Goal: Task Accomplishment & Management: Complete application form

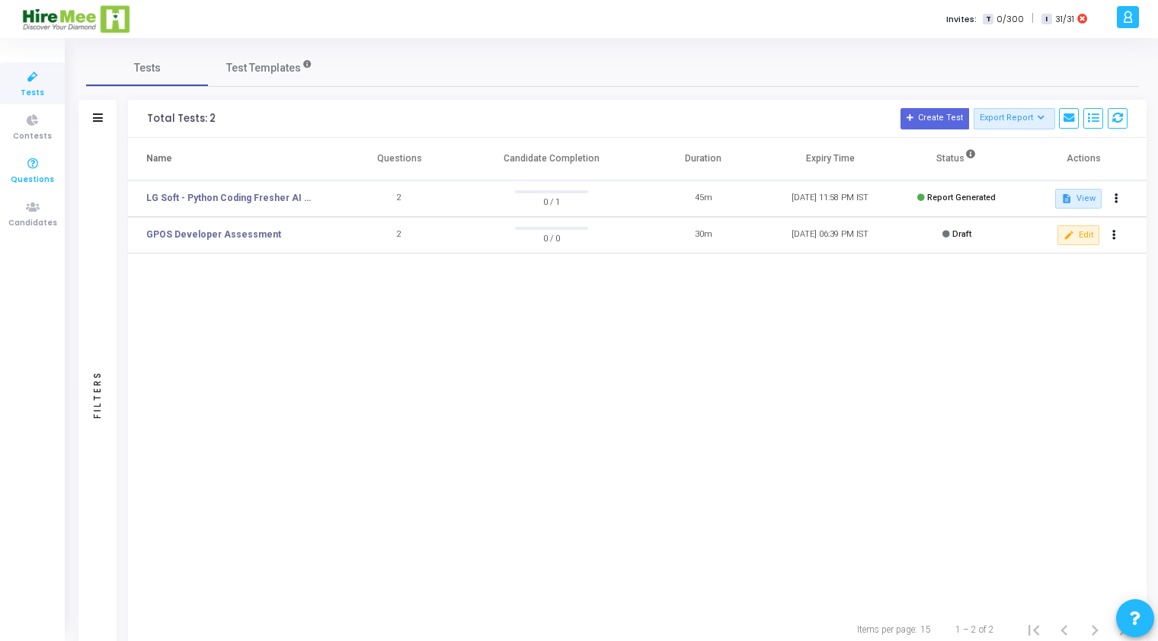
click at [34, 181] on span "Questions" at bounding box center [32, 180] width 43 height 13
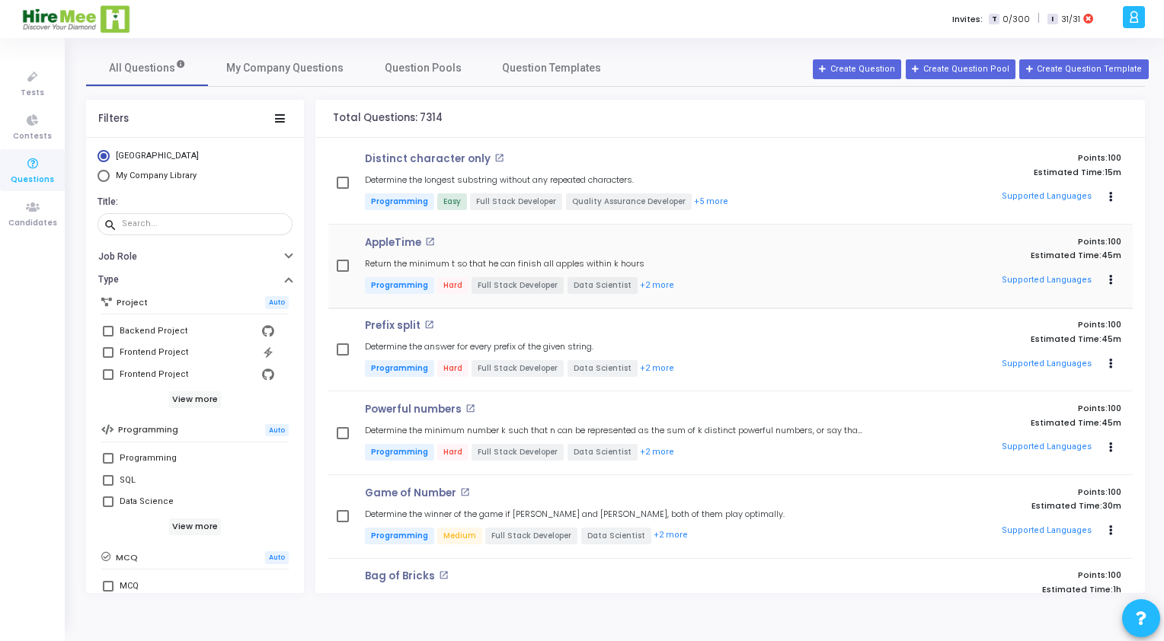
scroll to position [152, 0]
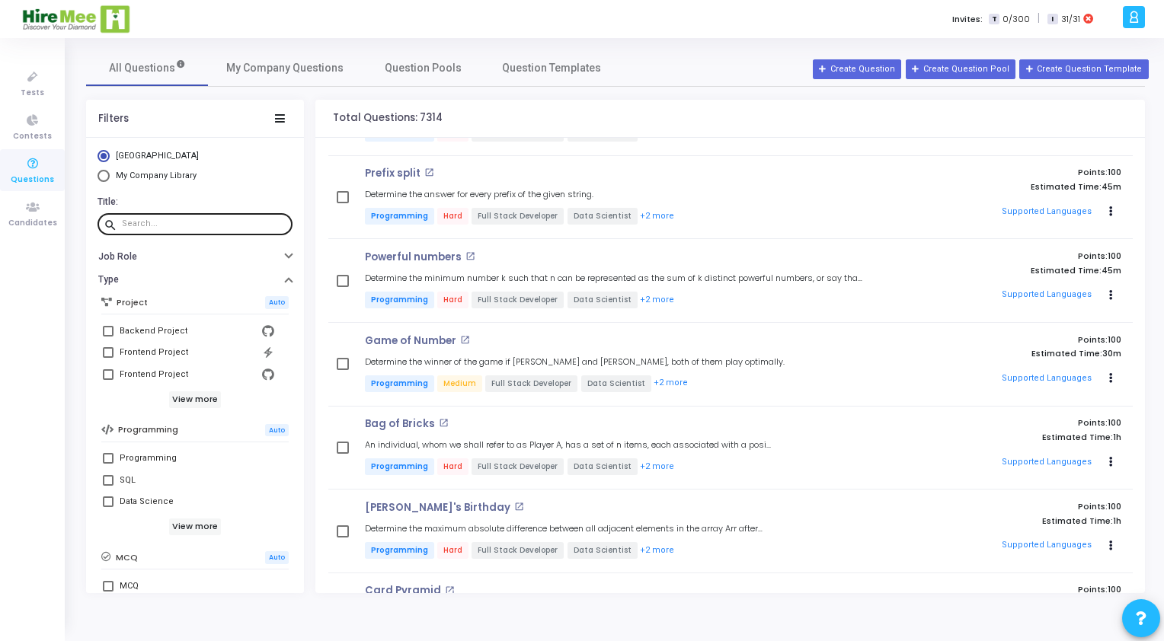
click at [143, 220] on input "text" at bounding box center [204, 223] width 165 height 9
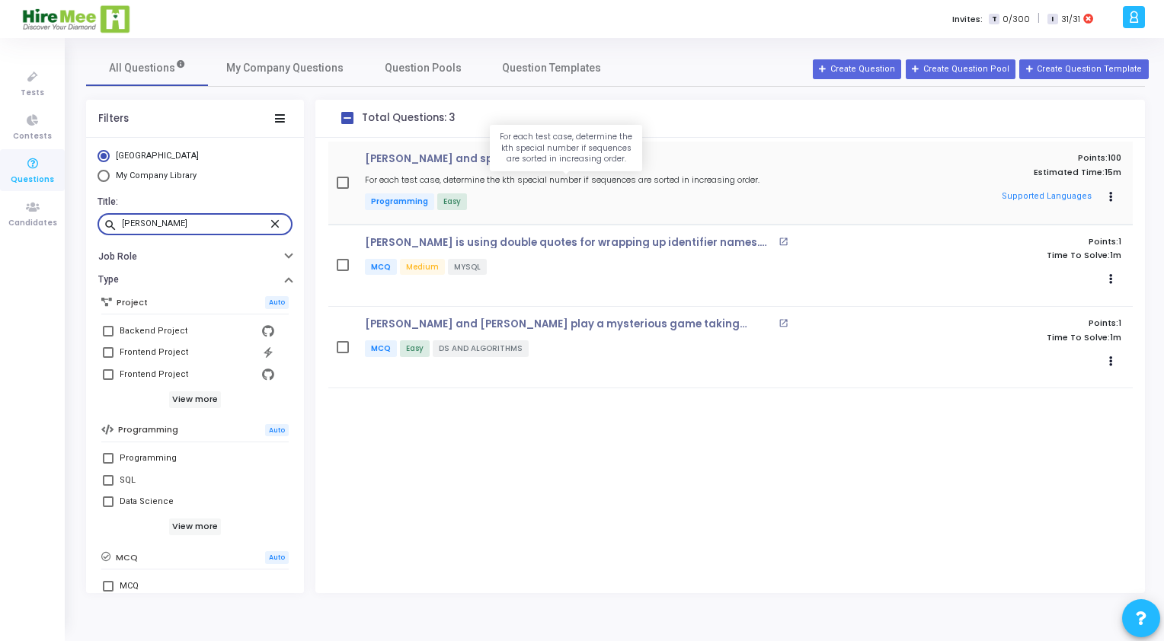
type input "[PERSON_NAME]"
click at [600, 175] on h5 "For each test case, determine the kth special number if sequences are sorted in…" at bounding box center [562, 180] width 395 height 10
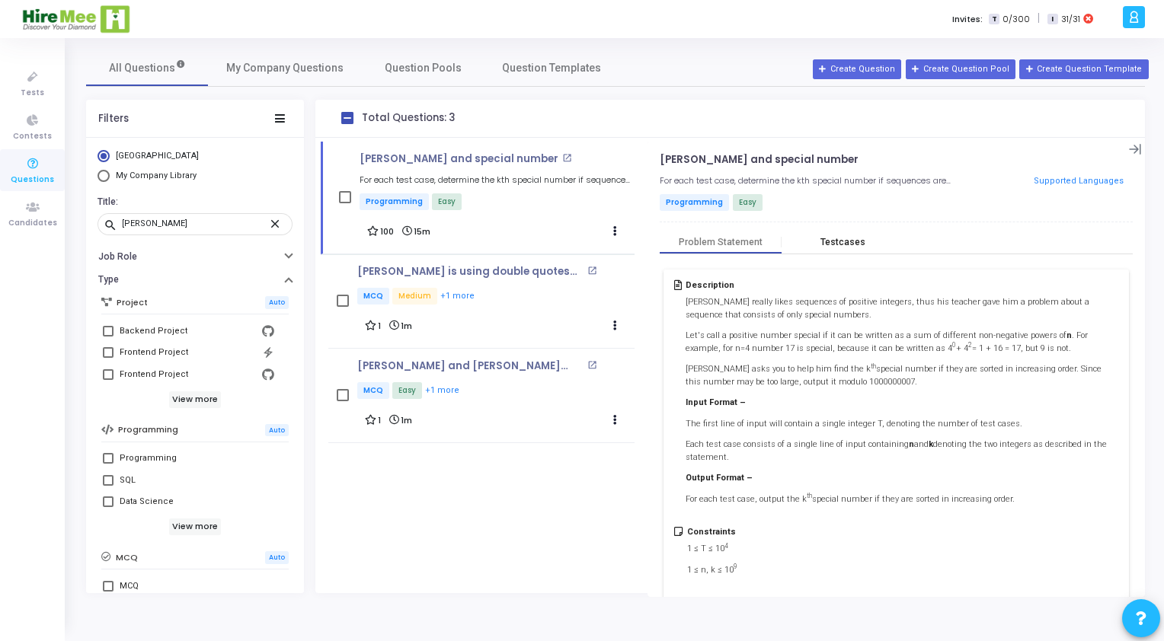
click at [853, 234] on div "Testcases" at bounding box center [843, 242] width 122 height 23
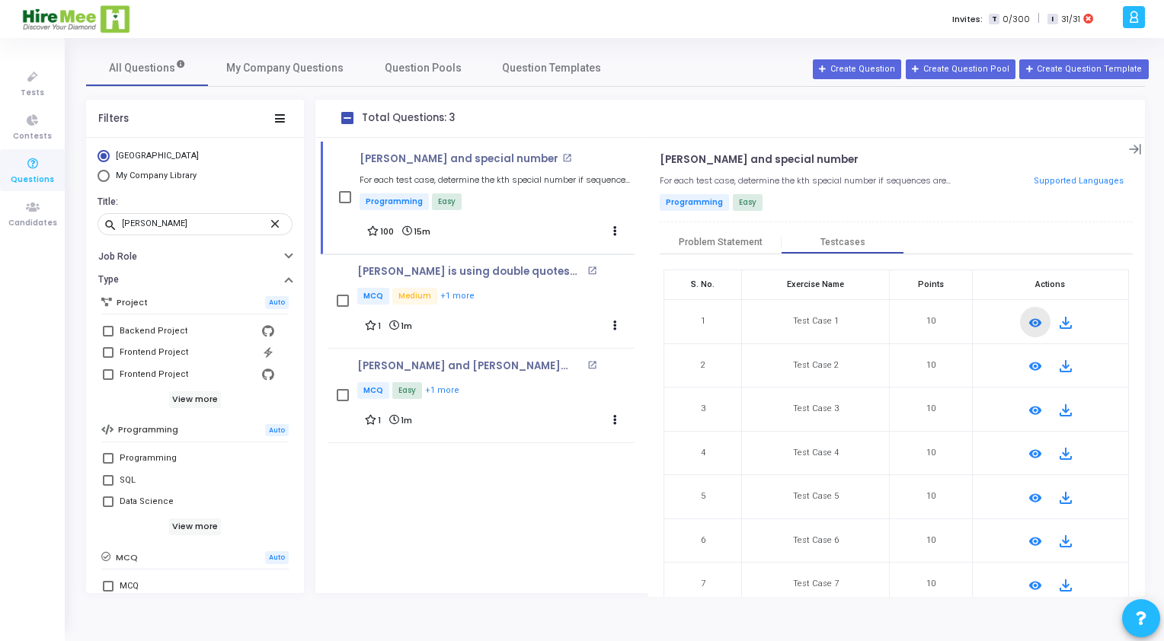
click at [1026, 325] on mat-icon "remove_red_eye" at bounding box center [1035, 323] width 18 height 18
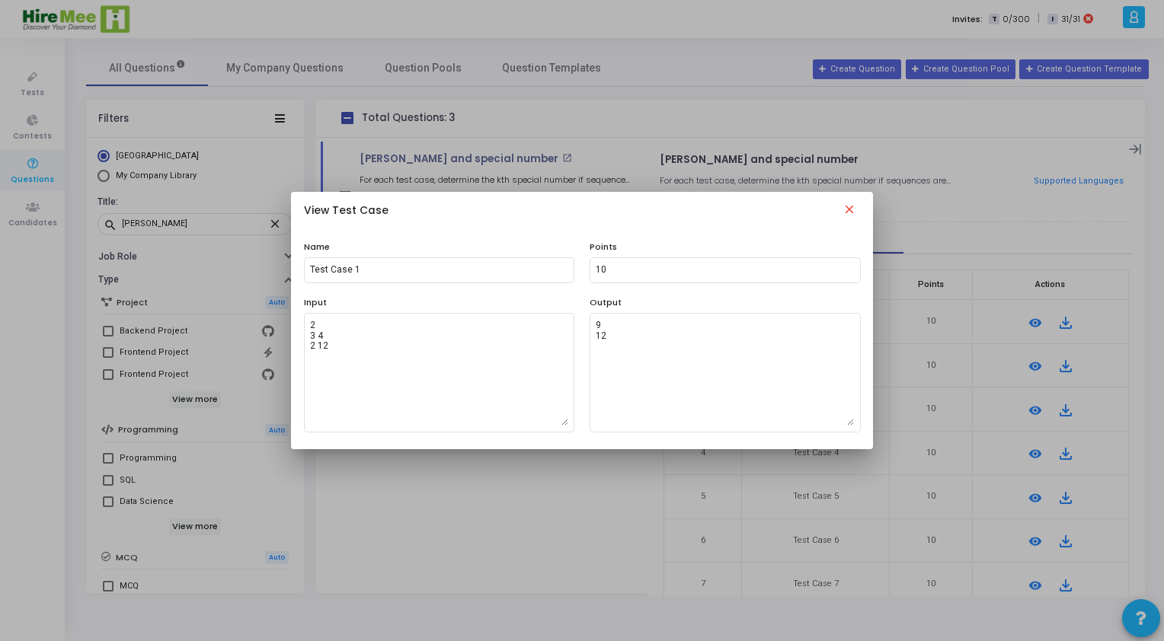
click at [846, 208] on mat-icon "close" at bounding box center [849, 212] width 18 height 18
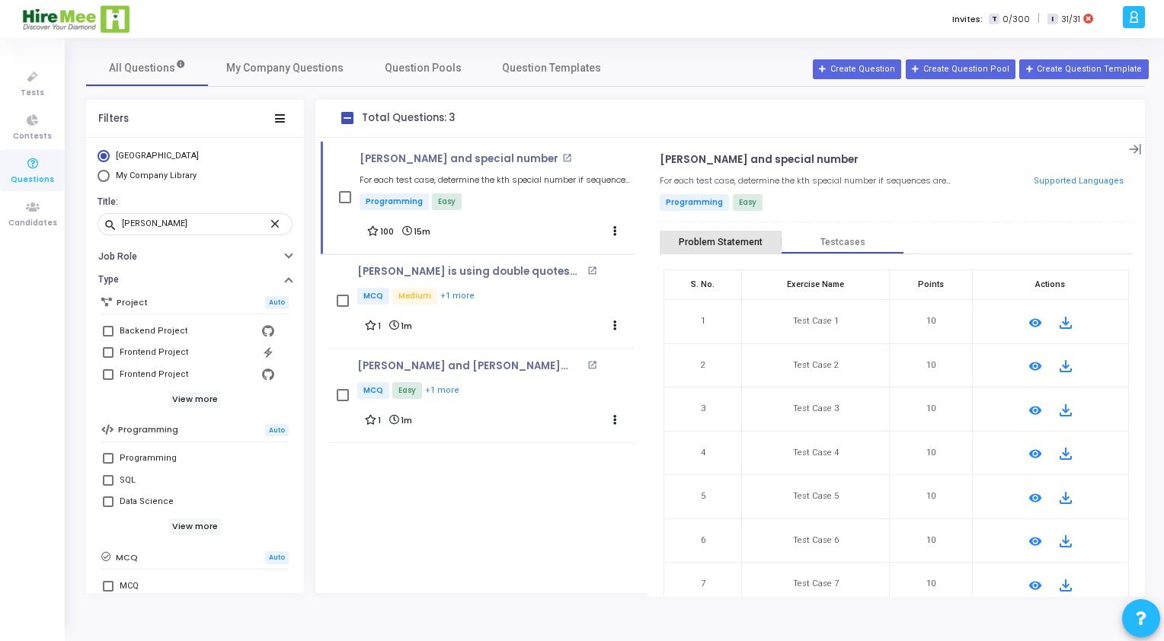
click at [723, 234] on div "Problem Statement" at bounding box center [721, 242] width 122 height 23
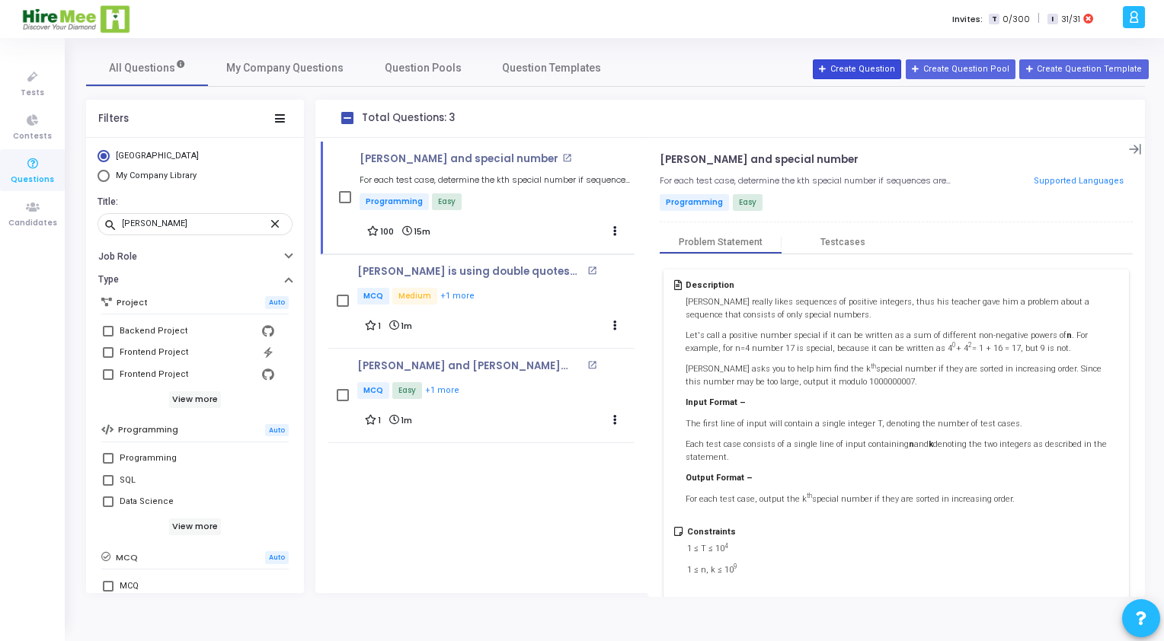
click at [851, 70] on button "Create Question" at bounding box center [857, 69] width 88 height 20
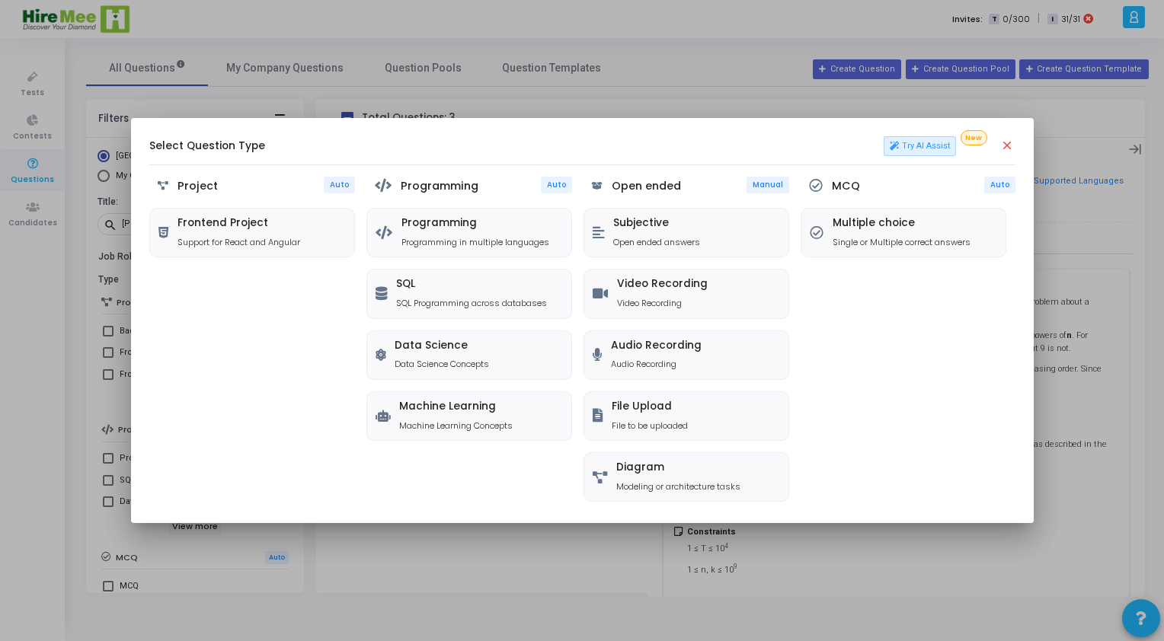
click at [1018, 146] on mat-dialog-container "Select Question Type Try AI Assist New close Project Auto Frontend Project Supp…" at bounding box center [582, 320] width 903 height 405
click at [1006, 144] on mat-icon "close" at bounding box center [1007, 146] width 15 height 15
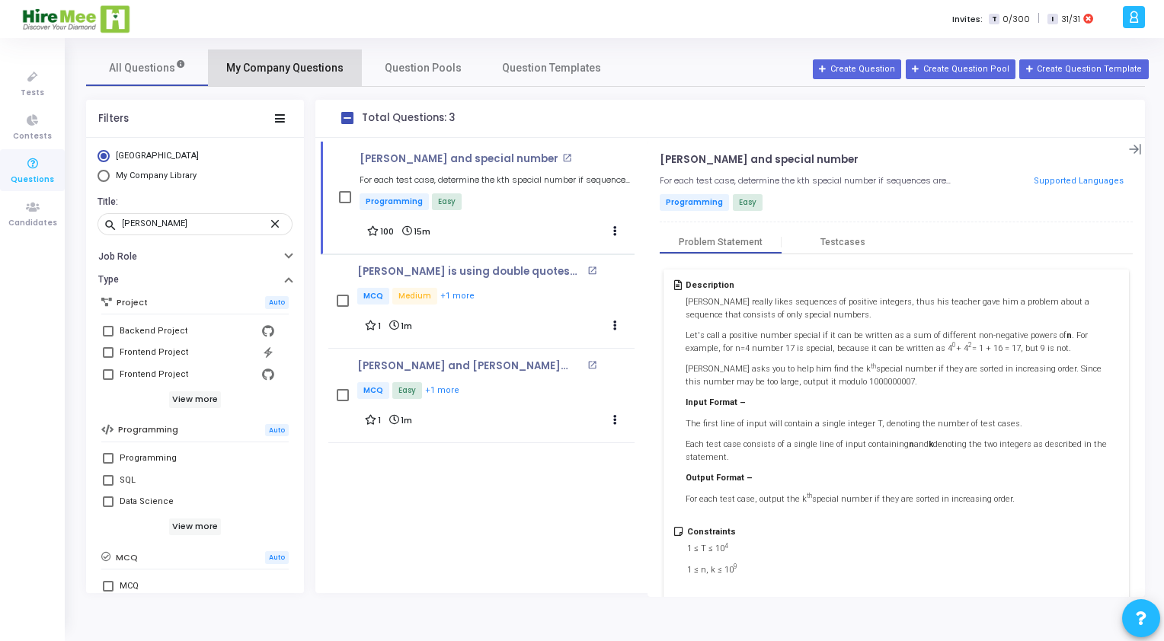
click at [293, 75] on link "My Company Questions" at bounding box center [285, 68] width 154 height 37
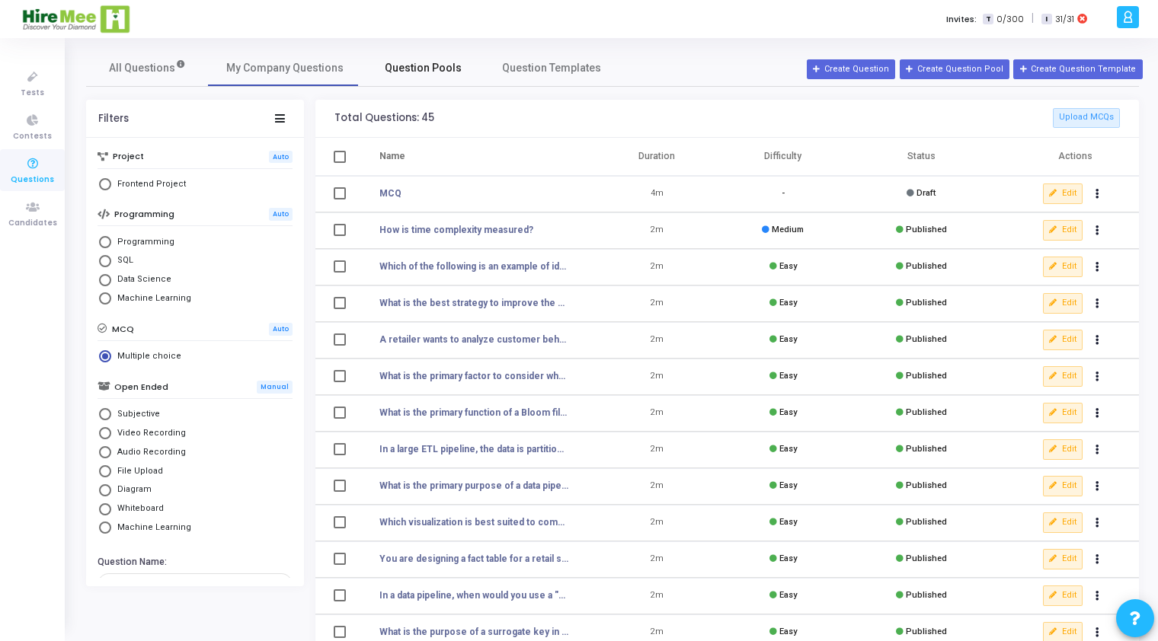
click at [424, 66] on span "Question Pools" at bounding box center [423, 68] width 77 height 16
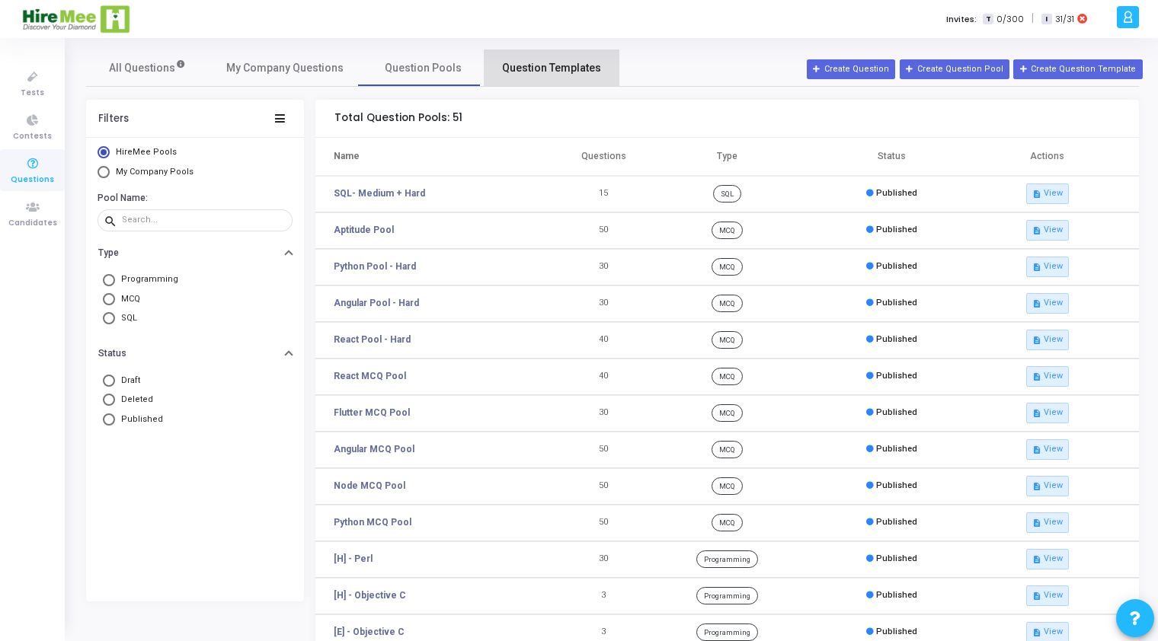
click at [548, 74] on span "Question Templates" at bounding box center [551, 68] width 99 height 16
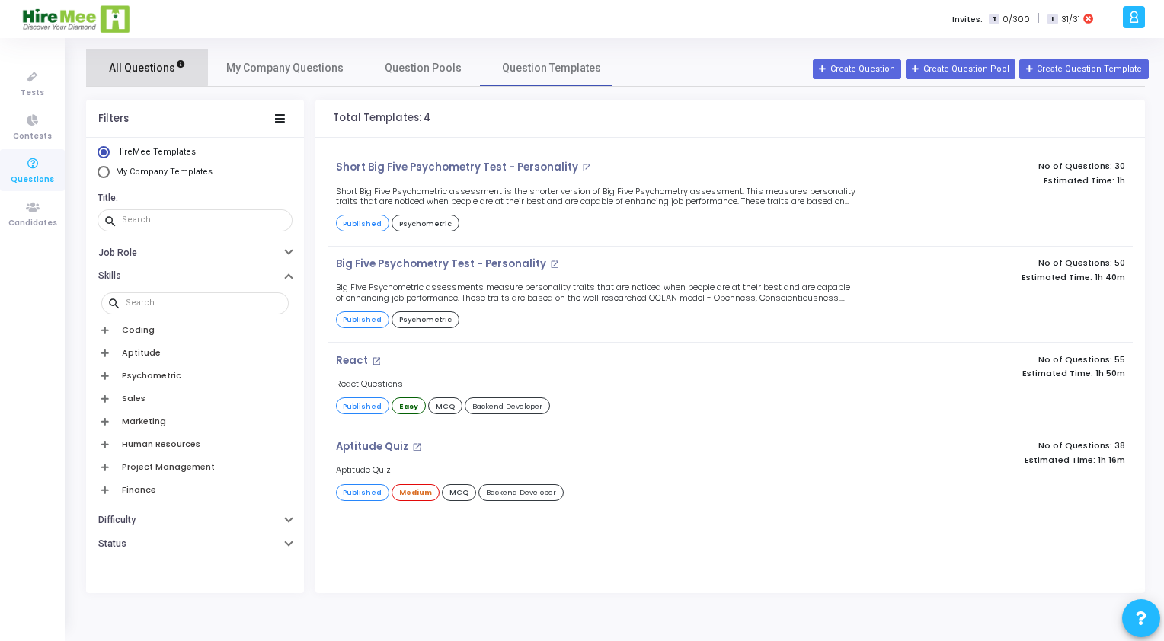
click at [121, 66] on span "All Questions" at bounding box center [147, 68] width 77 height 16
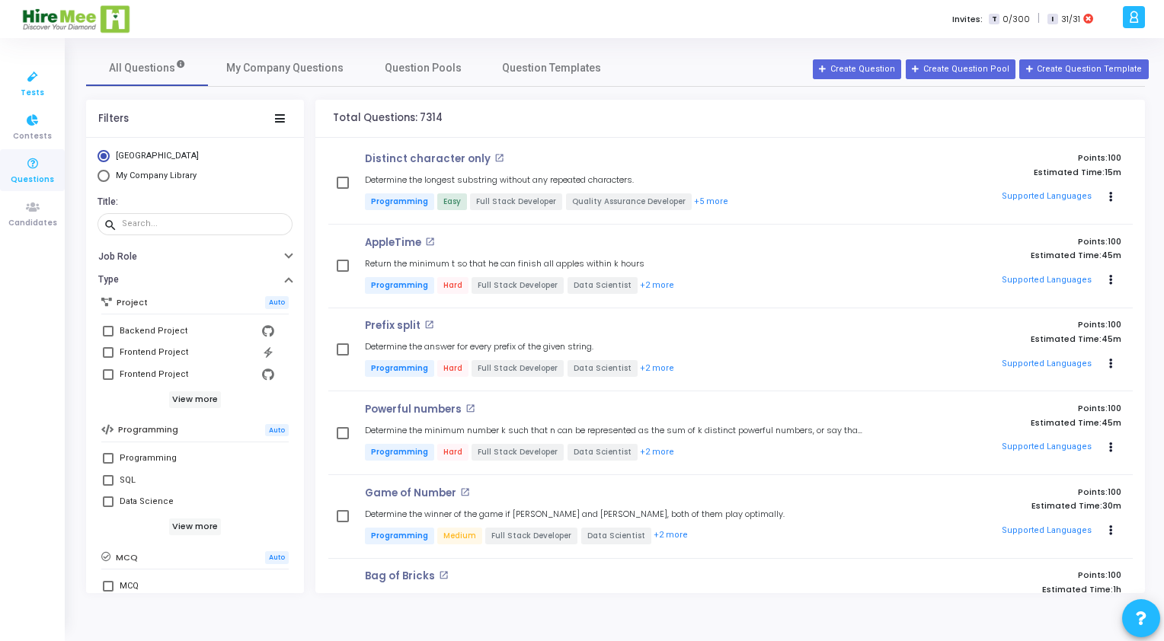
click at [43, 81] on icon at bounding box center [33, 77] width 32 height 19
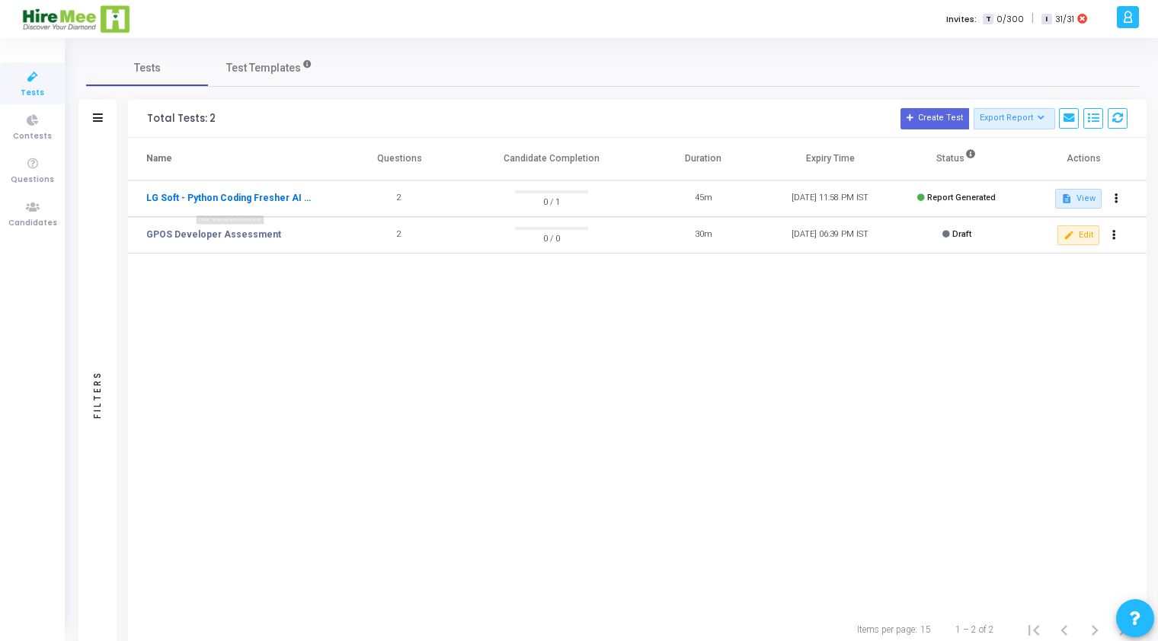
click at [253, 191] on link "LG Soft - Python Coding Fresher AI and ML" at bounding box center [229, 198] width 166 height 14
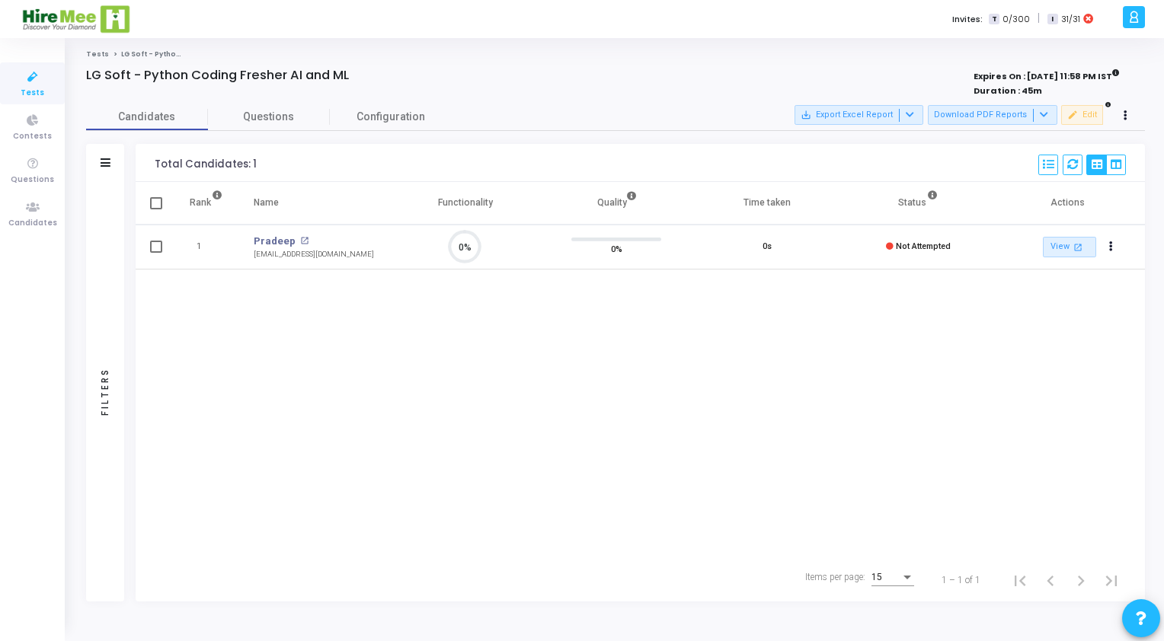
scroll to position [31, 39]
click at [273, 120] on span "Questions" at bounding box center [269, 117] width 122 height 16
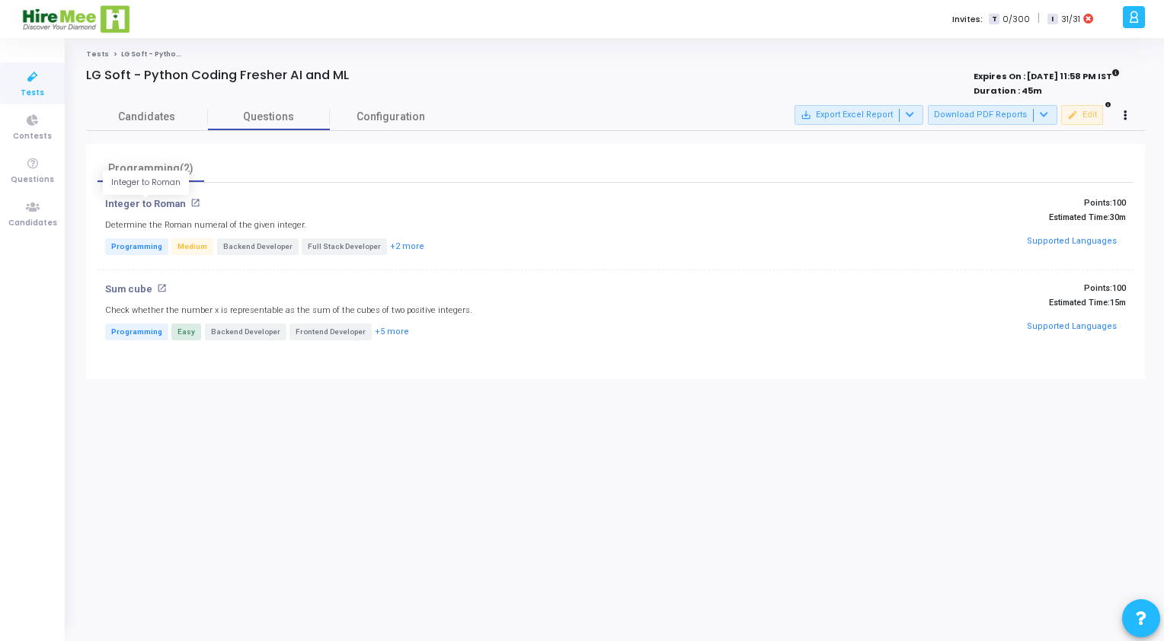
click at [126, 199] on p "Integer to Roman" at bounding box center [145, 204] width 81 height 12
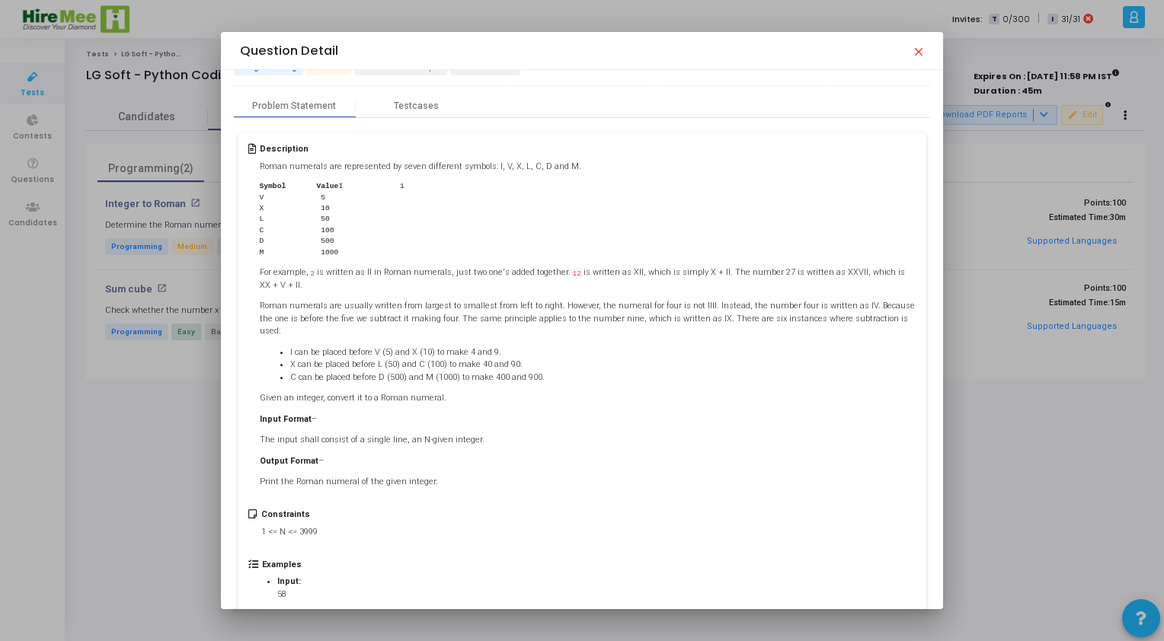
scroll to position [0, 0]
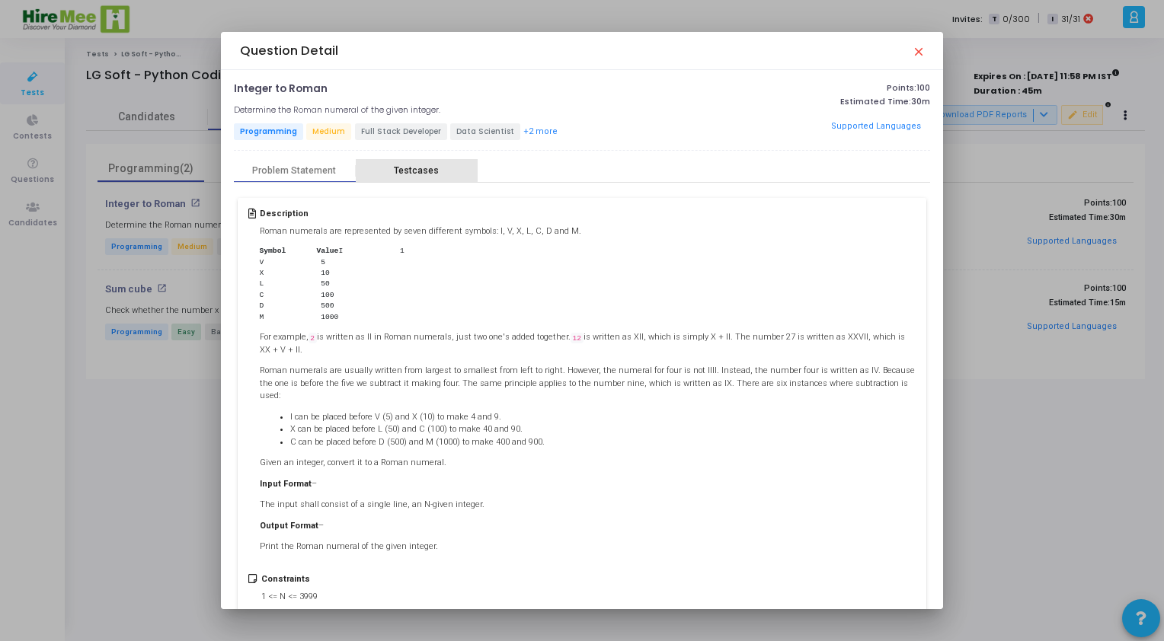
click at [412, 165] on div "Testcases" at bounding box center [416, 170] width 45 height 11
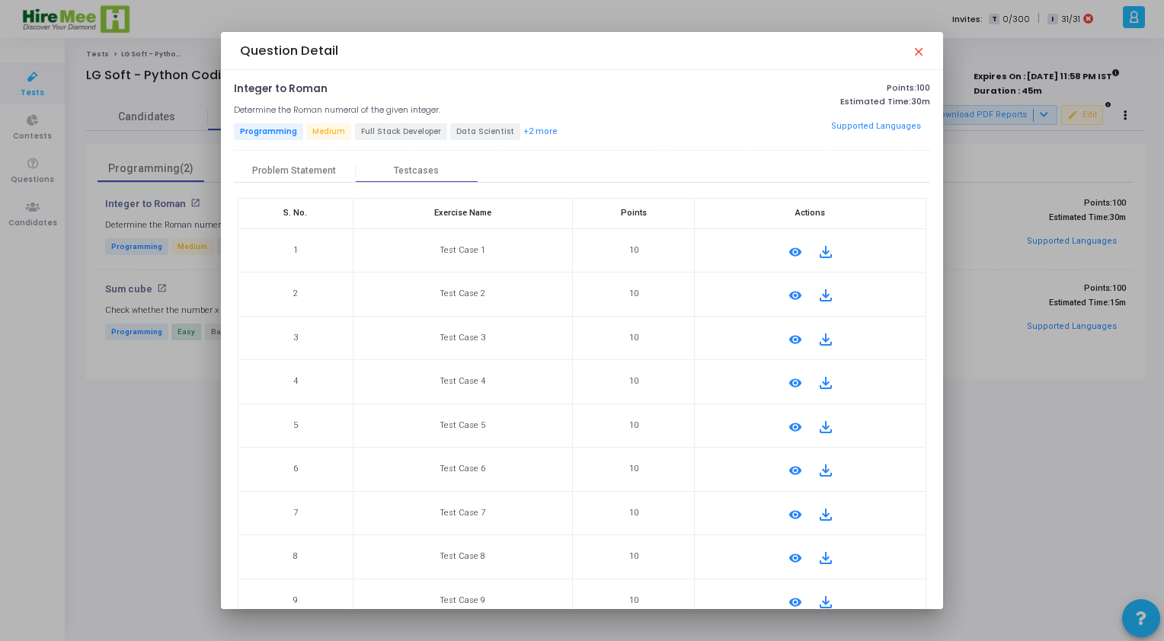
click at [793, 245] on mat-icon "remove_red_eye" at bounding box center [795, 252] width 18 height 18
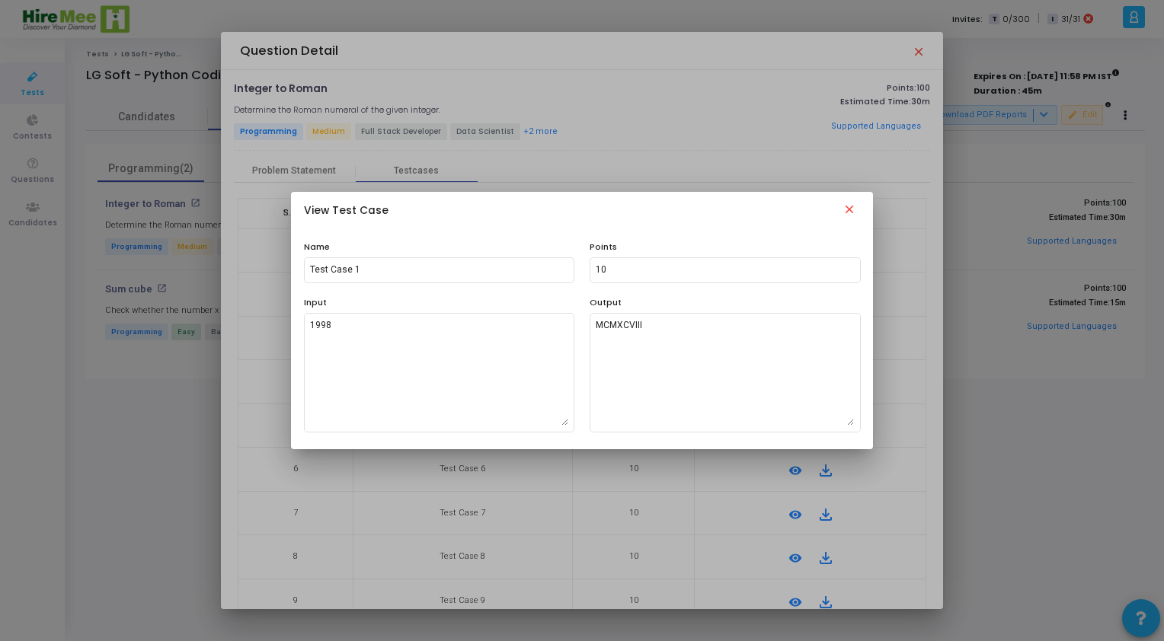
click at [850, 209] on mat-icon "close" at bounding box center [849, 212] width 18 height 18
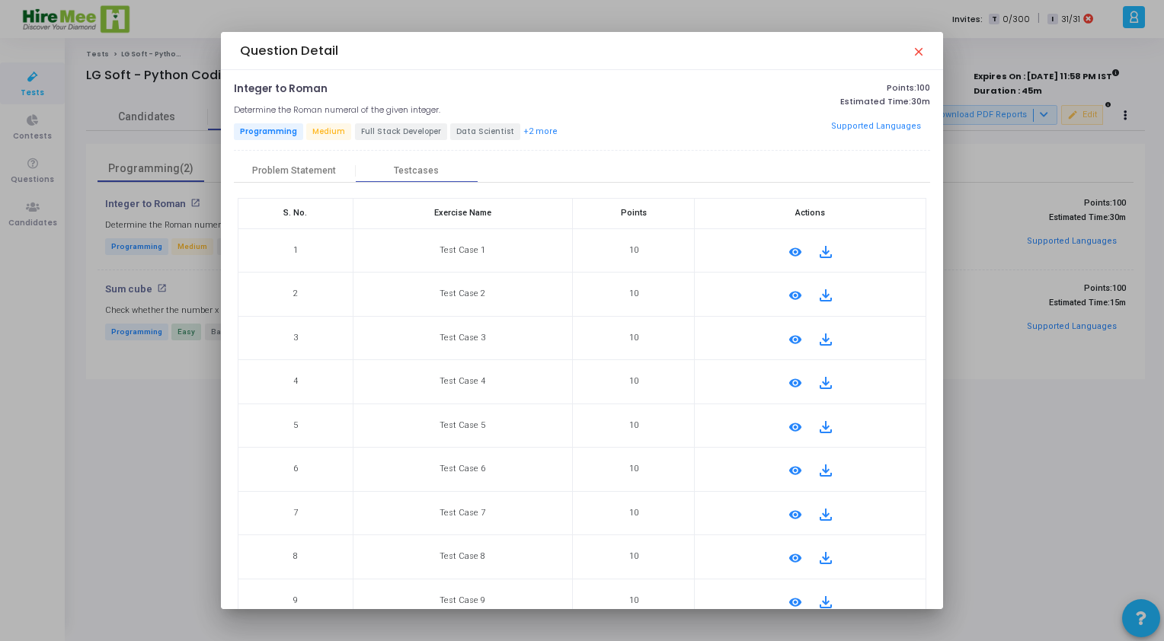
click at [165, 366] on div at bounding box center [582, 320] width 1164 height 641
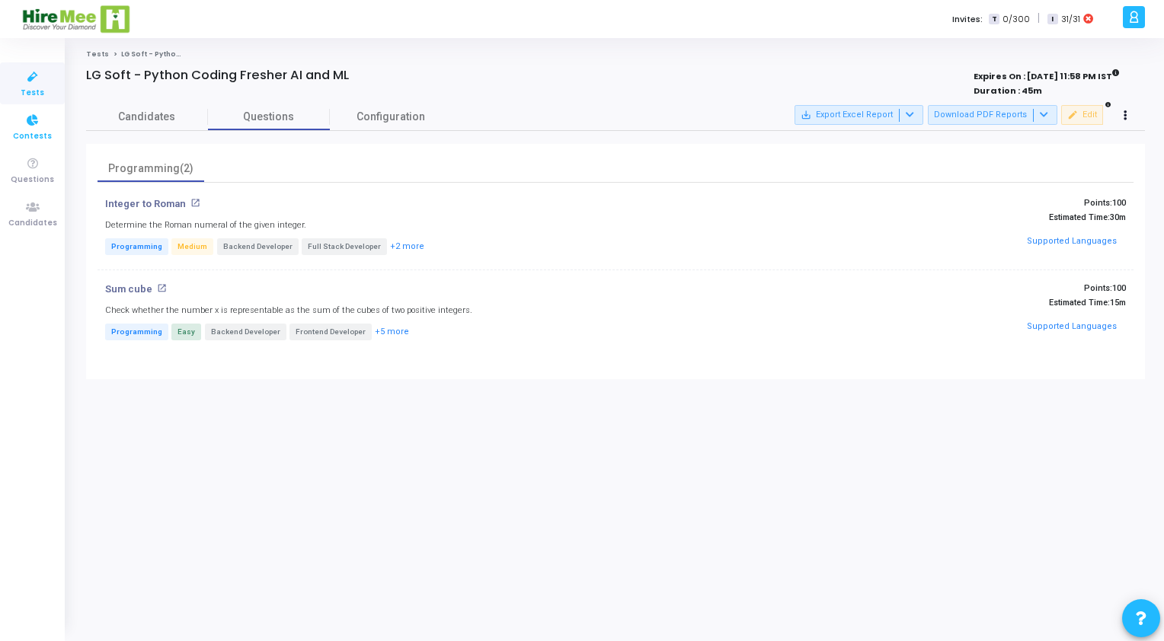
click at [23, 132] on span "Contests" at bounding box center [32, 136] width 39 height 13
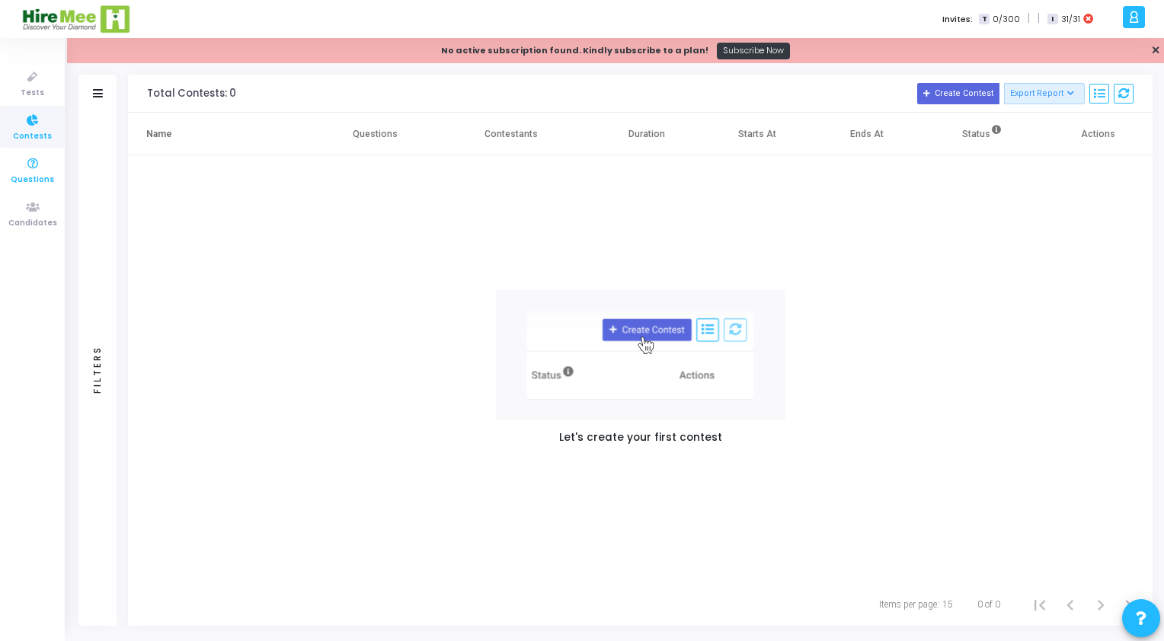
click at [27, 171] on icon at bounding box center [33, 164] width 32 height 19
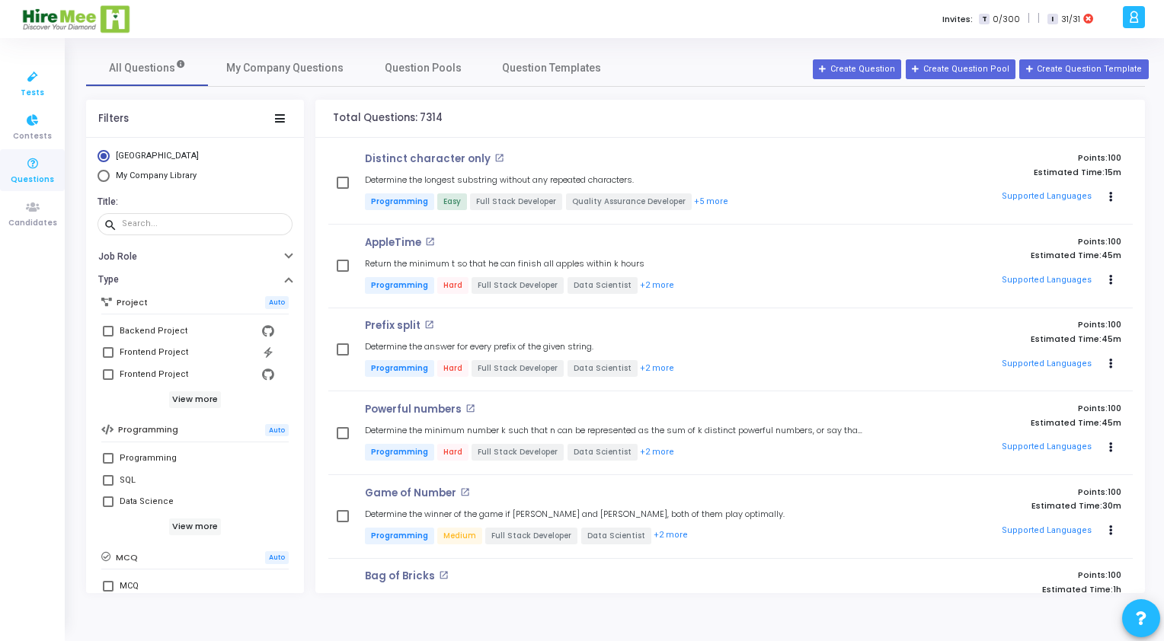
click at [36, 87] on span "Tests" at bounding box center [33, 93] width 24 height 13
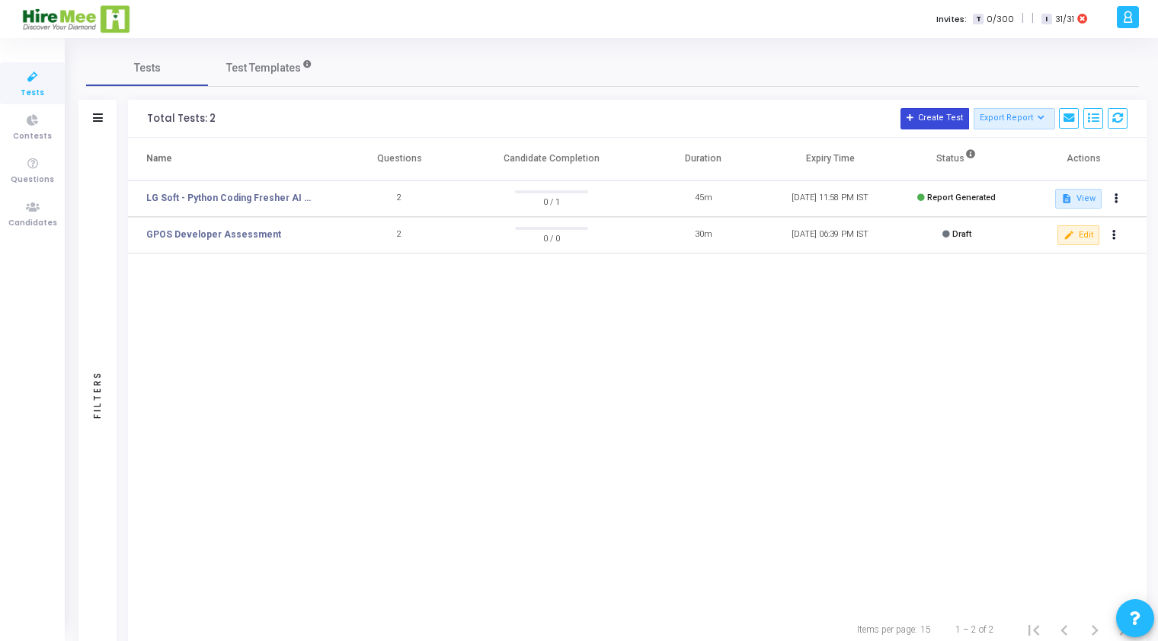
click at [925, 126] on button "Create Test" at bounding box center [934, 118] width 69 height 21
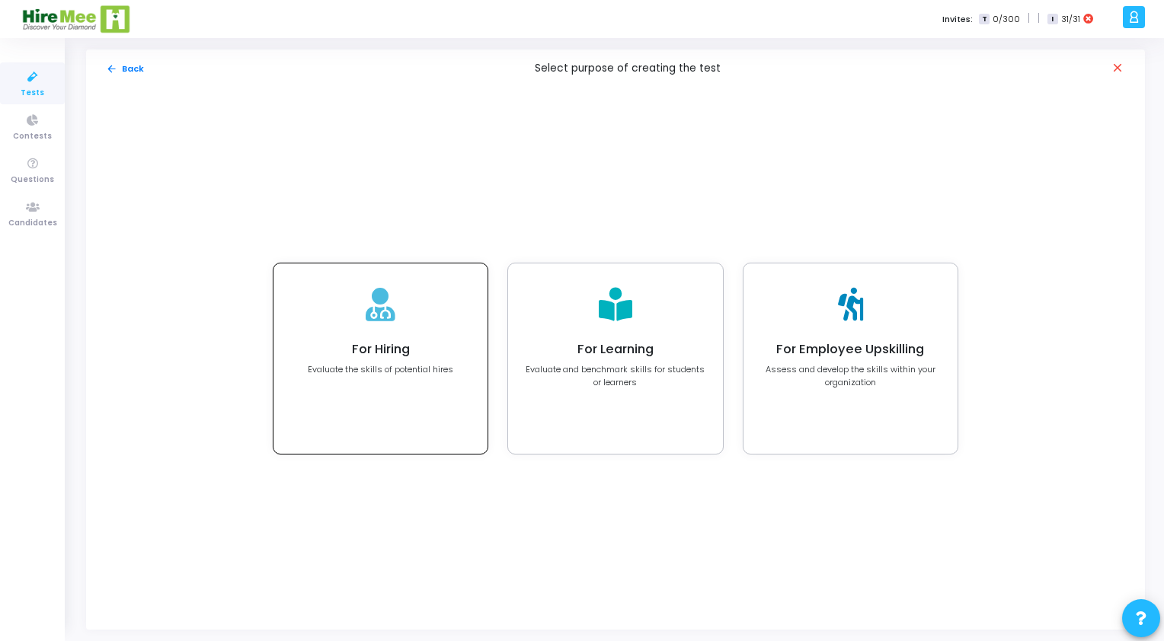
click at [372, 335] on div "For Hiring Evaluate the skills of potential hires" at bounding box center [380, 359] width 214 height 190
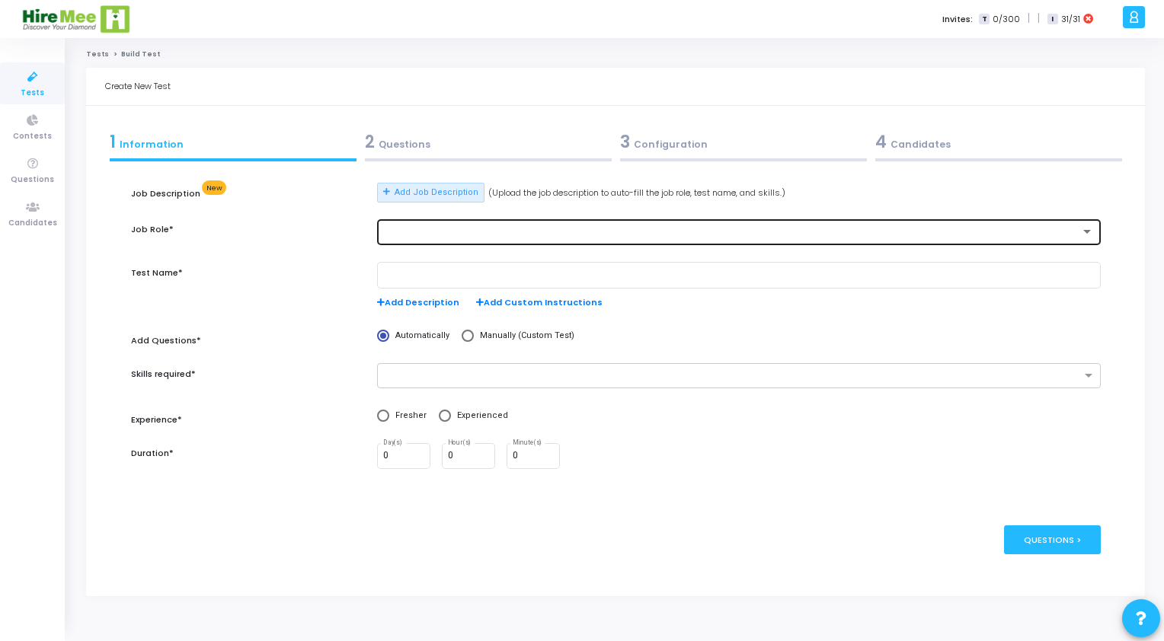
click at [423, 239] on div at bounding box center [738, 231] width 711 height 28
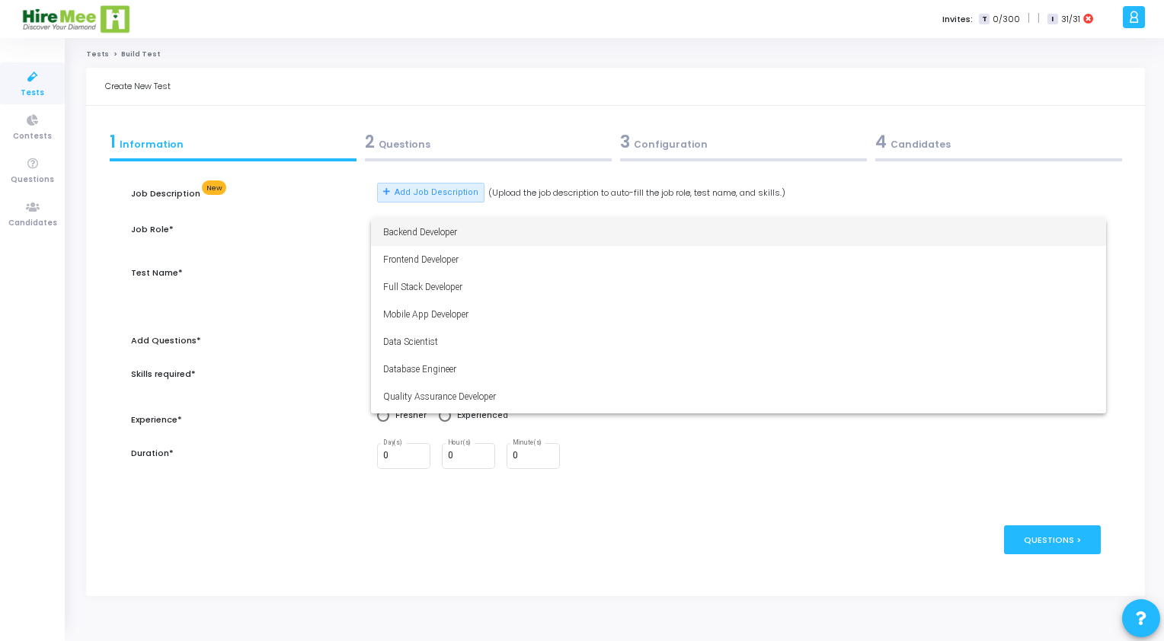
click at [423, 239] on span "Backend Developer" at bounding box center [738, 232] width 711 height 27
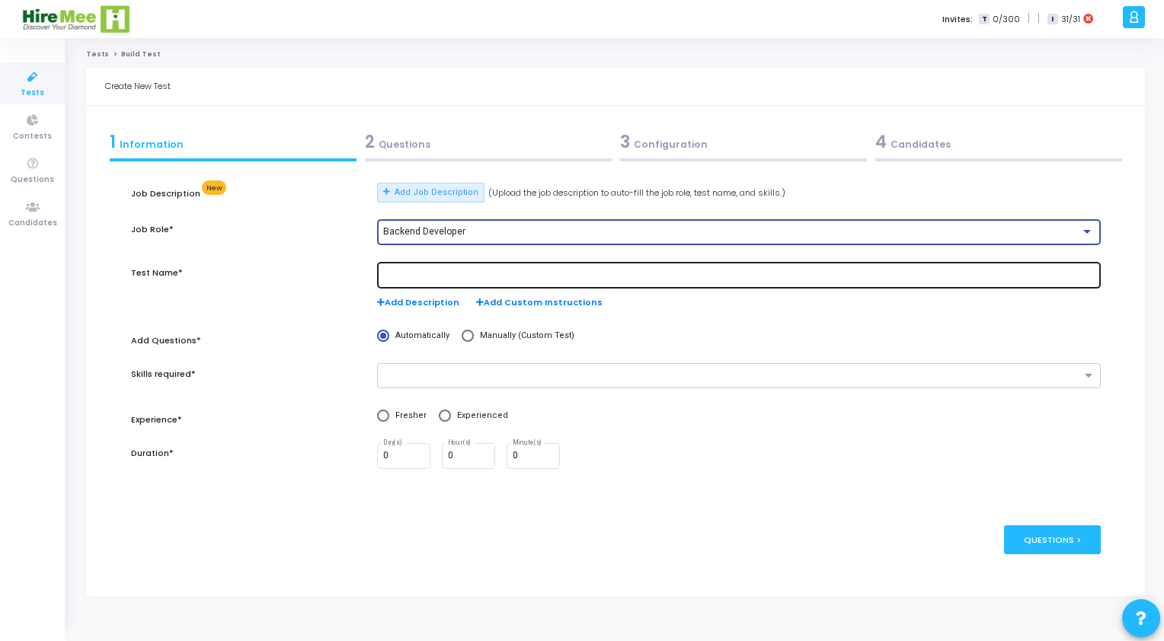
click at [420, 261] on div at bounding box center [738, 275] width 711 height 28
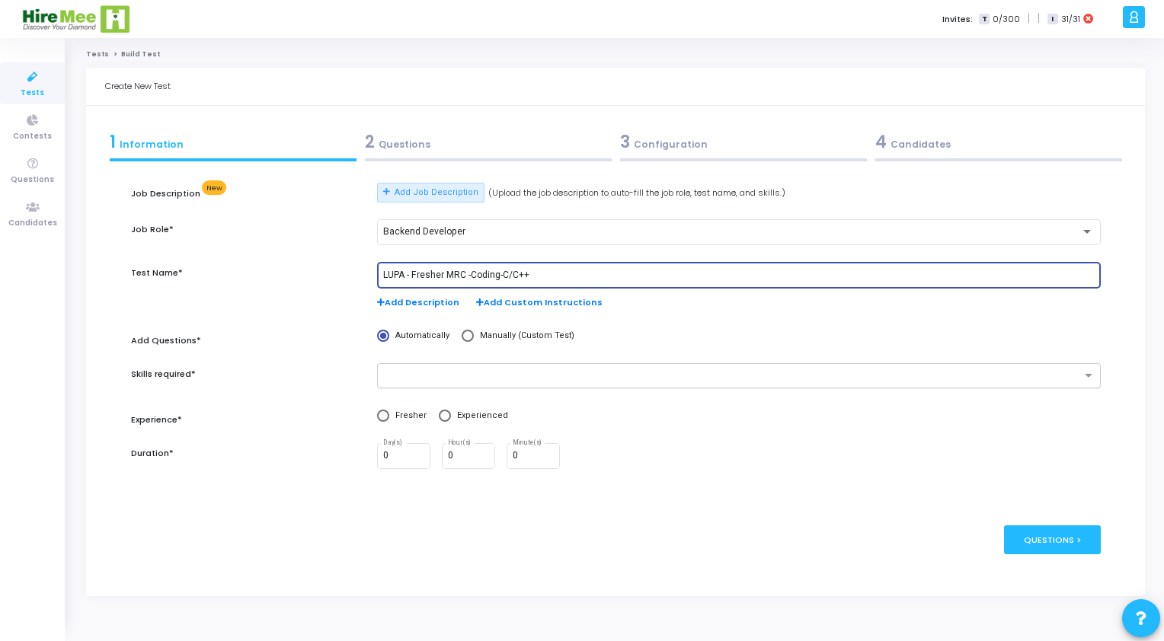
type input "LUPA - Fresher MRC -Coding-C/C++"
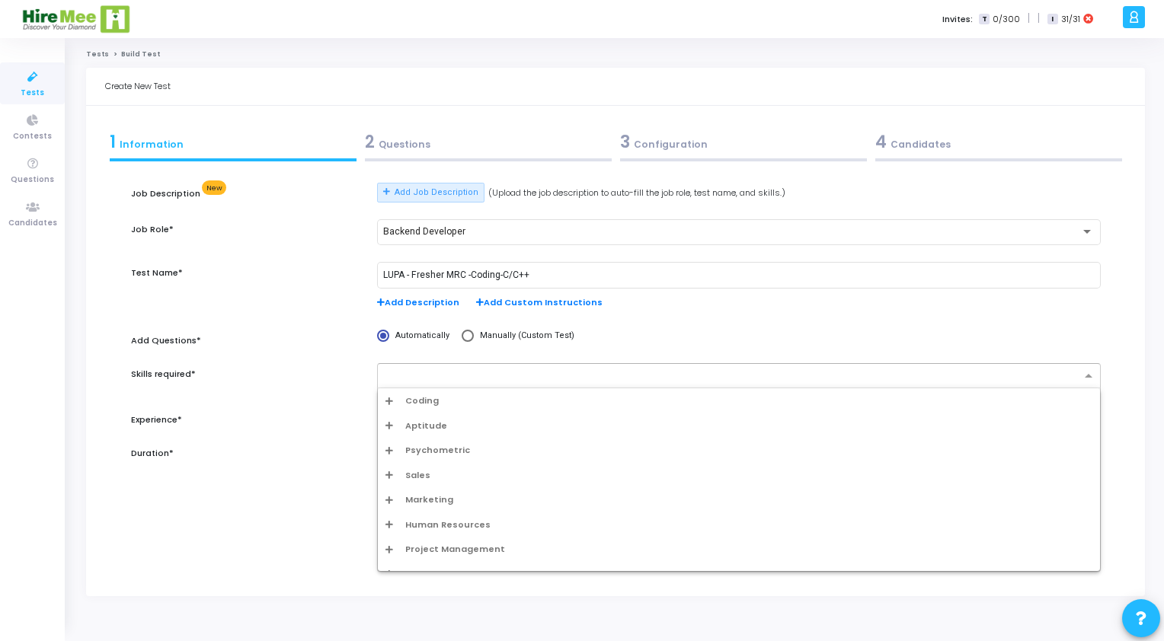
click at [442, 379] on input "text" at bounding box center [732, 376] width 695 height 13
click at [417, 409] on div "Coding" at bounding box center [739, 400] width 722 height 25
click at [418, 406] on span "Coding" at bounding box center [422, 401] width 34 height 13
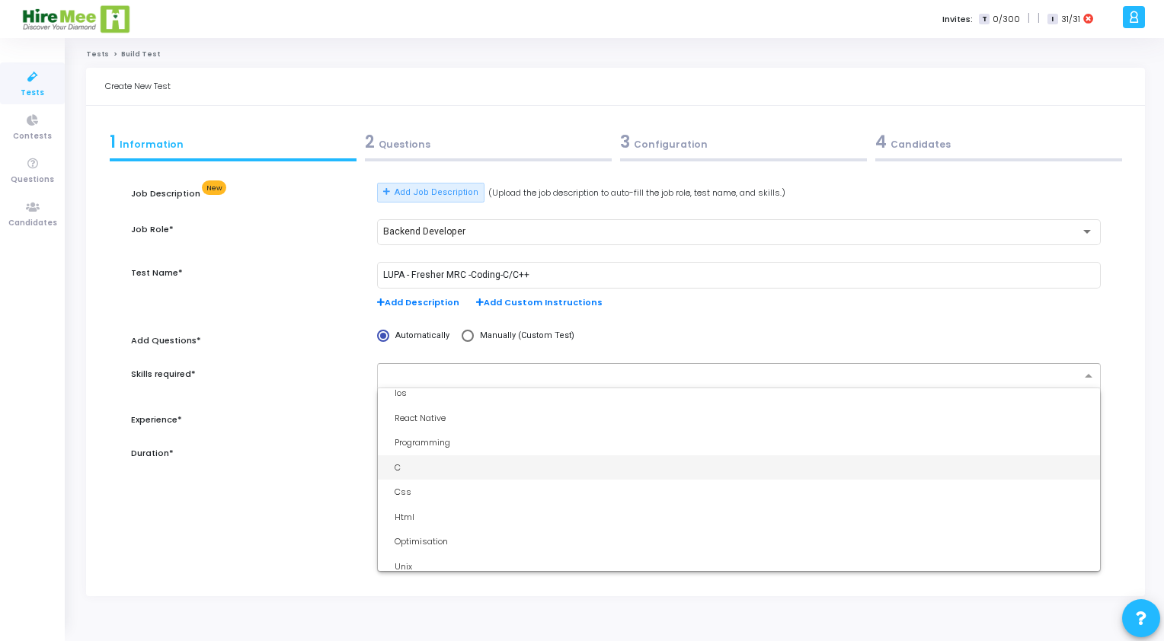
click at [417, 465] on div "C" at bounding box center [744, 468] width 698 height 13
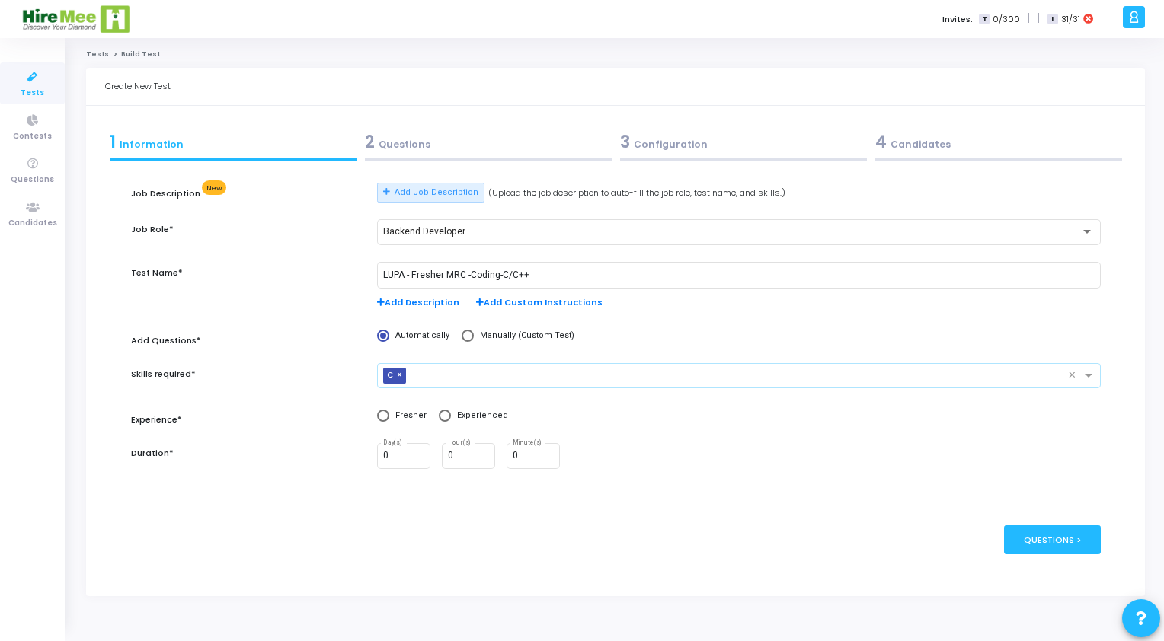
click at [433, 376] on input "text" at bounding box center [740, 376] width 656 height 13
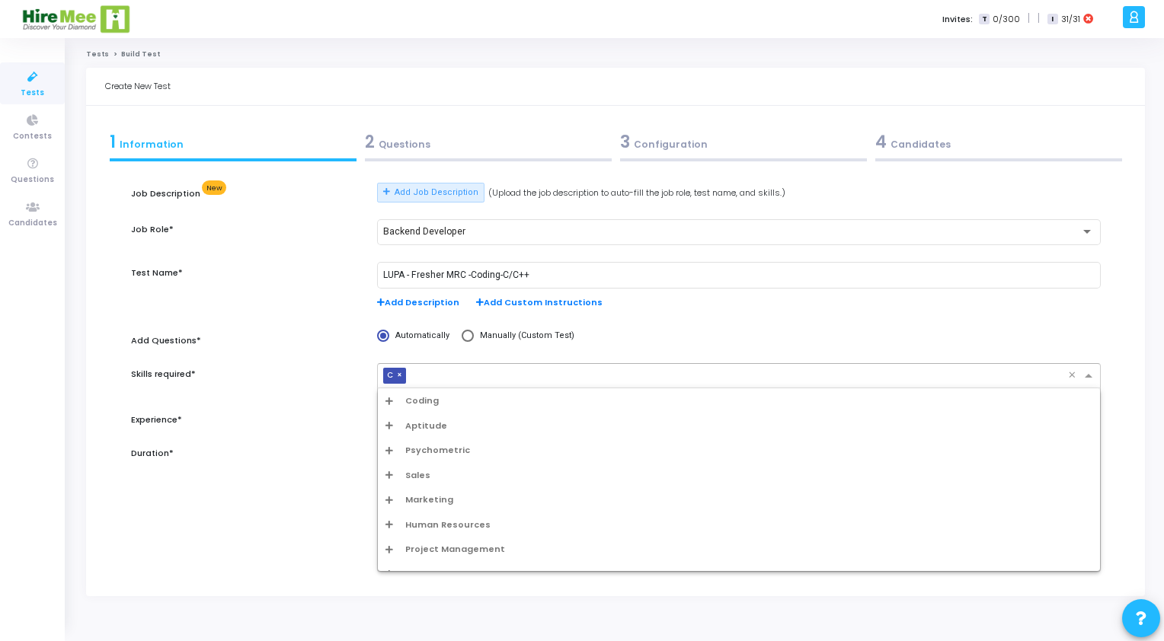
click at [390, 395] on div "Coding" at bounding box center [738, 401] width 707 height 13
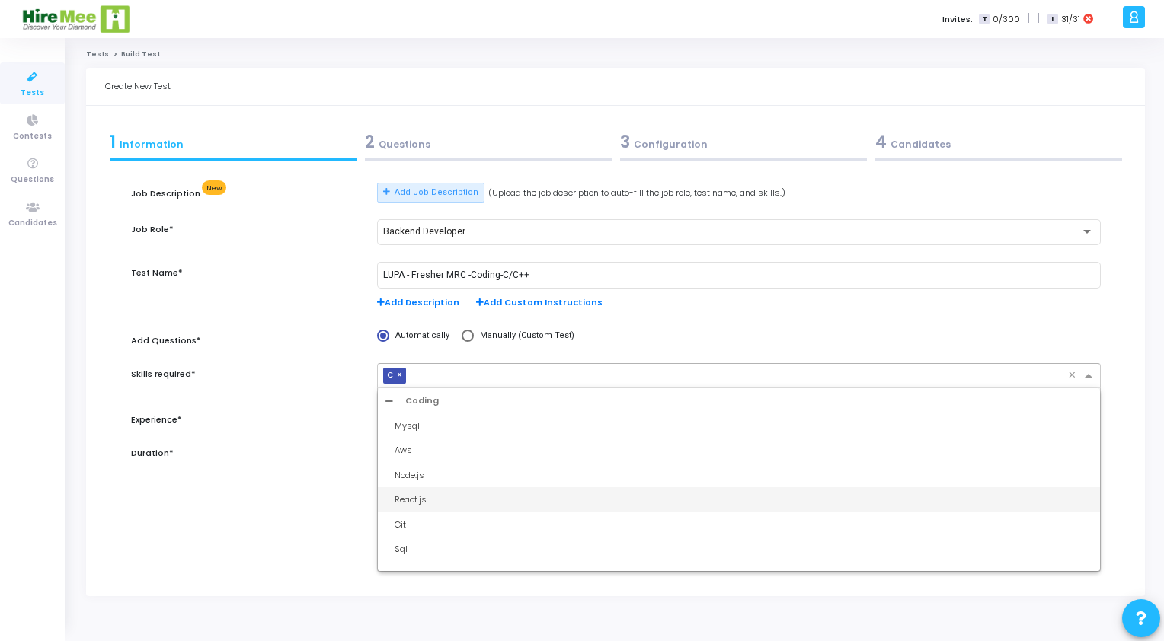
scroll to position [152, 0]
click at [409, 497] on div "C++" at bounding box center [744, 496] width 698 height 13
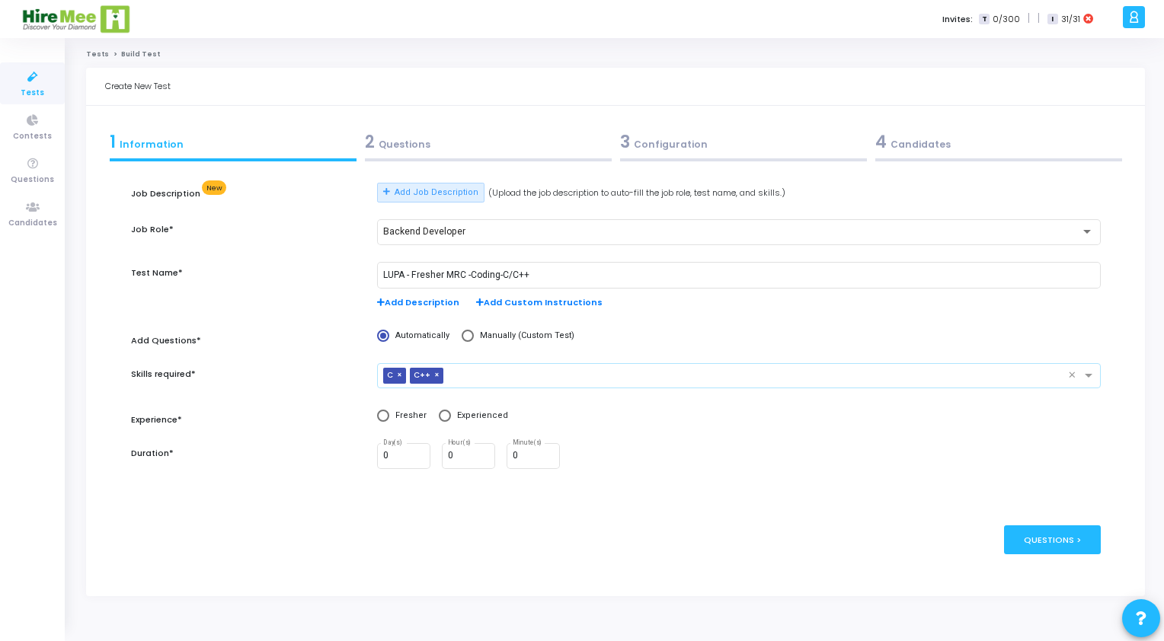
click at [329, 474] on div "Duration*" at bounding box center [246, 464] width 246 height 43
click at [379, 415] on span at bounding box center [383, 416] width 12 height 12
click at [379, 415] on input "Fresher" at bounding box center [383, 416] width 12 height 12
radio input "true"
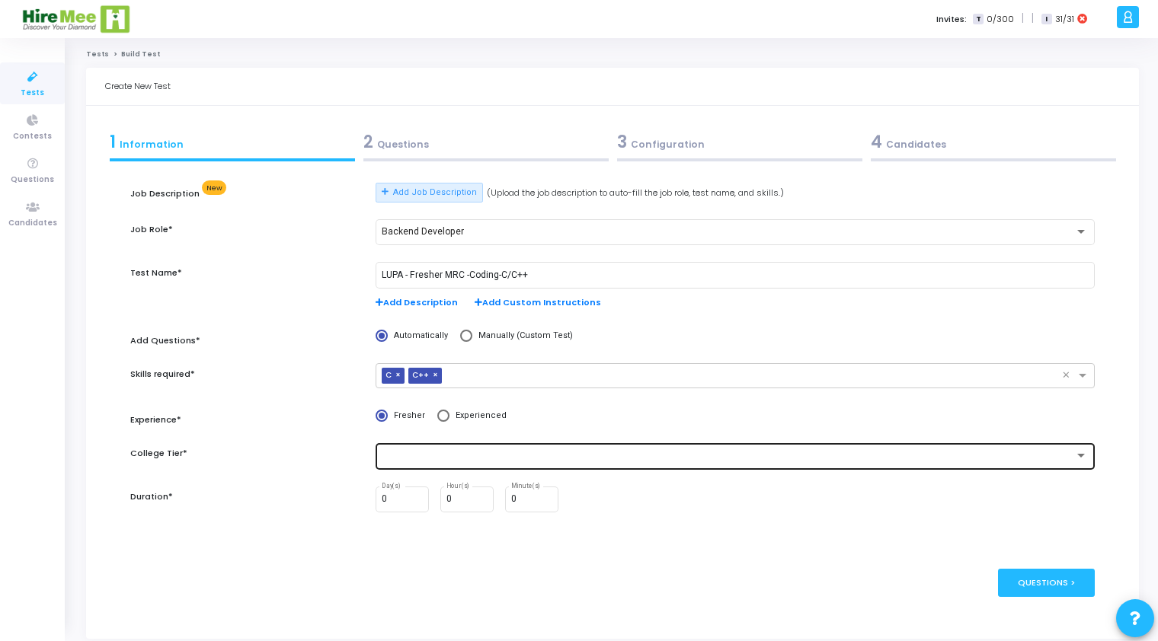
click at [469, 458] on div at bounding box center [728, 456] width 693 height 11
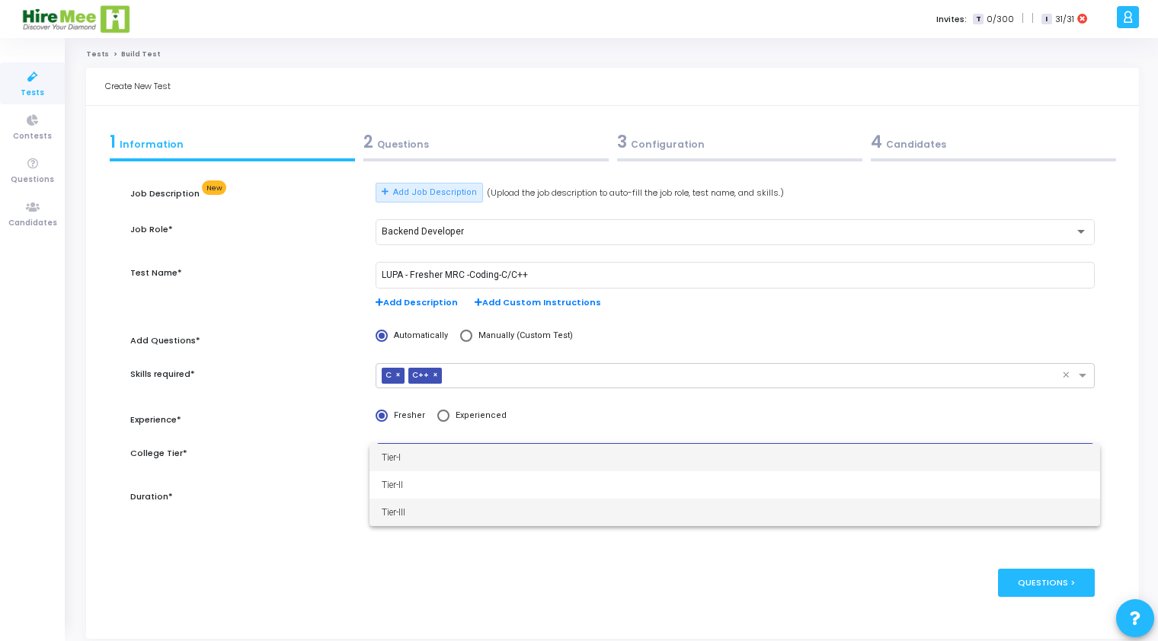
click at [413, 510] on span "Tier-III" at bounding box center [735, 512] width 707 height 27
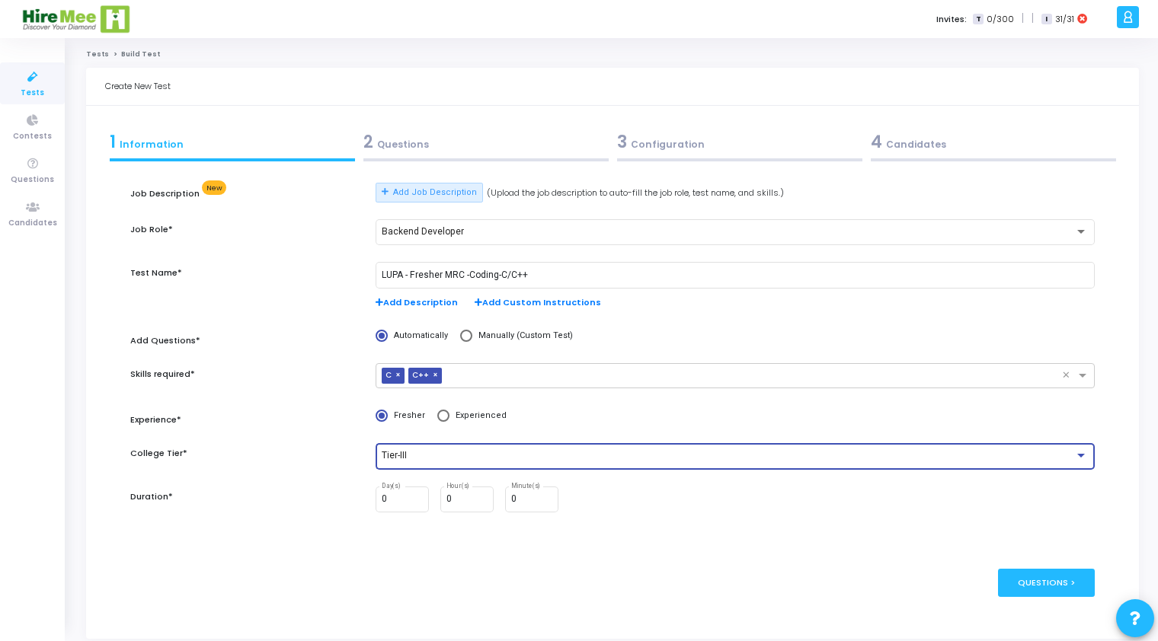
click at [456, 459] on div "Tier-III" at bounding box center [728, 456] width 693 height 11
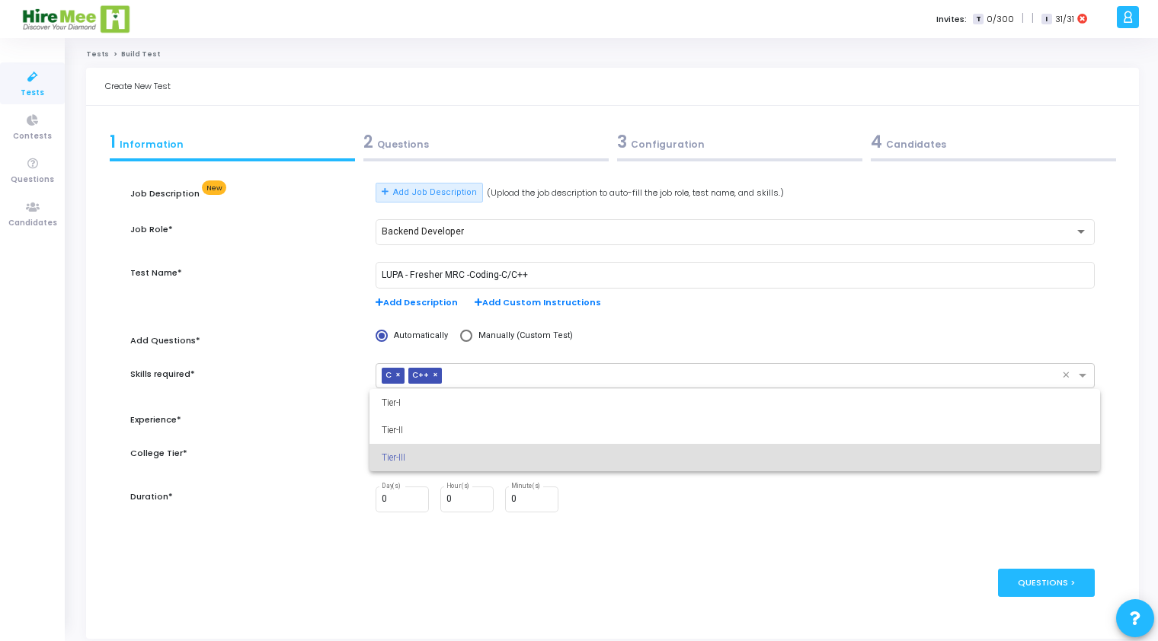
click at [250, 520] on div at bounding box center [579, 320] width 1158 height 641
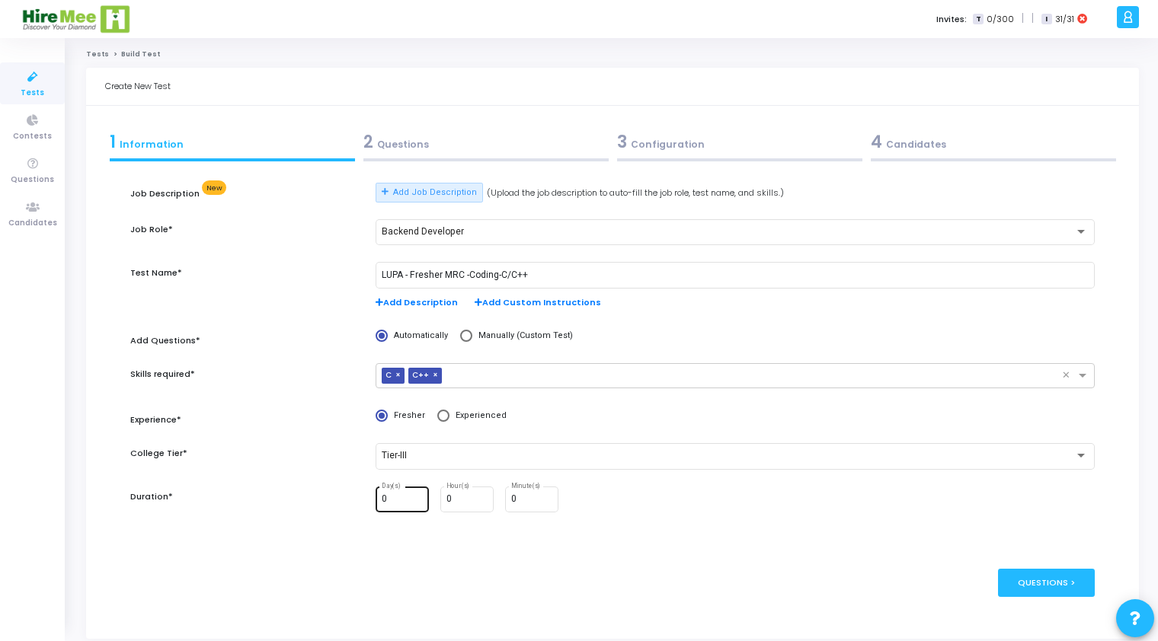
click at [391, 504] on input "0" at bounding box center [402, 499] width 41 height 11
click at [417, 500] on input "1" at bounding box center [402, 499] width 41 height 11
click at [417, 500] on input "2" at bounding box center [402, 499] width 41 height 11
click at [415, 505] on input "1" at bounding box center [402, 499] width 41 height 11
type input "0"
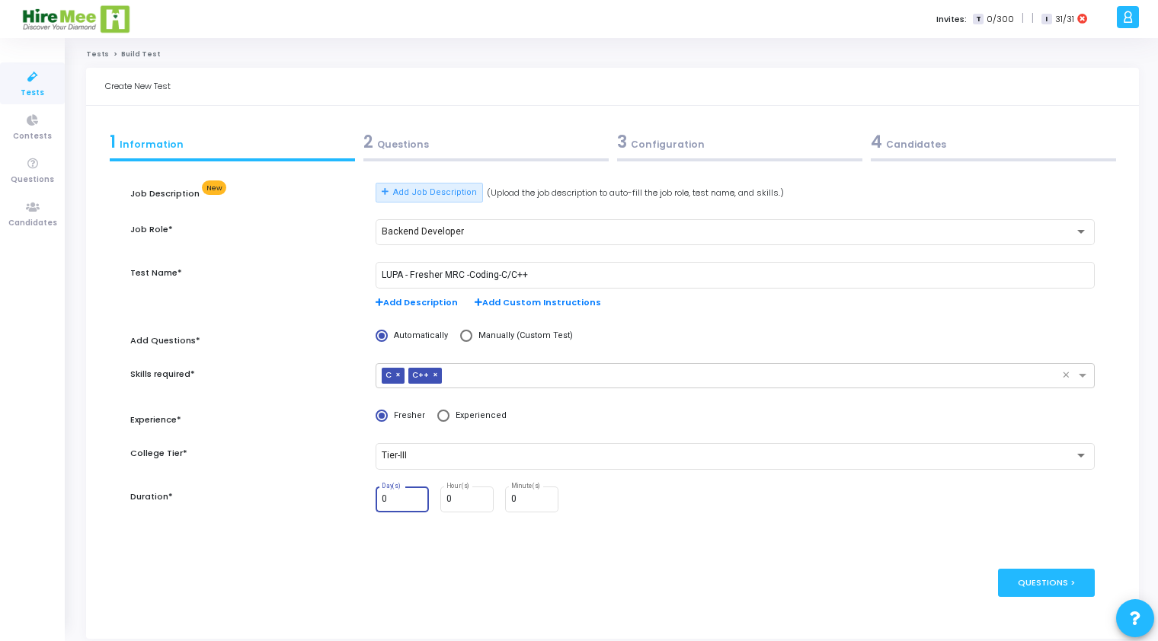
click at [415, 505] on input "0" at bounding box center [402, 499] width 41 height 11
click at [446, 502] on input "0" at bounding box center [466, 499] width 41 height 11
type input "1"
click at [480, 497] on input "1" at bounding box center [466, 499] width 41 height 11
click at [518, 498] on input "0" at bounding box center [531, 499] width 41 height 11
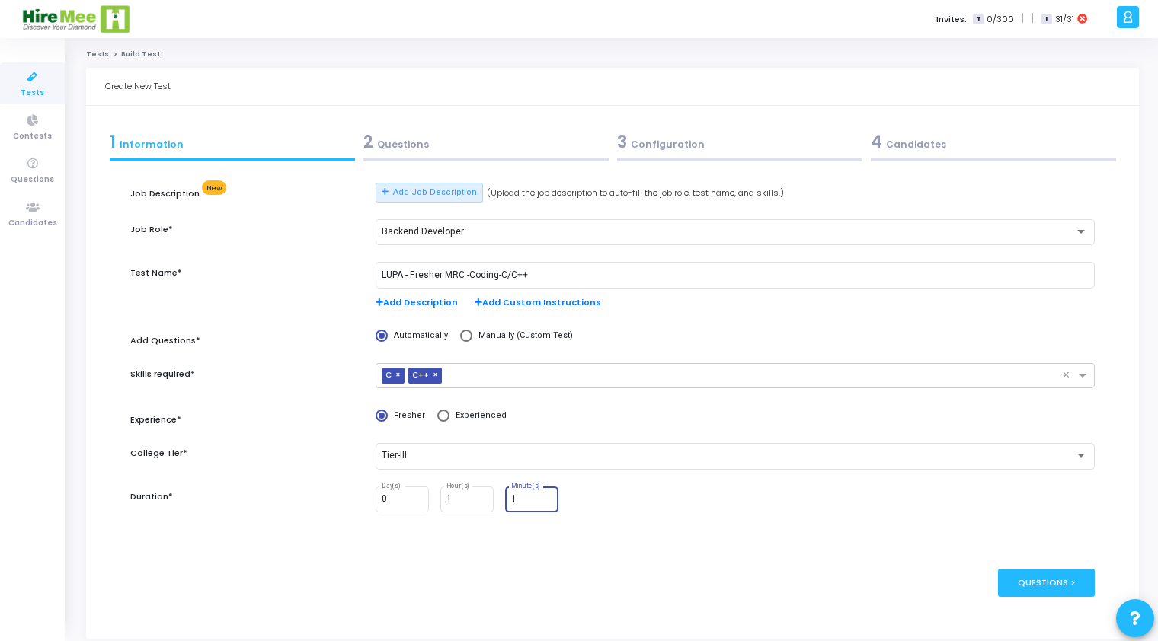
click at [548, 498] on input "1" at bounding box center [531, 499] width 41 height 11
click at [548, 498] on input "2" at bounding box center [531, 499] width 41 height 11
click at [548, 498] on input "3" at bounding box center [531, 499] width 41 height 11
click at [548, 498] on input "4" at bounding box center [531, 499] width 41 height 11
type input "5"
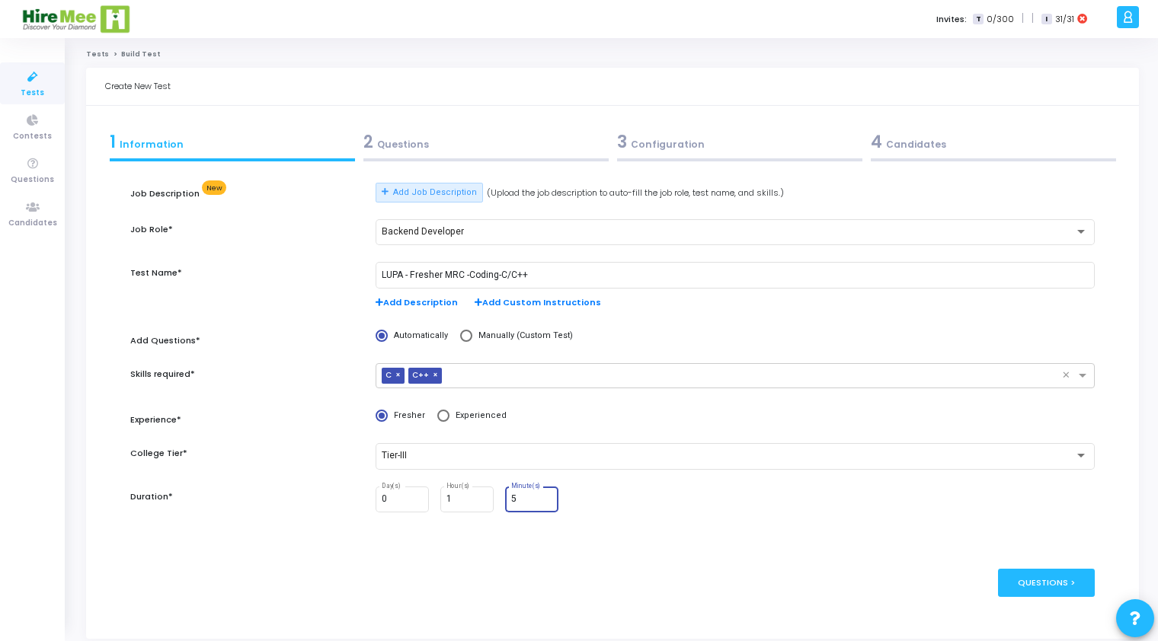
click at [548, 498] on input "5" at bounding box center [531, 499] width 41 height 11
type input "15"
click at [1050, 586] on div "Questions >" at bounding box center [1046, 583] width 97 height 28
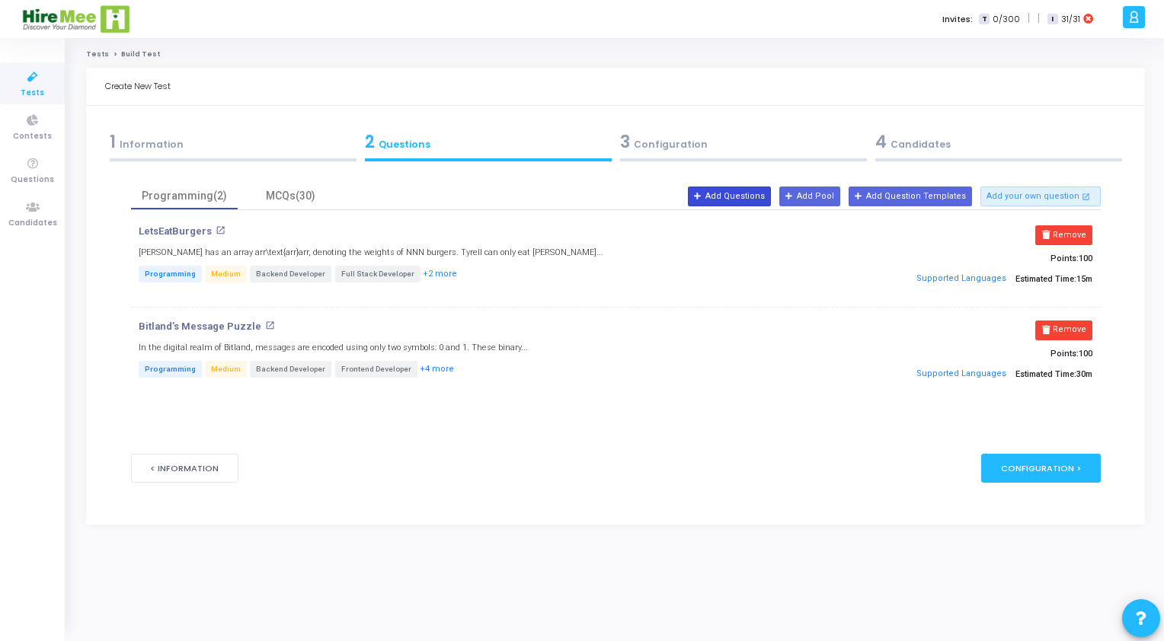
click at [769, 197] on button "Add Questions" at bounding box center [729, 197] width 83 height 20
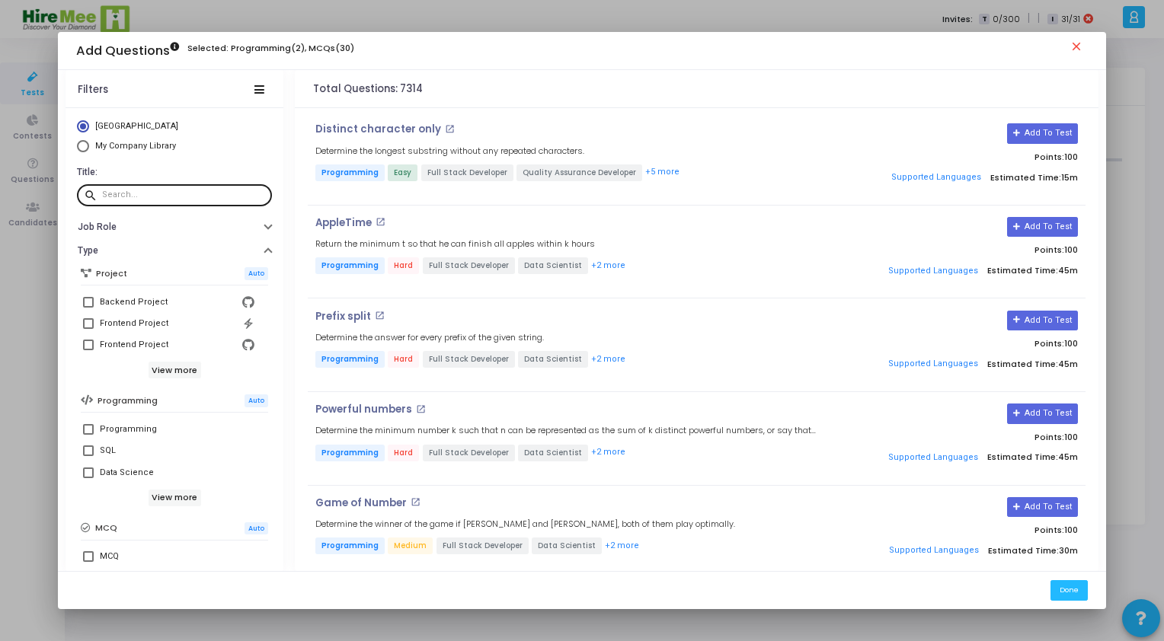
click at [138, 191] on input "text" at bounding box center [184, 194] width 165 height 9
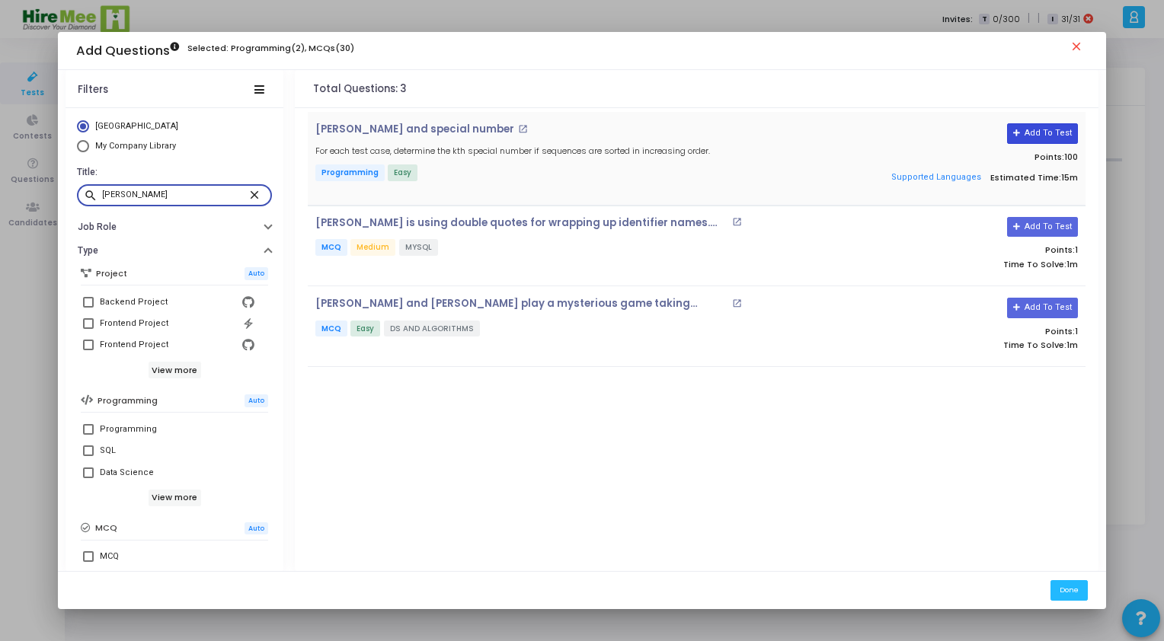
type input "[PERSON_NAME]"
click at [1043, 139] on button "Add To Test" at bounding box center [1042, 133] width 71 height 20
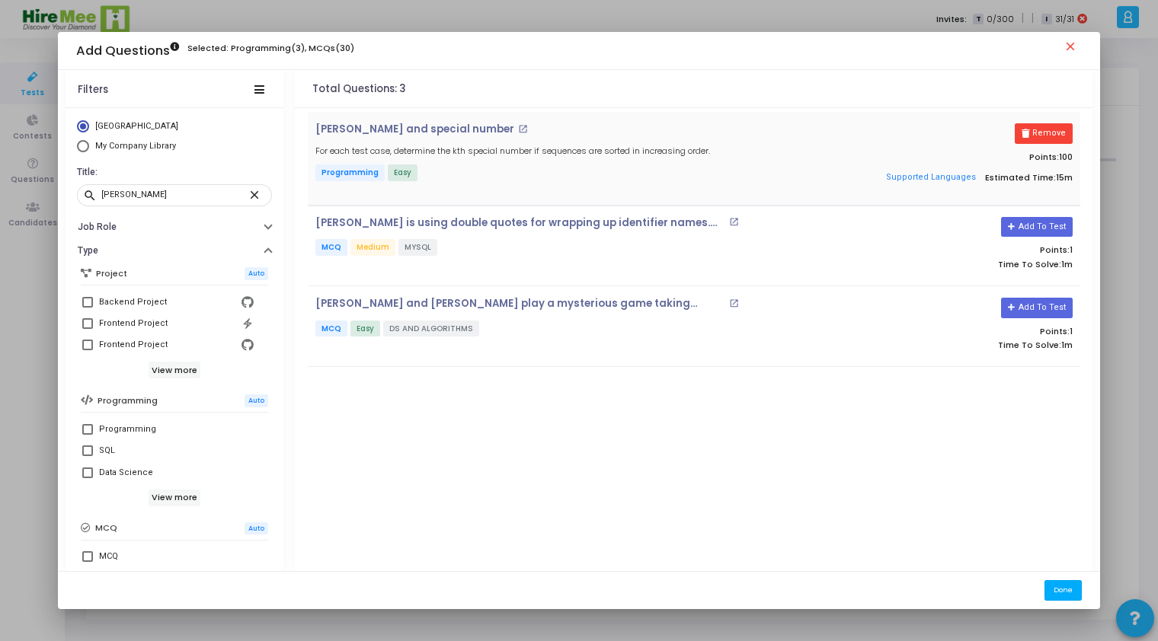
click at [1059, 593] on button "Done" at bounding box center [1062, 590] width 37 height 21
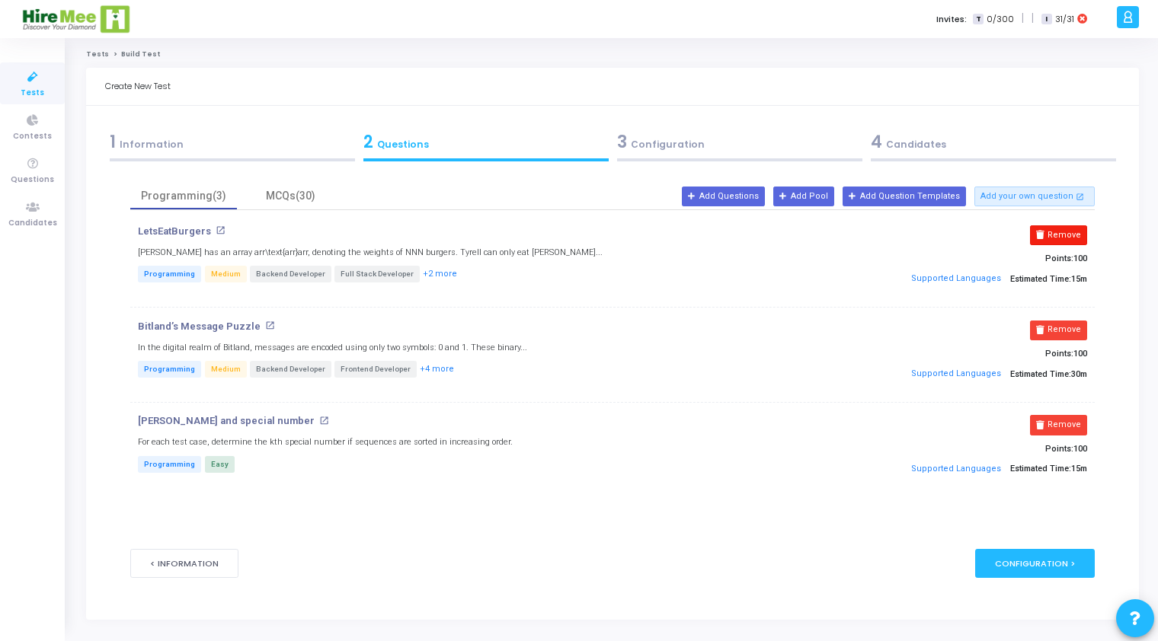
click at [1055, 233] on button "Remove" at bounding box center [1058, 235] width 57 height 20
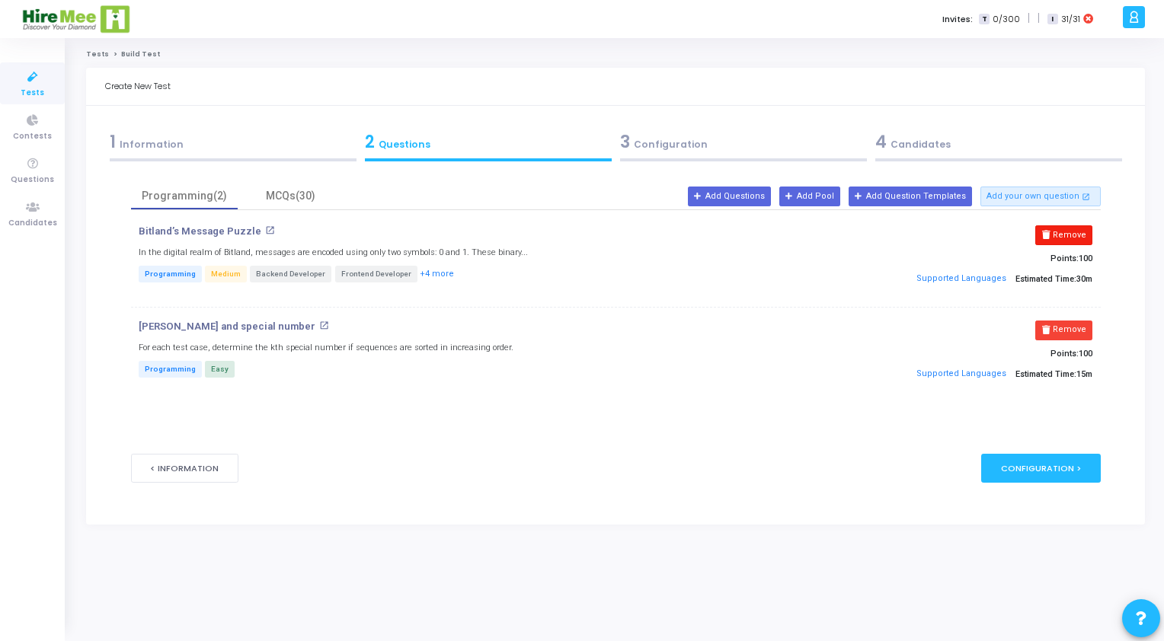
click at [1060, 241] on button "Remove" at bounding box center [1063, 235] width 57 height 20
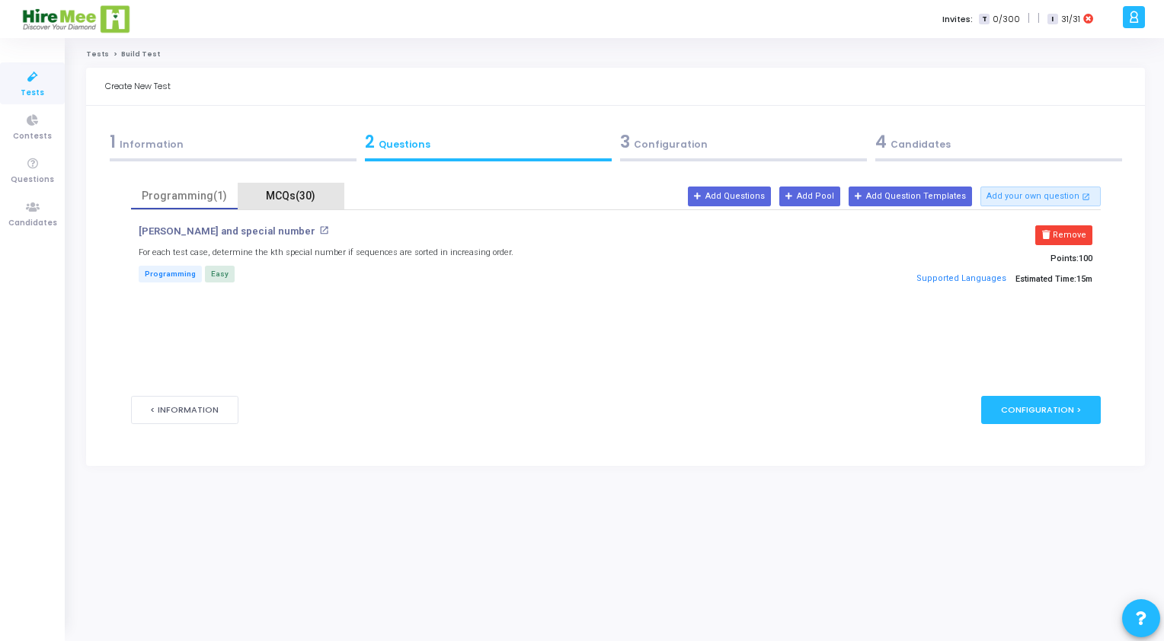
click at [303, 202] on div "MCQs(30)" at bounding box center [291, 196] width 88 height 16
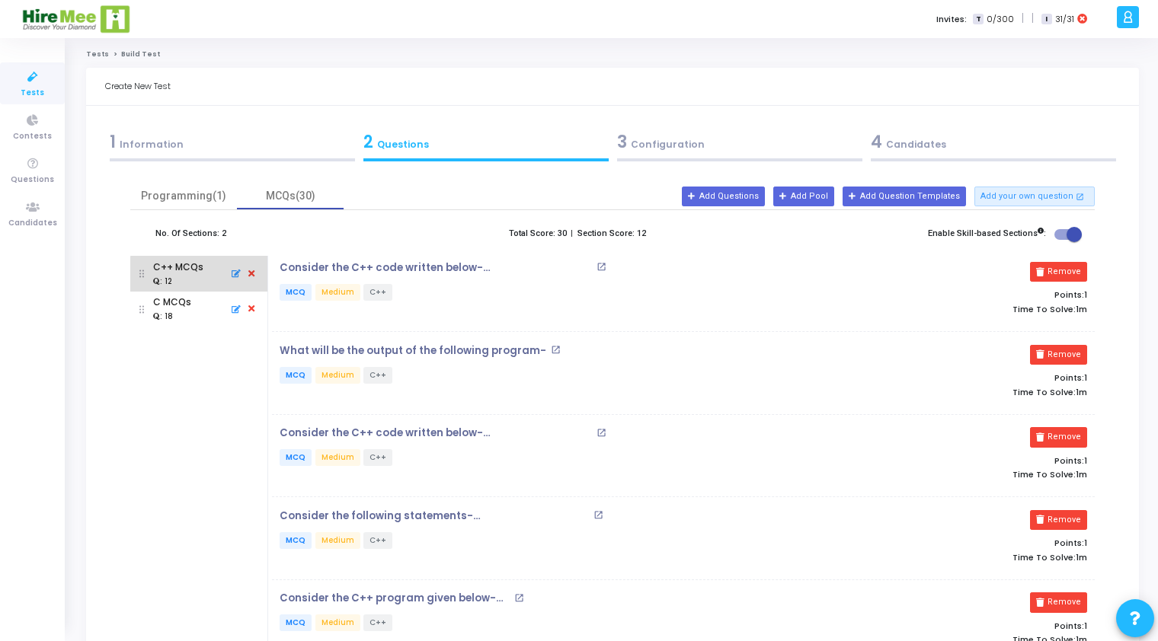
click at [252, 276] on icon at bounding box center [252, 274] width 14 height 17
click at [252, 279] on icon at bounding box center [252, 274] width 14 height 17
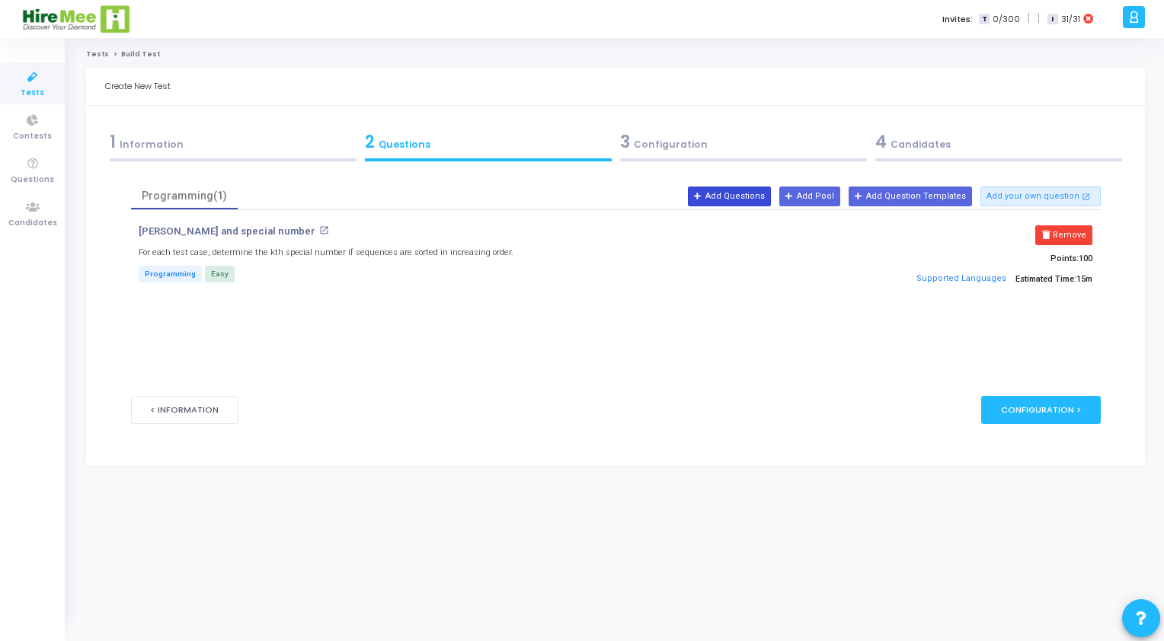
click at [736, 197] on button "Add Questions" at bounding box center [729, 197] width 83 height 20
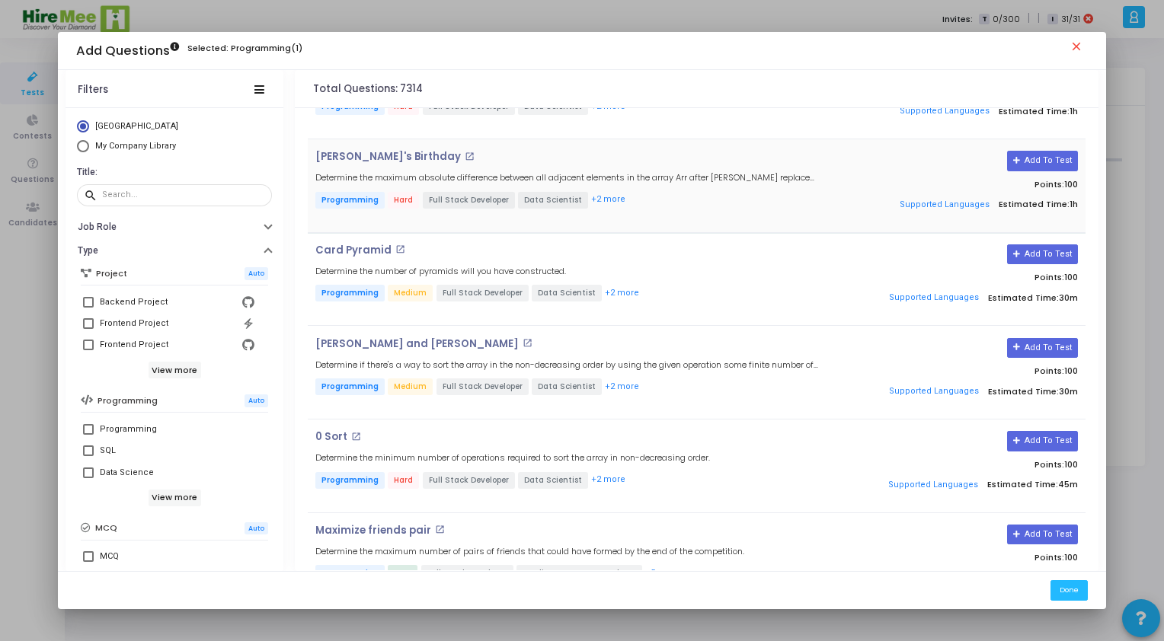
scroll to position [457, 0]
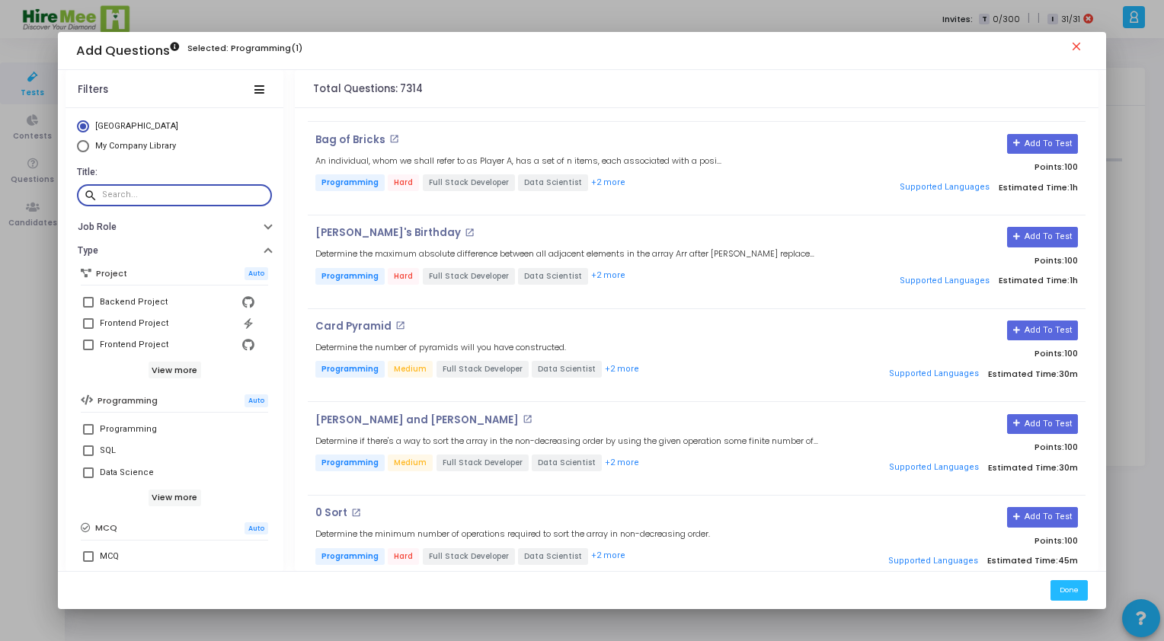
click at [143, 197] on input "text" at bounding box center [184, 194] width 165 height 9
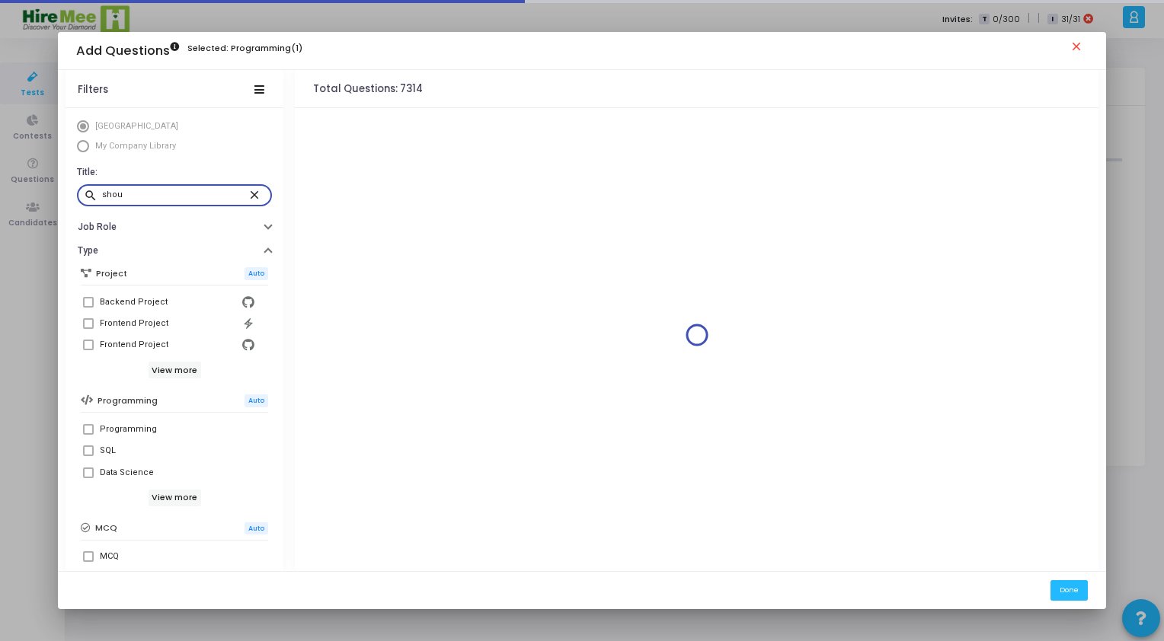
scroll to position [0, 0]
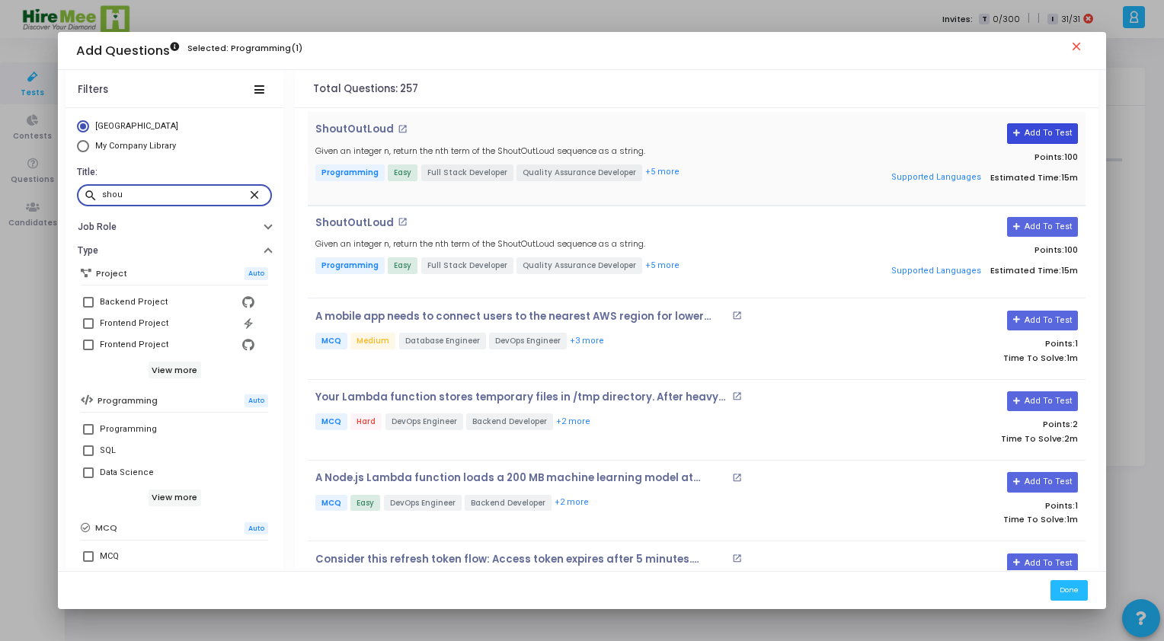
type input "shou"
click at [1009, 133] on button "Add To Test" at bounding box center [1042, 133] width 71 height 20
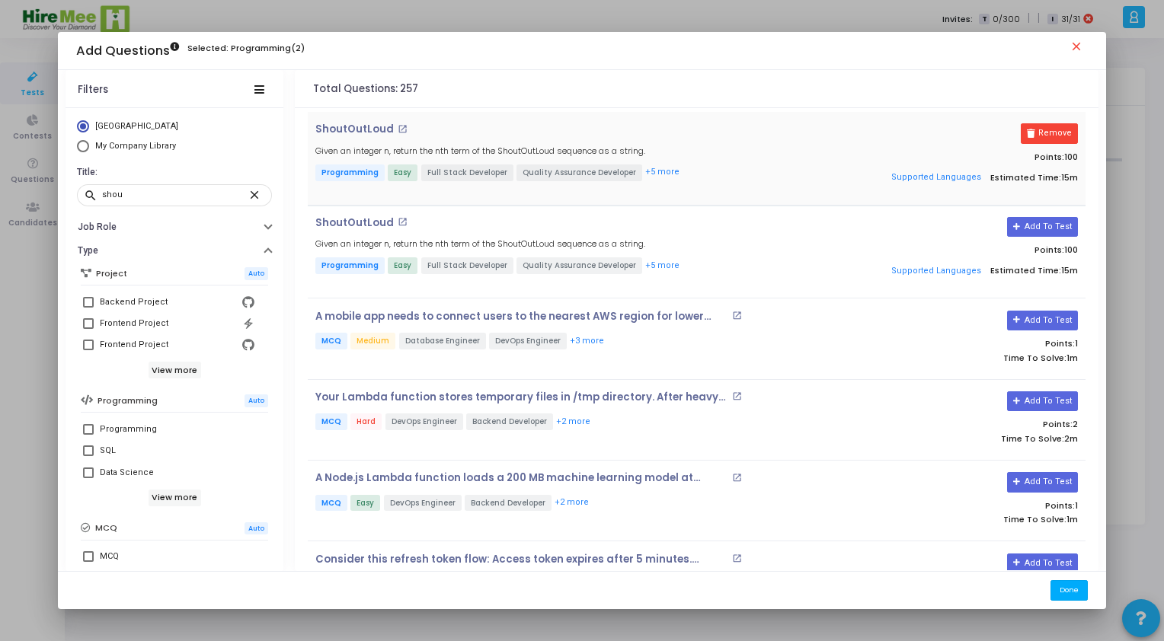
click at [1068, 596] on button "Done" at bounding box center [1068, 590] width 37 height 21
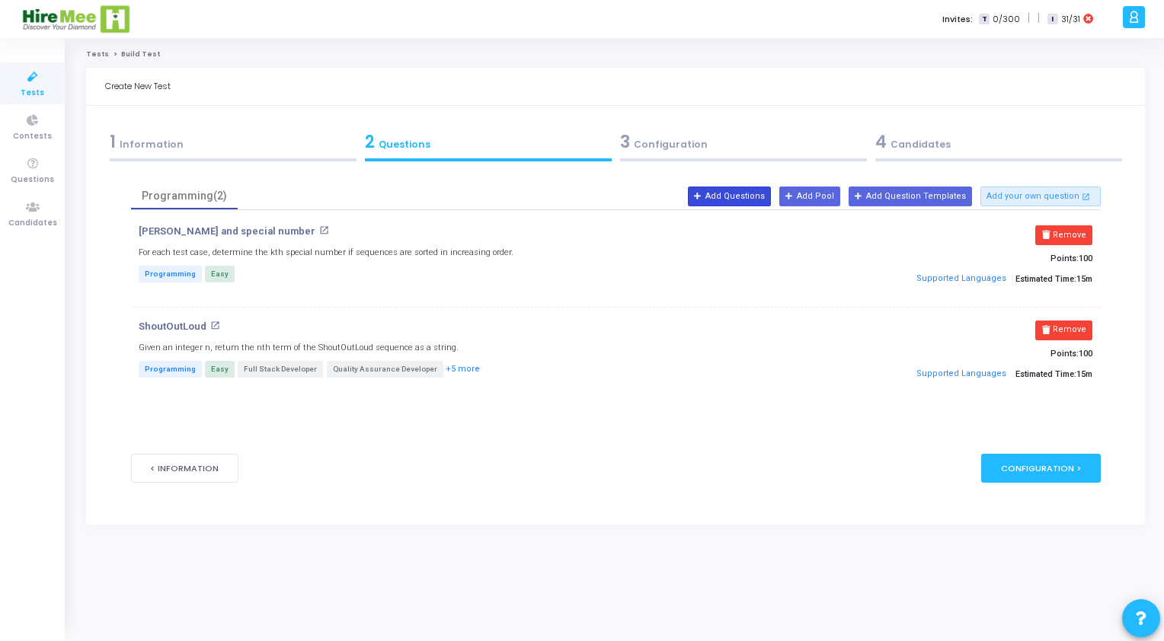
click at [702, 197] on icon at bounding box center [698, 197] width 8 height 8
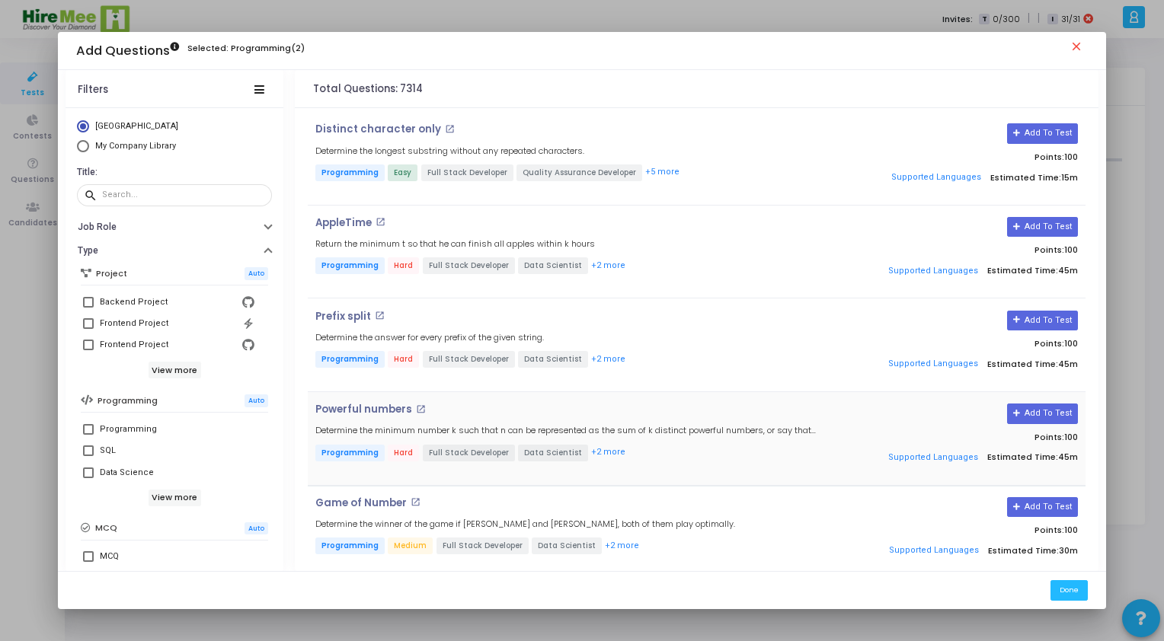
scroll to position [229, 0]
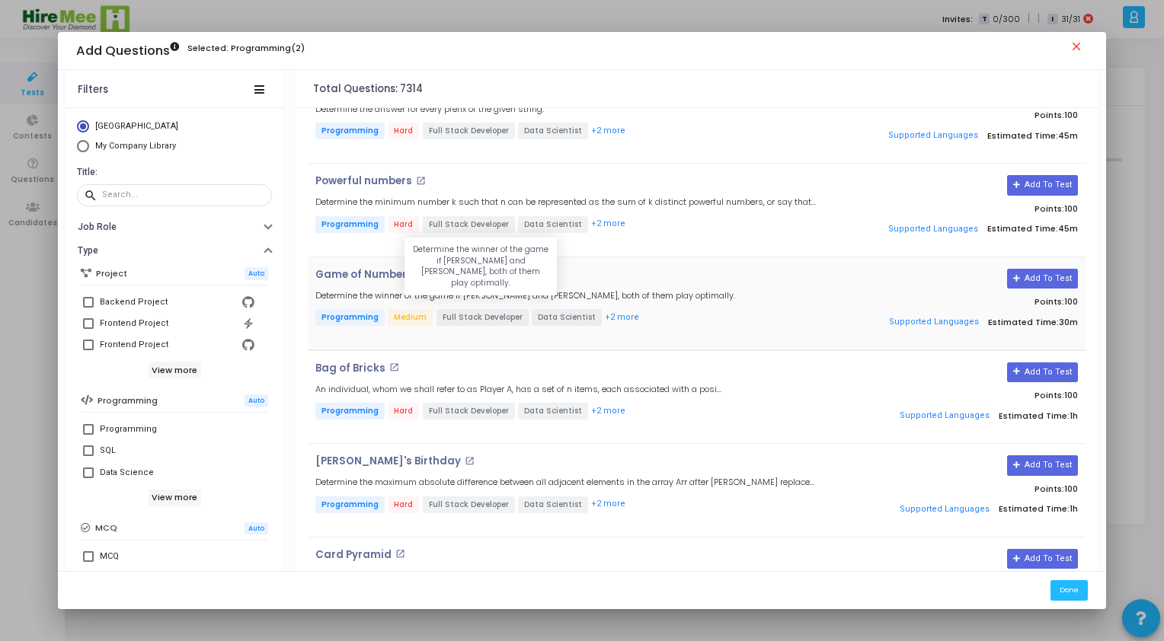
click at [539, 291] on h5 "Determine the winner of the game if [PERSON_NAME] and [PERSON_NAME], both of th…" at bounding box center [525, 296] width 420 height 10
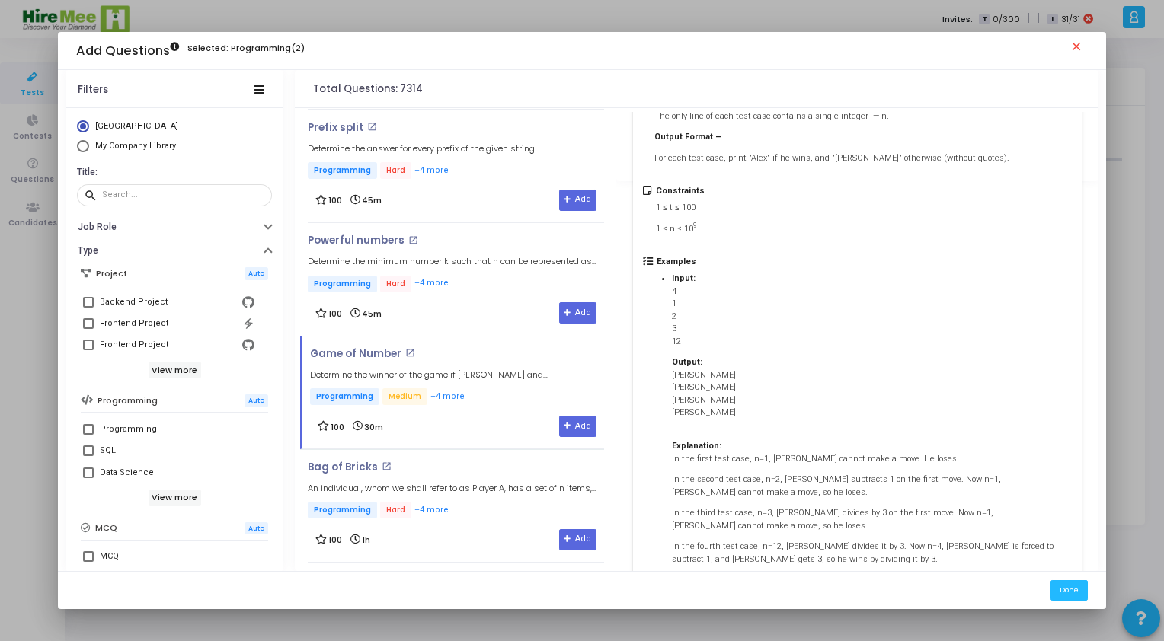
scroll to position [165, 0]
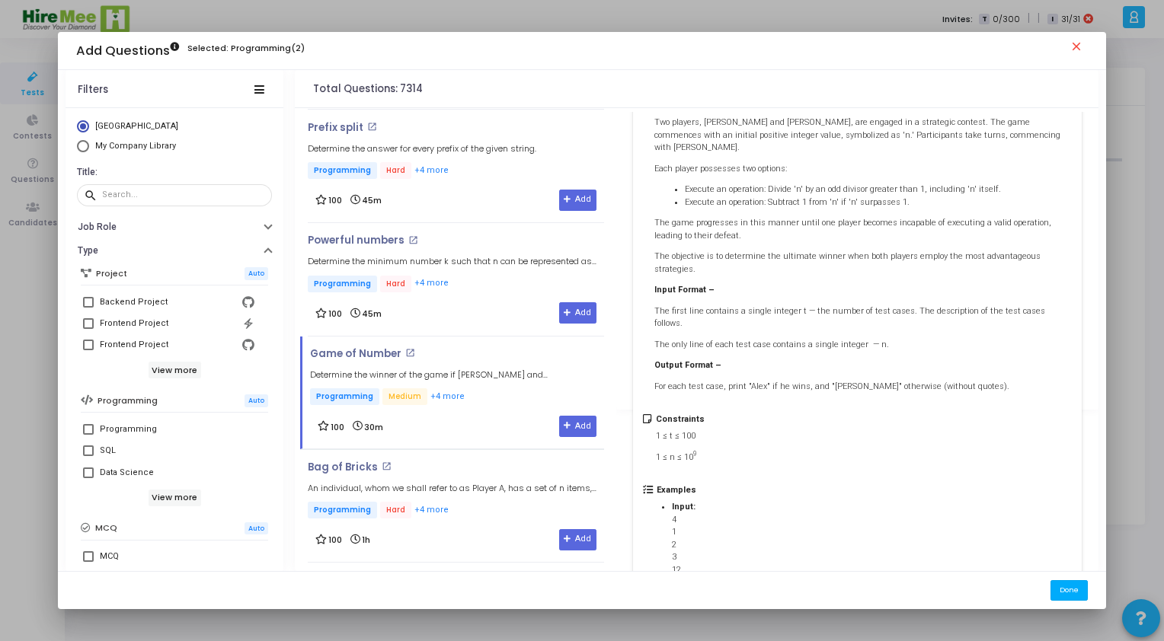
click at [1073, 591] on button "Done" at bounding box center [1068, 590] width 37 height 21
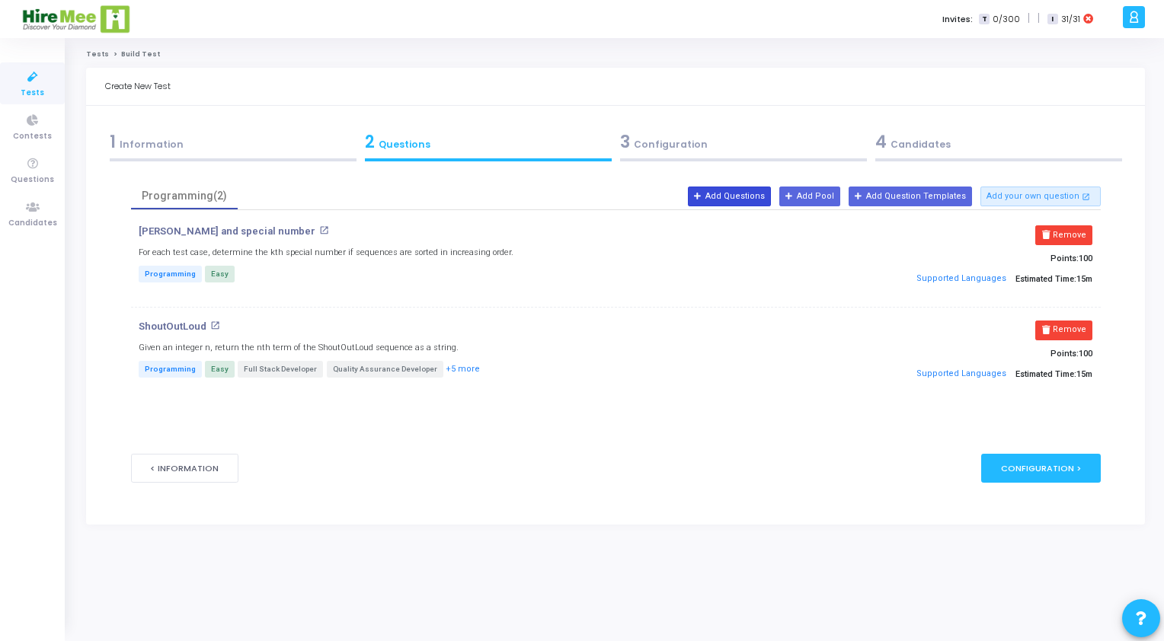
click at [753, 193] on button "Add Questions" at bounding box center [729, 197] width 83 height 20
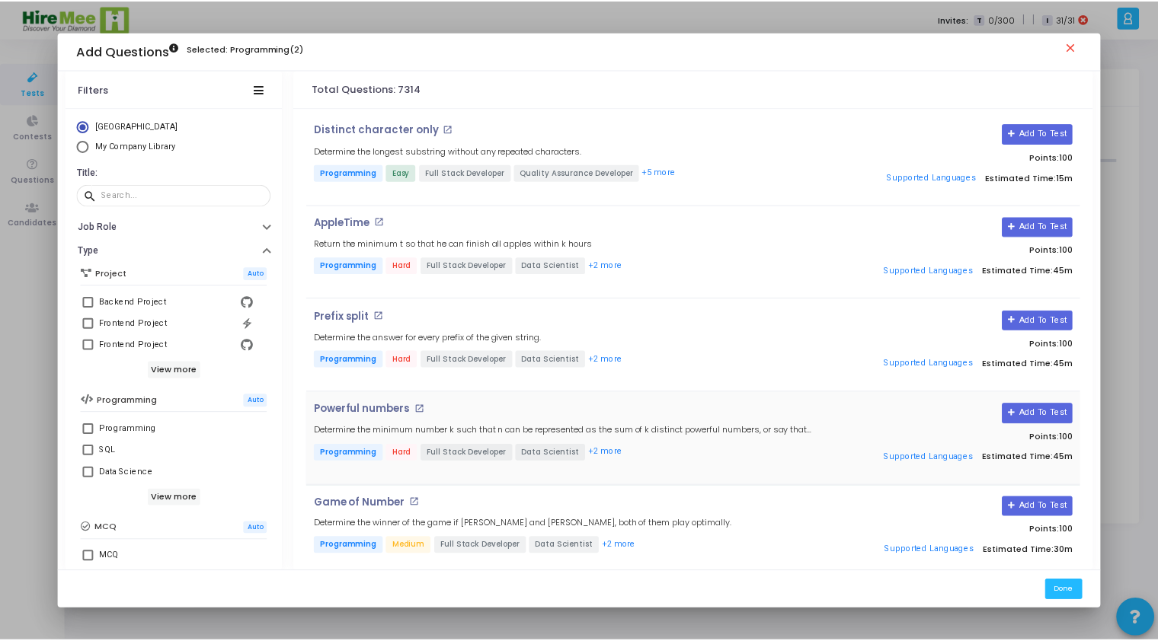
scroll to position [229, 0]
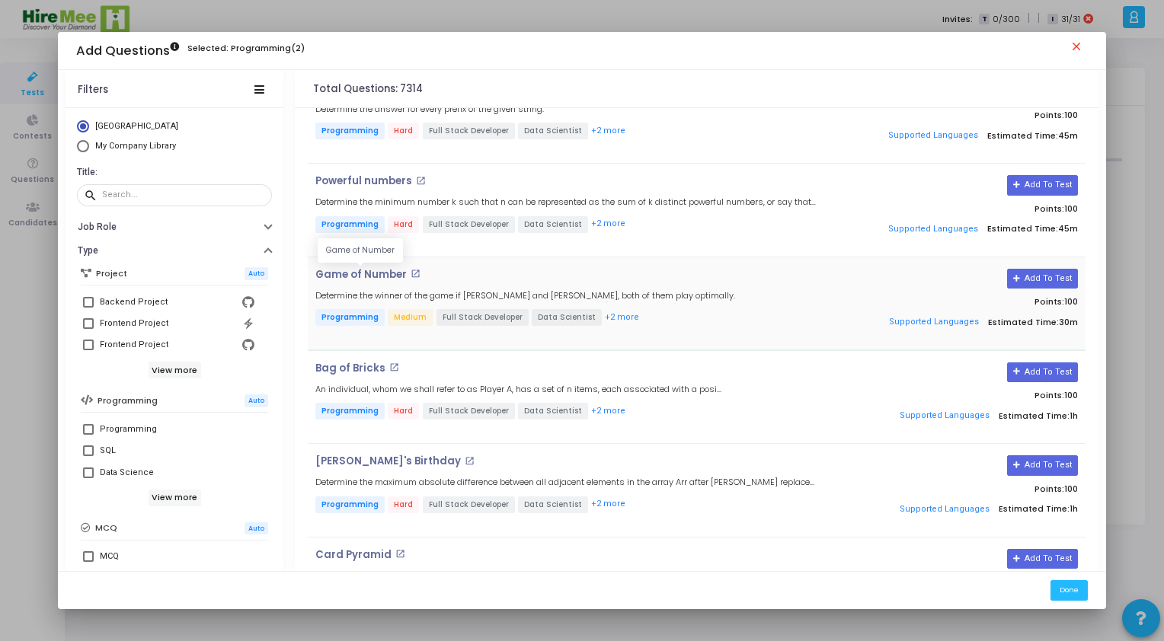
click at [363, 270] on p "Game of Number" at bounding box center [360, 275] width 91 height 12
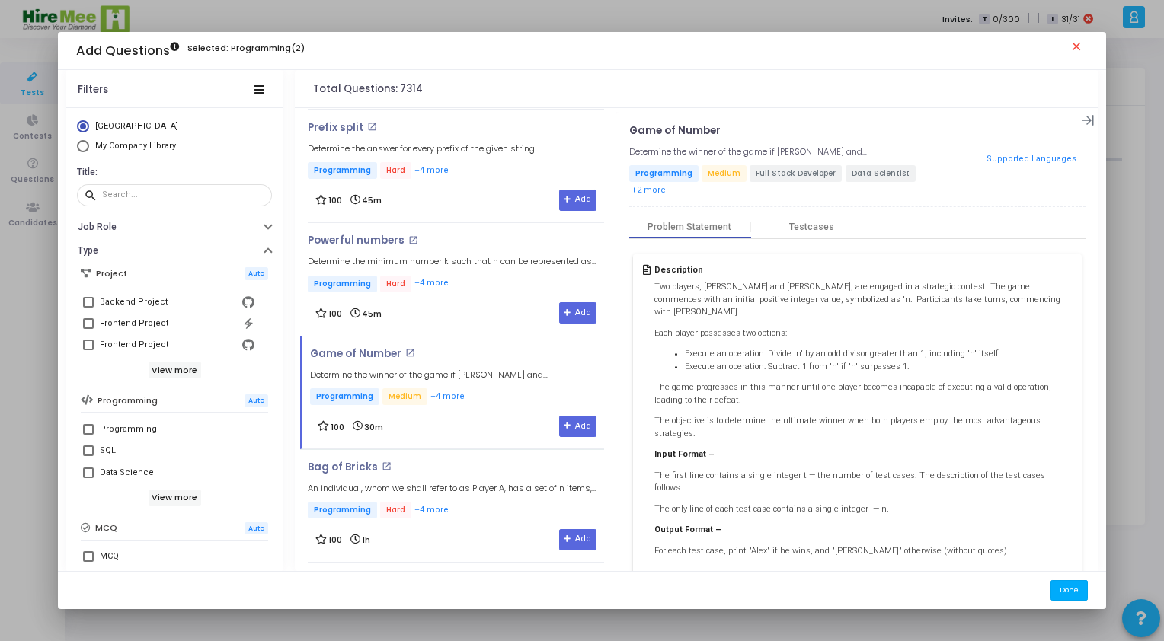
click at [1066, 591] on button "Done" at bounding box center [1068, 590] width 37 height 21
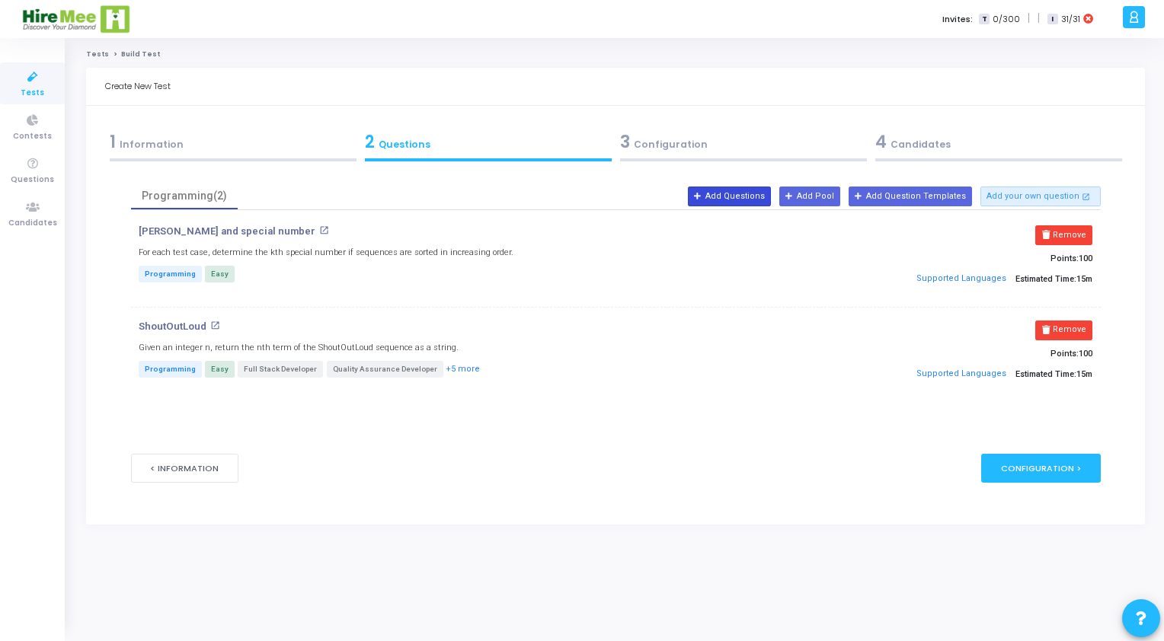
click at [762, 200] on button "Add Questions" at bounding box center [729, 197] width 83 height 20
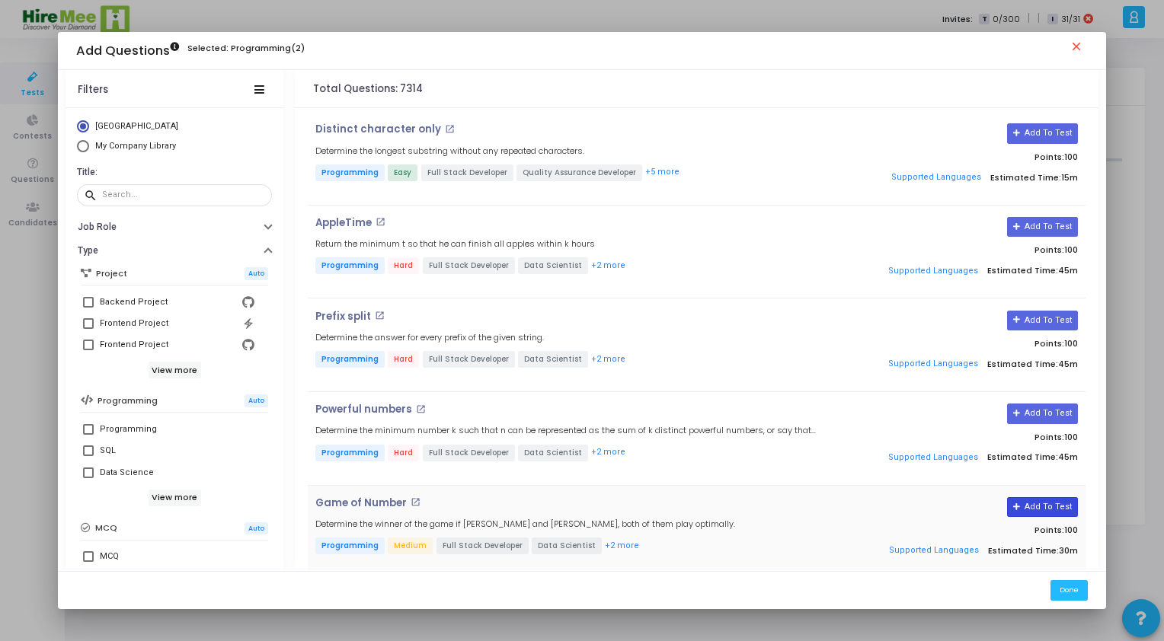
click at [1018, 506] on icon at bounding box center [1017, 508] width 8 height 8
click at [1060, 588] on button "Done" at bounding box center [1062, 590] width 37 height 21
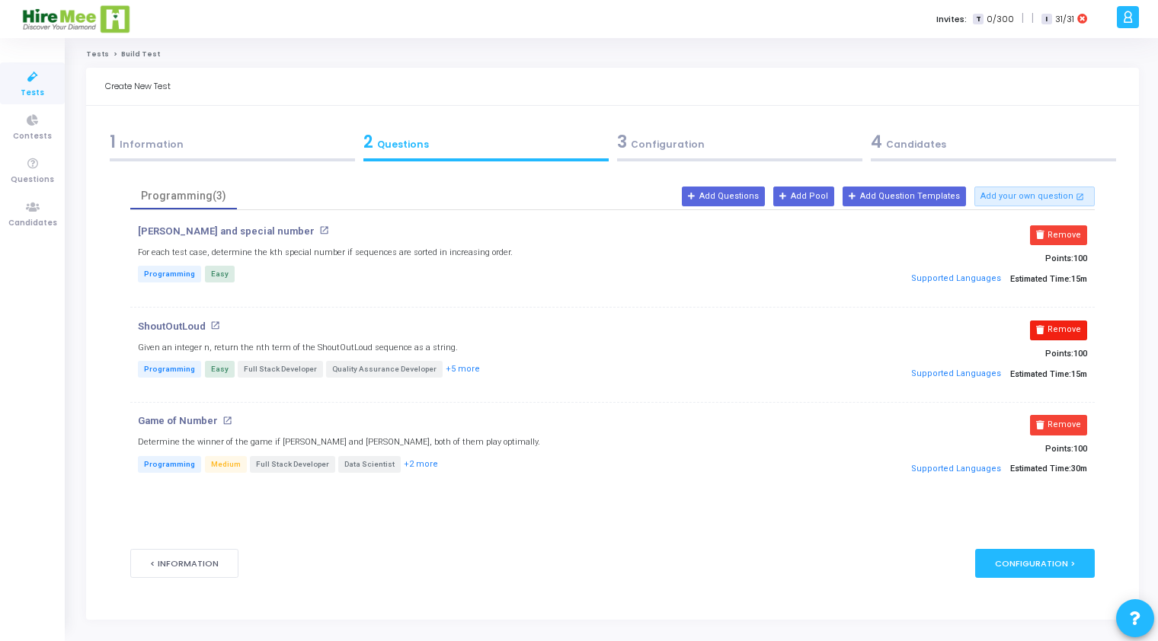
click at [1059, 334] on button "Remove" at bounding box center [1058, 331] width 57 height 20
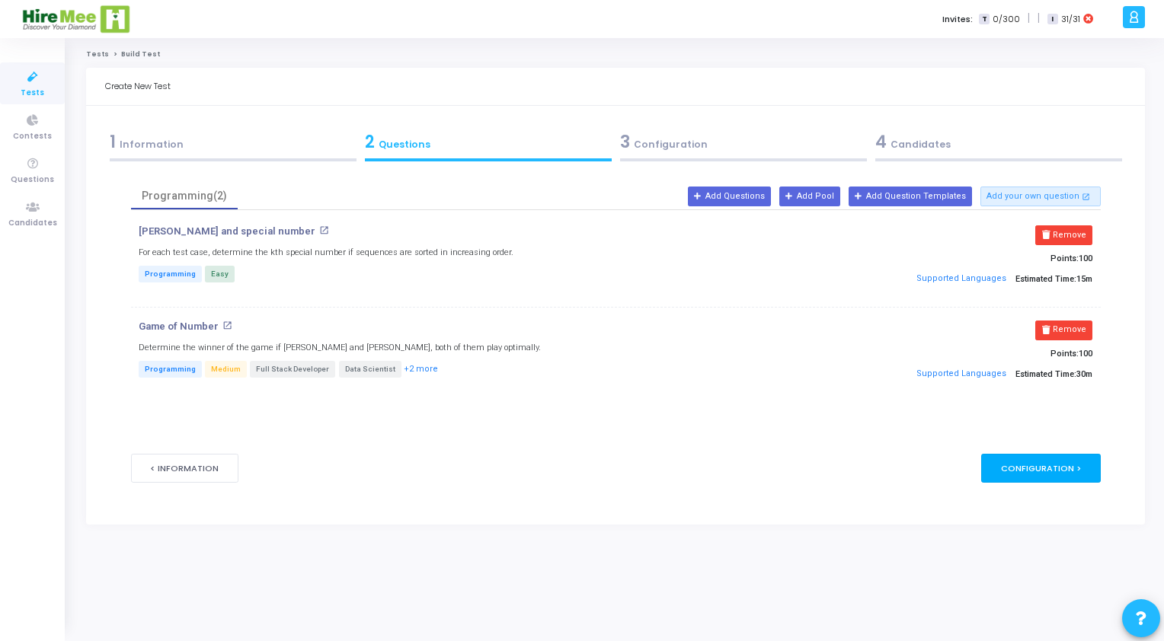
click at [1012, 463] on div "Configuration >" at bounding box center [1041, 468] width 120 height 28
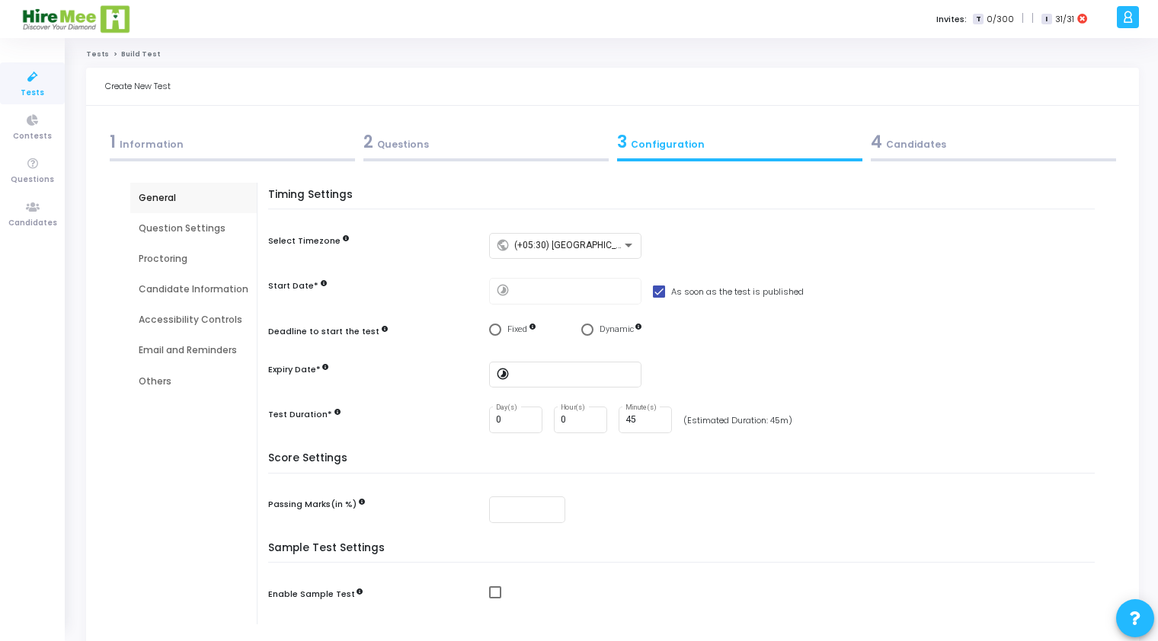
scroll to position [76, 0]
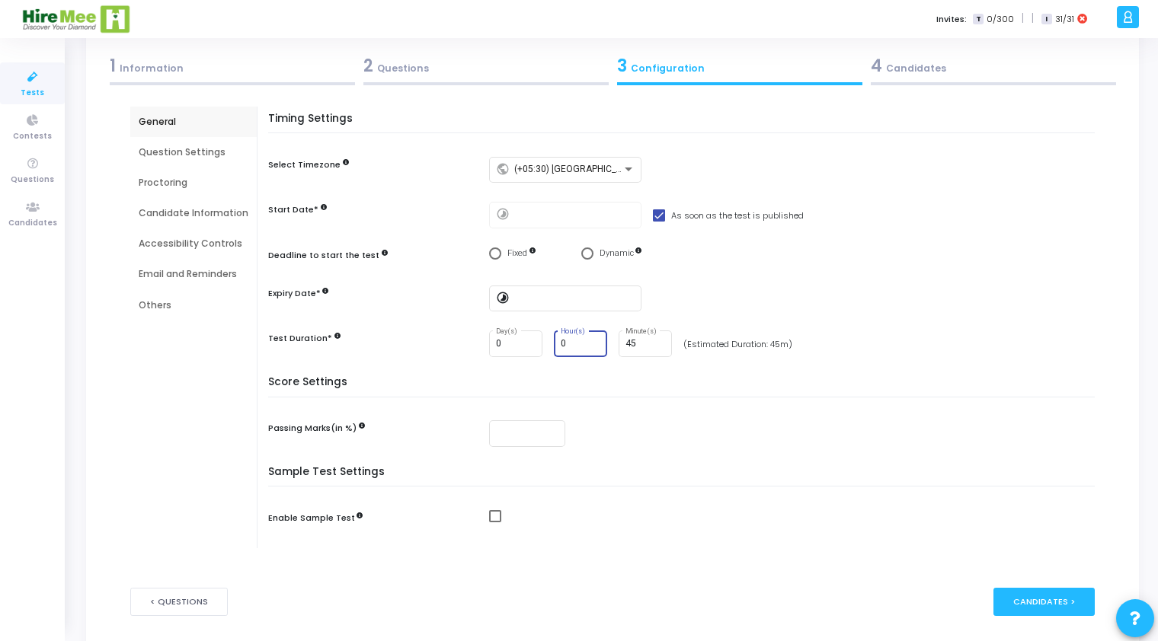
click at [583, 343] on input "0" at bounding box center [581, 344] width 41 height 11
type input "1"
click at [596, 343] on input "1" at bounding box center [581, 344] width 41 height 11
click at [625, 343] on div "45 Minute(s)" at bounding box center [645, 343] width 41 height 28
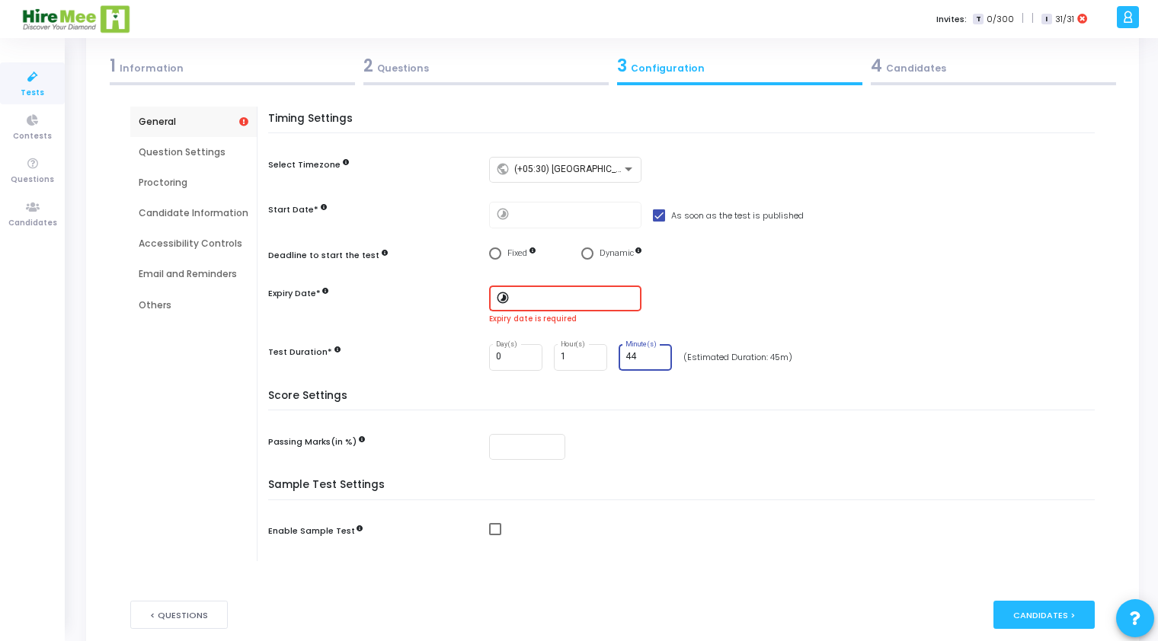
click at [655, 359] on input "44" at bounding box center [645, 357] width 41 height 11
click at [655, 359] on input "43" at bounding box center [645, 357] width 41 height 11
click at [655, 359] on input "42" at bounding box center [645, 357] width 41 height 11
click at [619, 359] on div "42 Minute(s)" at bounding box center [645, 356] width 53 height 28
click at [619, 358] on div "42 Minute(s)" at bounding box center [645, 356] width 53 height 28
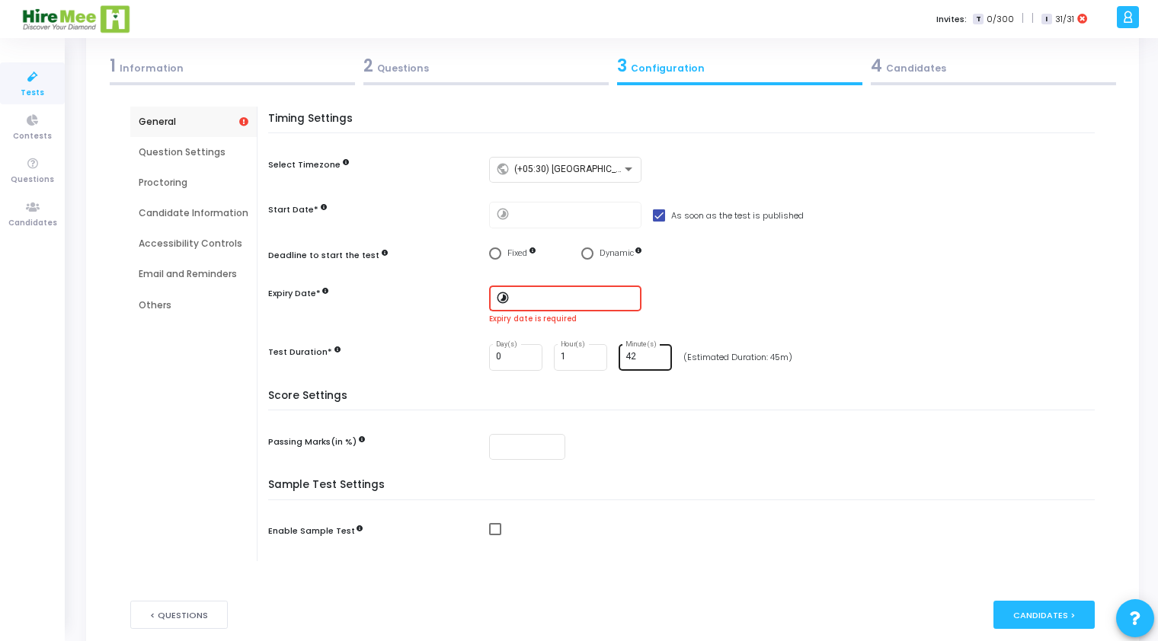
click at [619, 358] on div "42 Minute(s)" at bounding box center [645, 356] width 53 height 28
type input "4"
type input "15"
click at [600, 419] on div "Score Settings Passing Marks(in %)" at bounding box center [685, 435] width 818 height 90
click at [550, 293] on div at bounding box center [575, 297] width 122 height 28
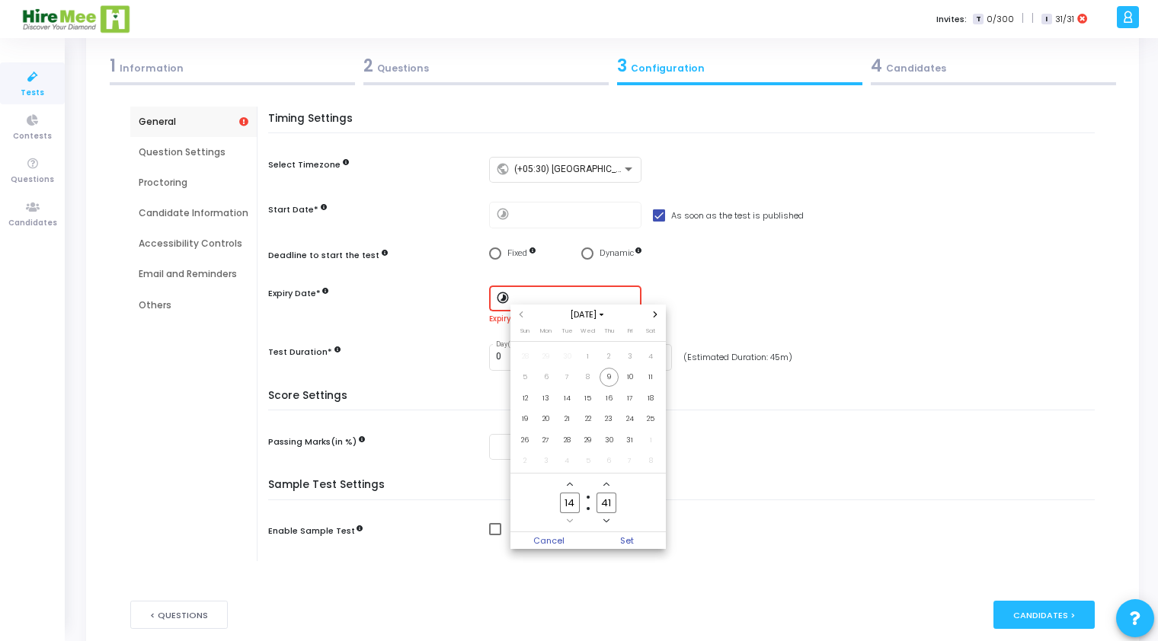
scroll to position [0, 0]
click at [653, 312] on icon "Next month" at bounding box center [655, 315] width 6 height 6
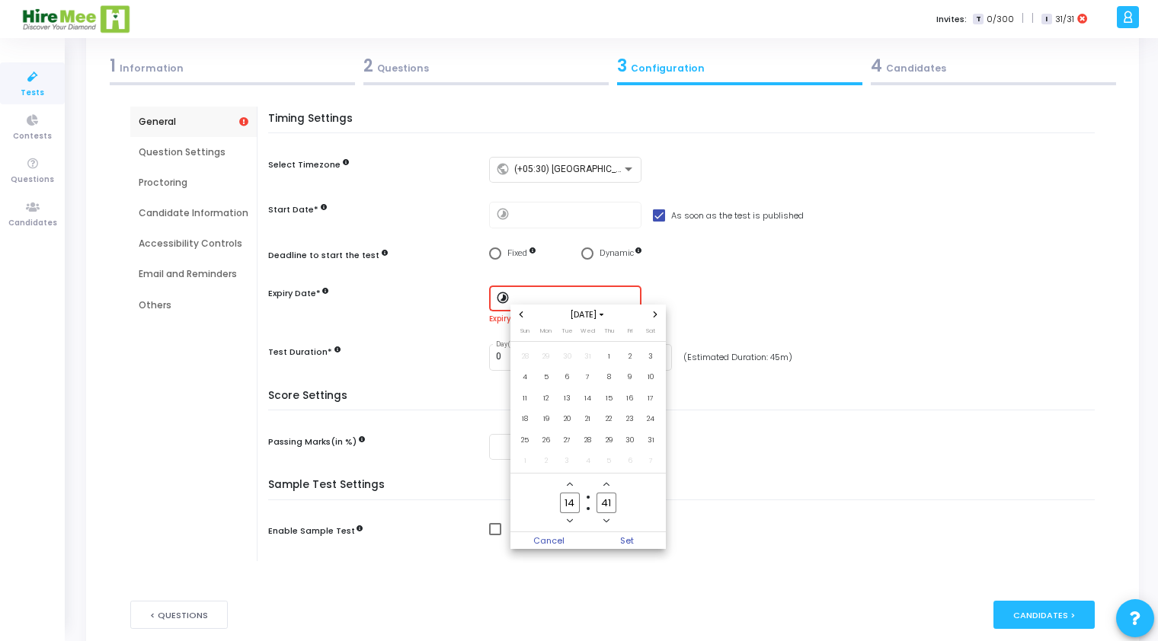
click at [653, 312] on icon "Next month" at bounding box center [655, 315] width 6 height 6
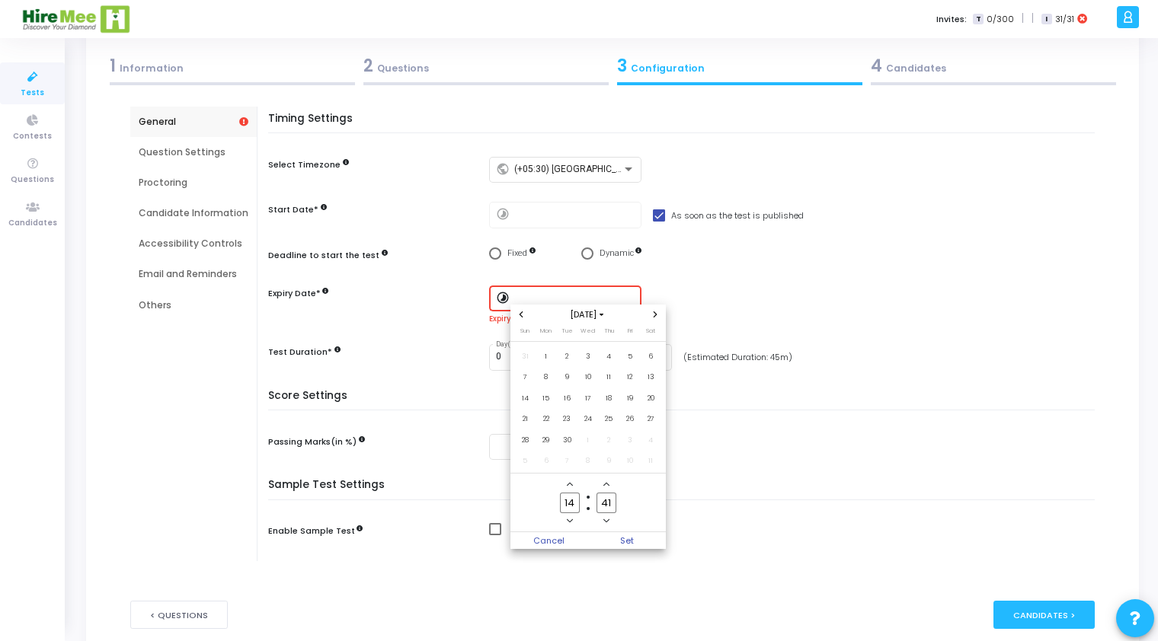
click at [653, 312] on icon "Next month" at bounding box center [655, 315] width 6 height 6
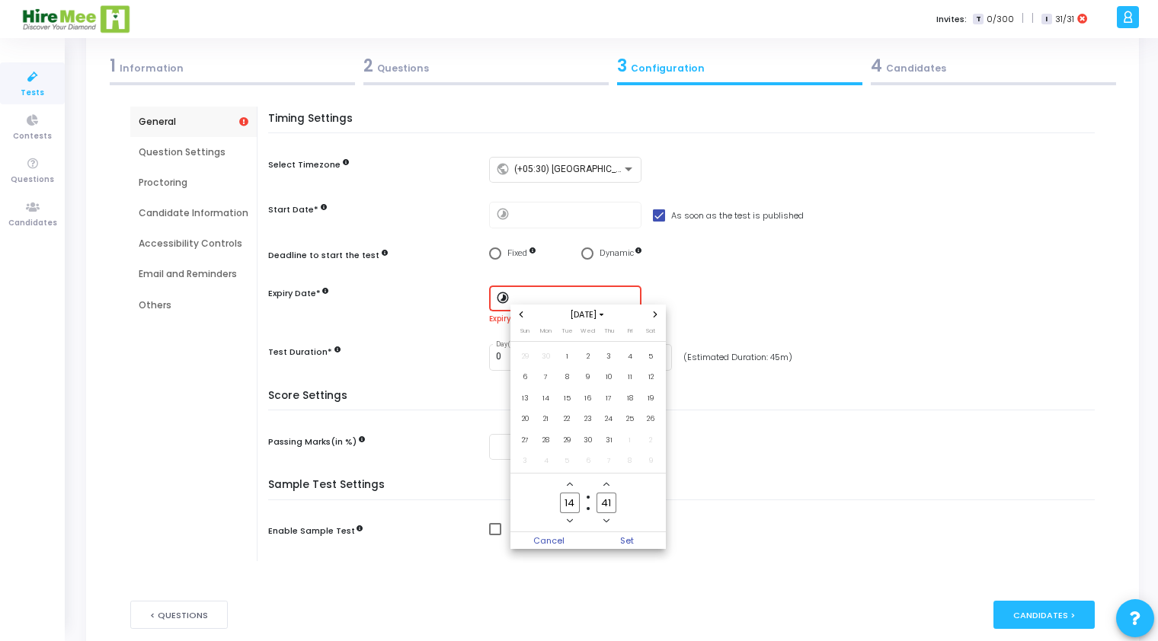
click at [653, 312] on icon "Next month" at bounding box center [655, 315] width 6 height 6
click at [649, 437] on span "30" at bounding box center [650, 440] width 19 height 19
click at [622, 539] on span "Set" at bounding box center [627, 540] width 78 height 17
type input "[DATE] 2:41 PM"
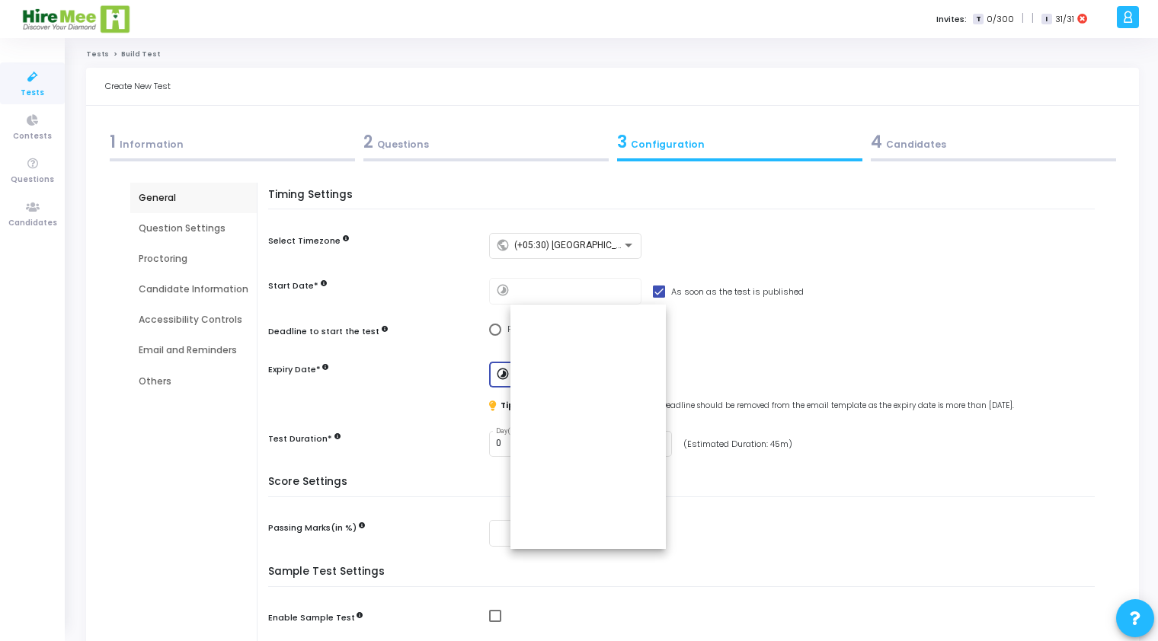
scroll to position [76, 0]
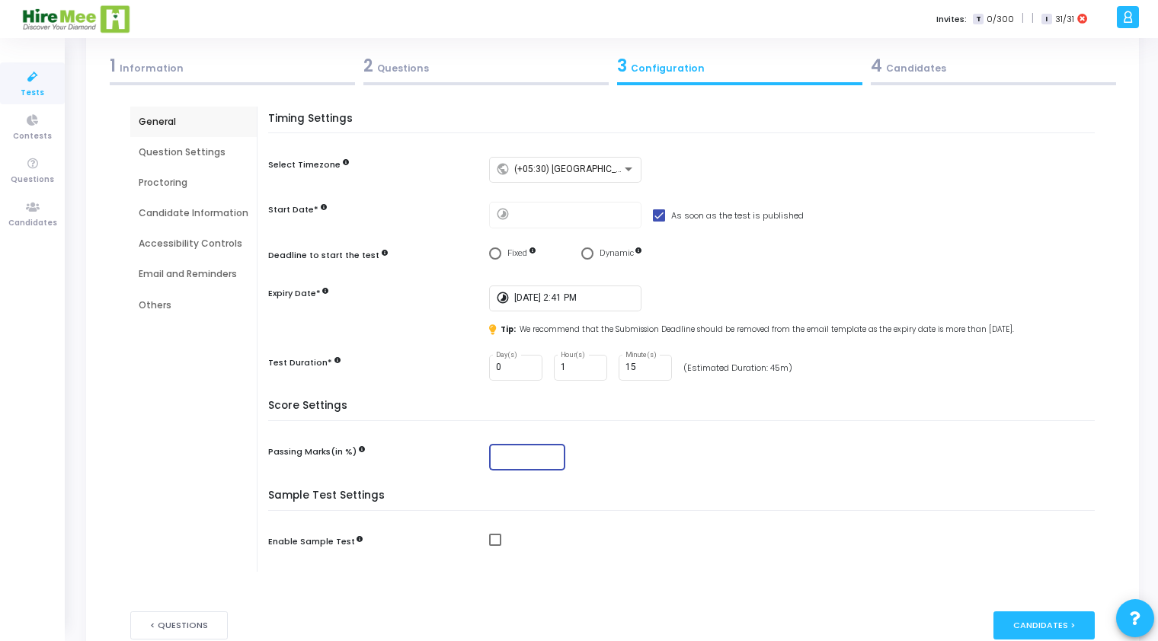
click at [549, 459] on input "number" at bounding box center [528, 457] width 64 height 11
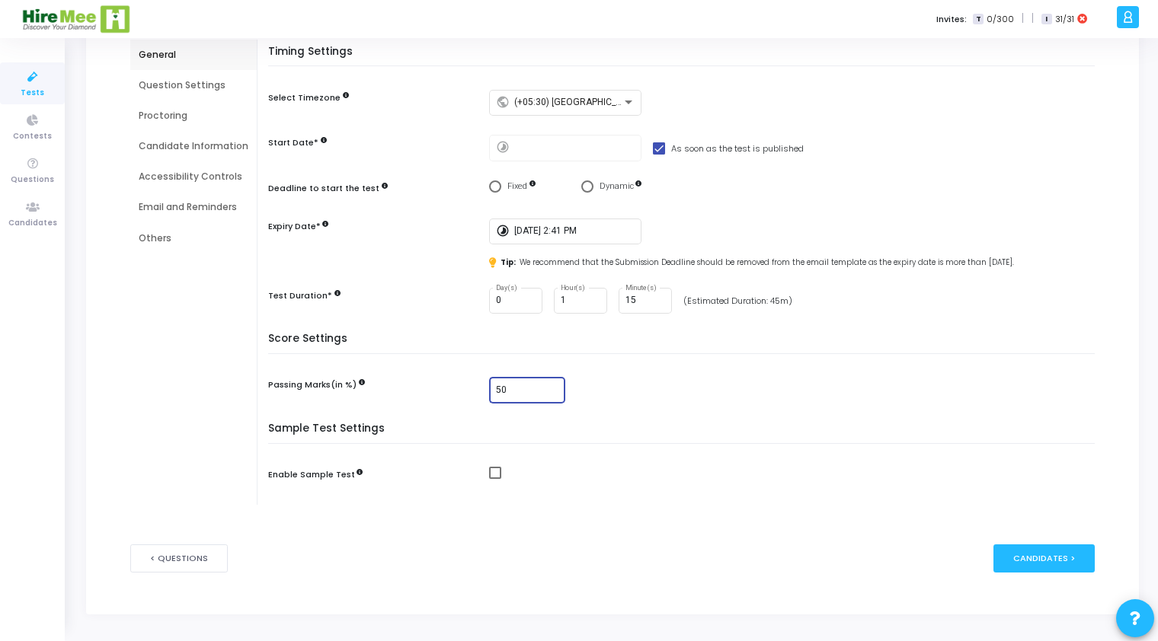
type input "50"
click at [491, 477] on span at bounding box center [495, 473] width 12 height 12
click at [494, 479] on input "checkbox" at bounding box center [494, 479] width 1 height 1
click at [491, 477] on span at bounding box center [495, 473] width 12 height 12
click at [494, 479] on input "checkbox" at bounding box center [494, 479] width 1 height 1
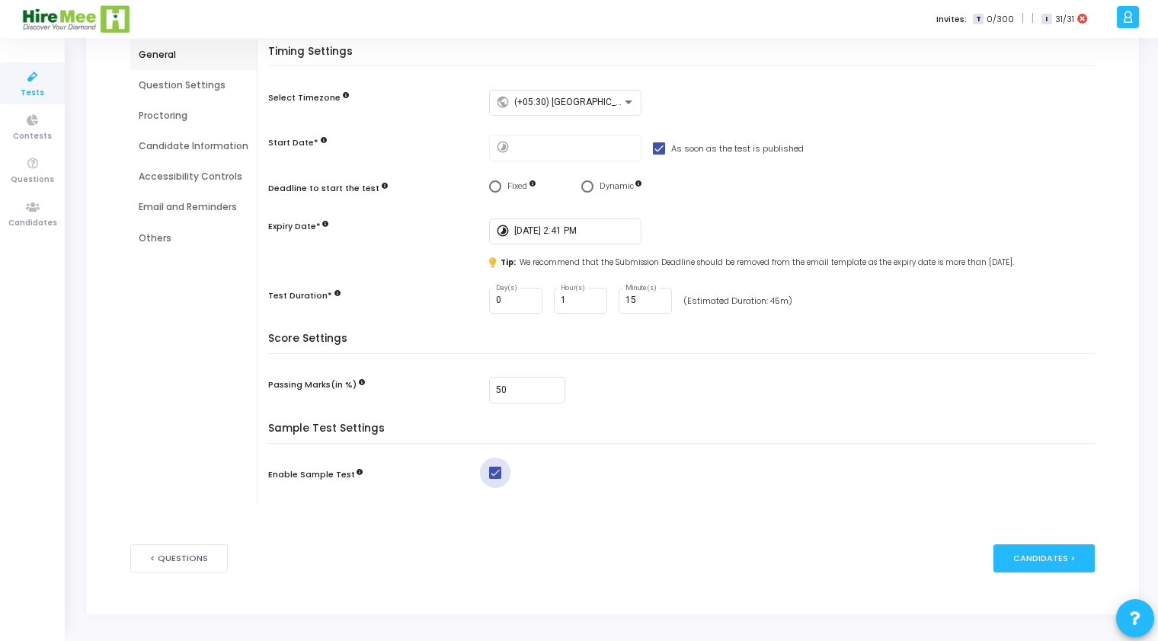
checkbox input "false"
click at [558, 238] on div "[DATE] 2:41 PM" at bounding box center [575, 230] width 122 height 28
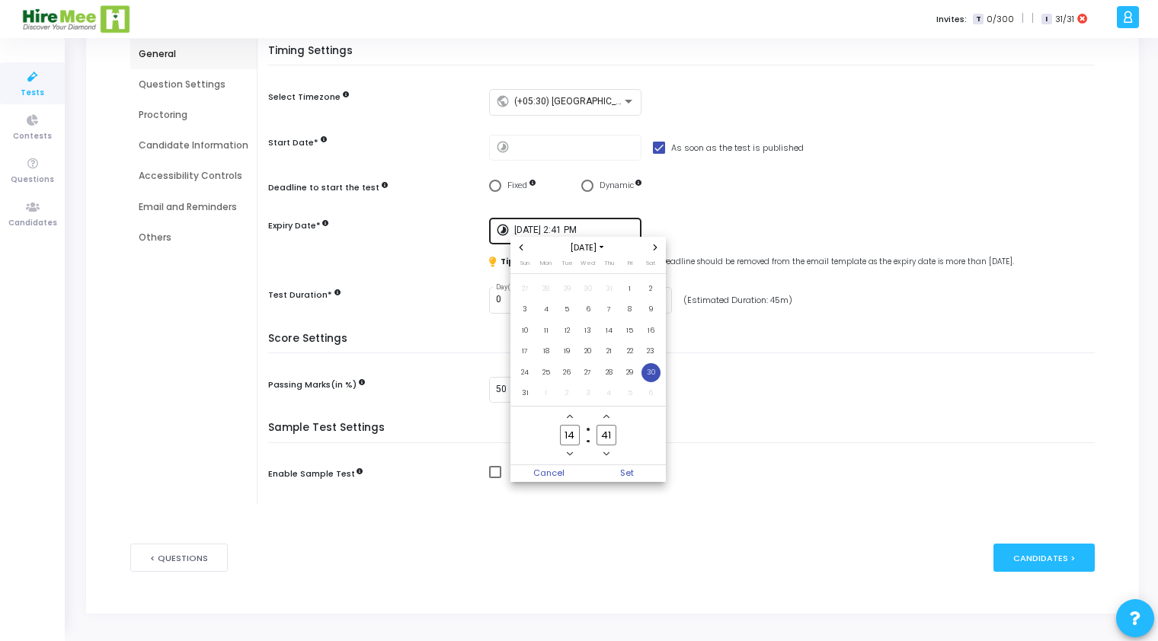
scroll to position [0, 0]
click at [558, 238] on div "[DATE]" at bounding box center [587, 247] width 155 height 21
click at [544, 478] on span "Cancel" at bounding box center [549, 473] width 78 height 17
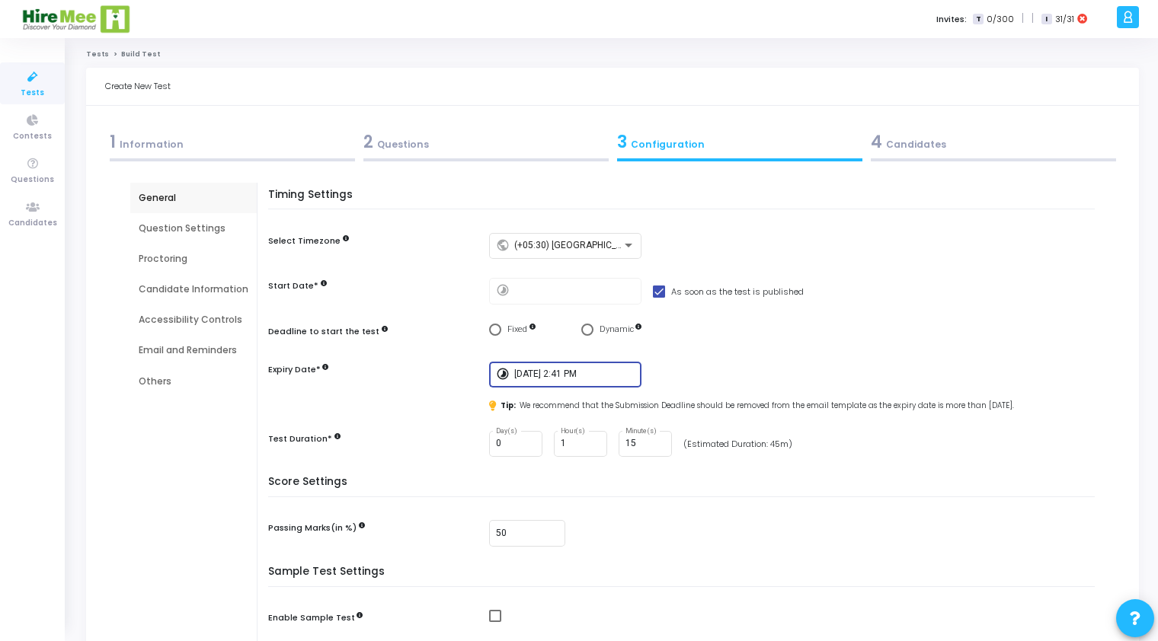
scroll to position [143, 0]
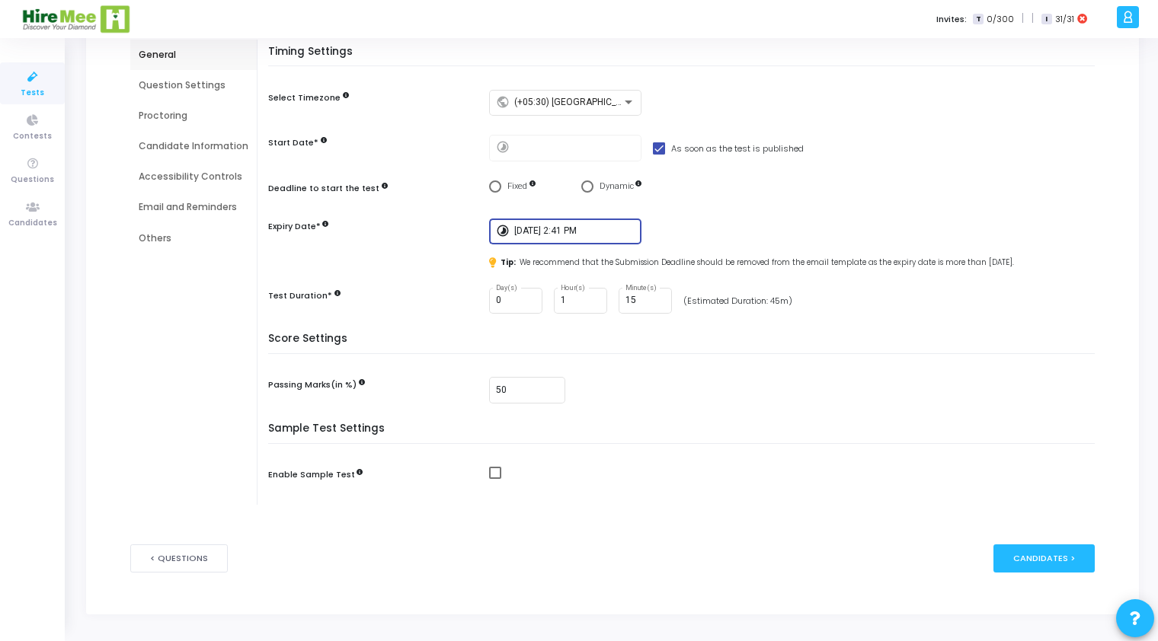
click at [577, 228] on input "[DATE] 2:41 PM" at bounding box center [575, 231] width 122 height 11
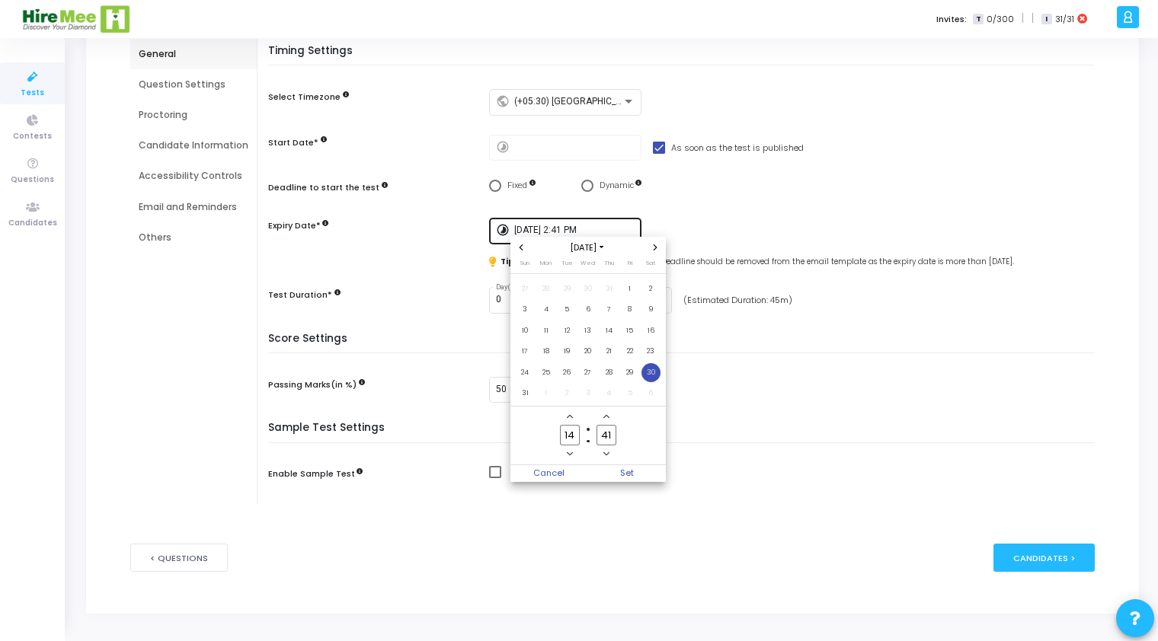
scroll to position [0, 0]
click at [468, 577] on div at bounding box center [579, 320] width 1158 height 641
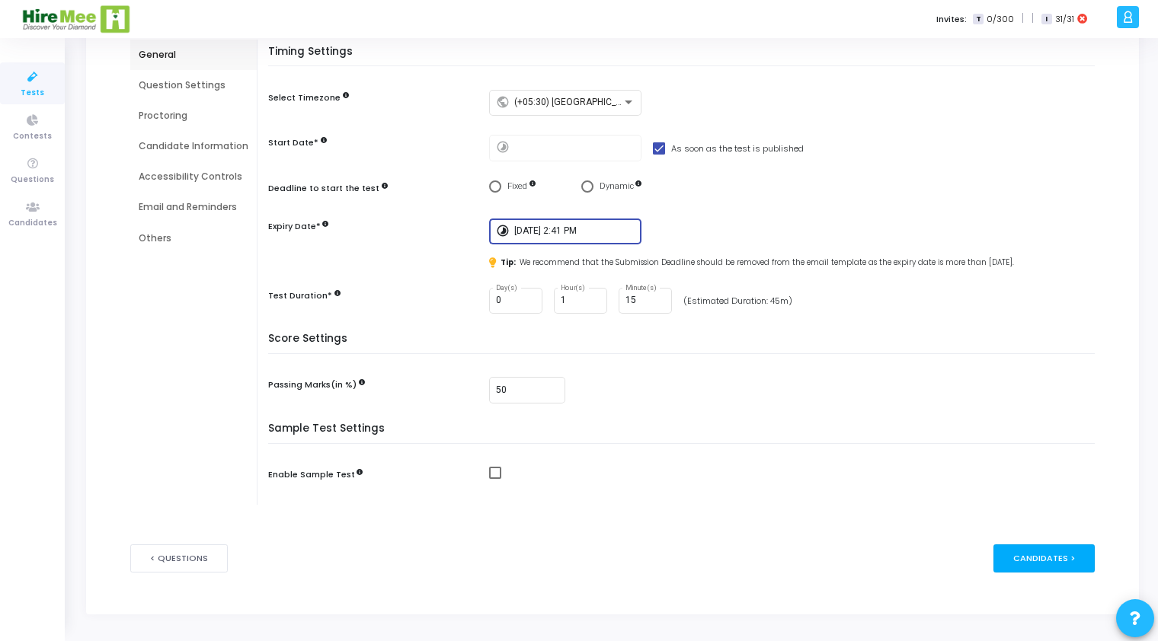
click at [1051, 572] on div "Candidates >" at bounding box center [1043, 559] width 101 height 28
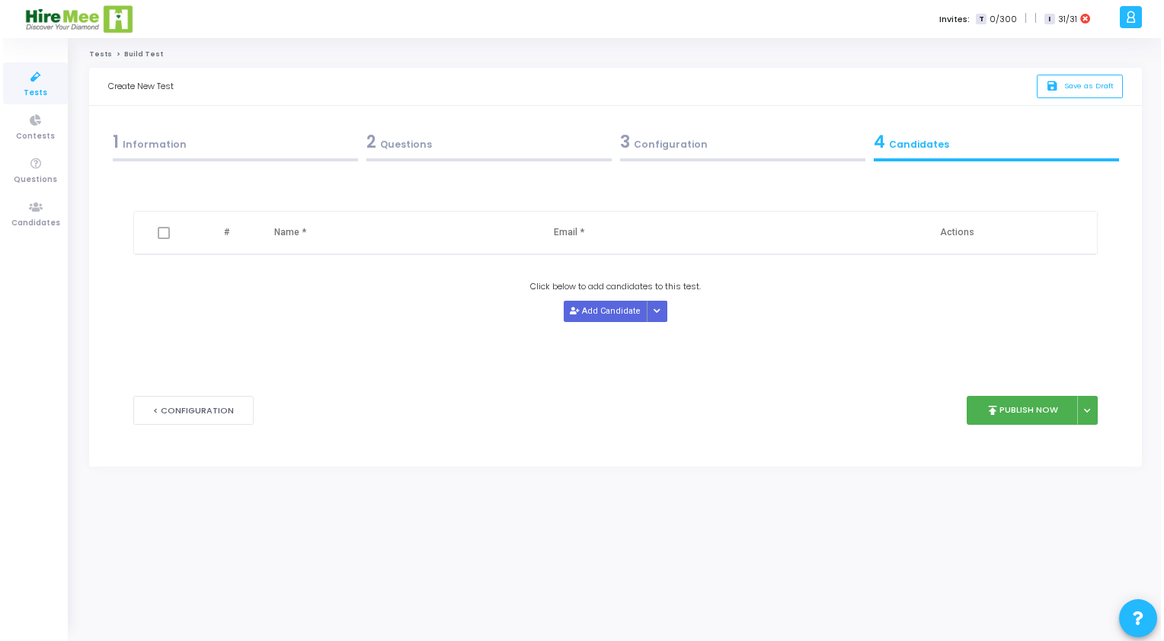
scroll to position [0, 0]
click at [1027, 413] on button "publish Publish Now" at bounding box center [1026, 411] width 112 height 30
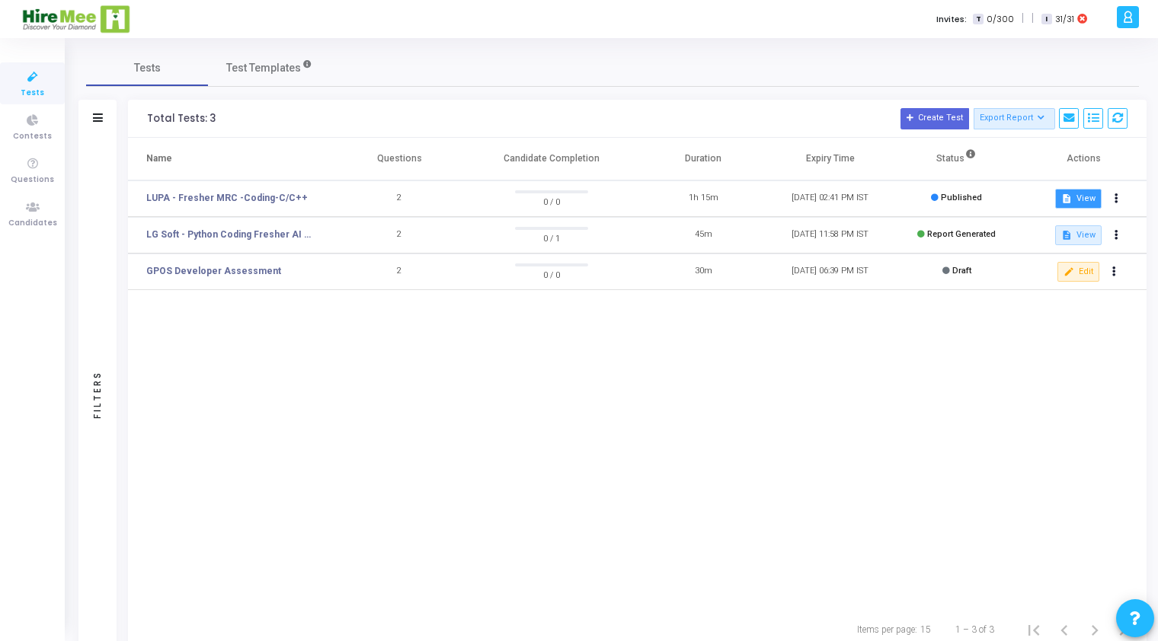
click at [1096, 198] on button "description View" at bounding box center [1078, 199] width 46 height 20
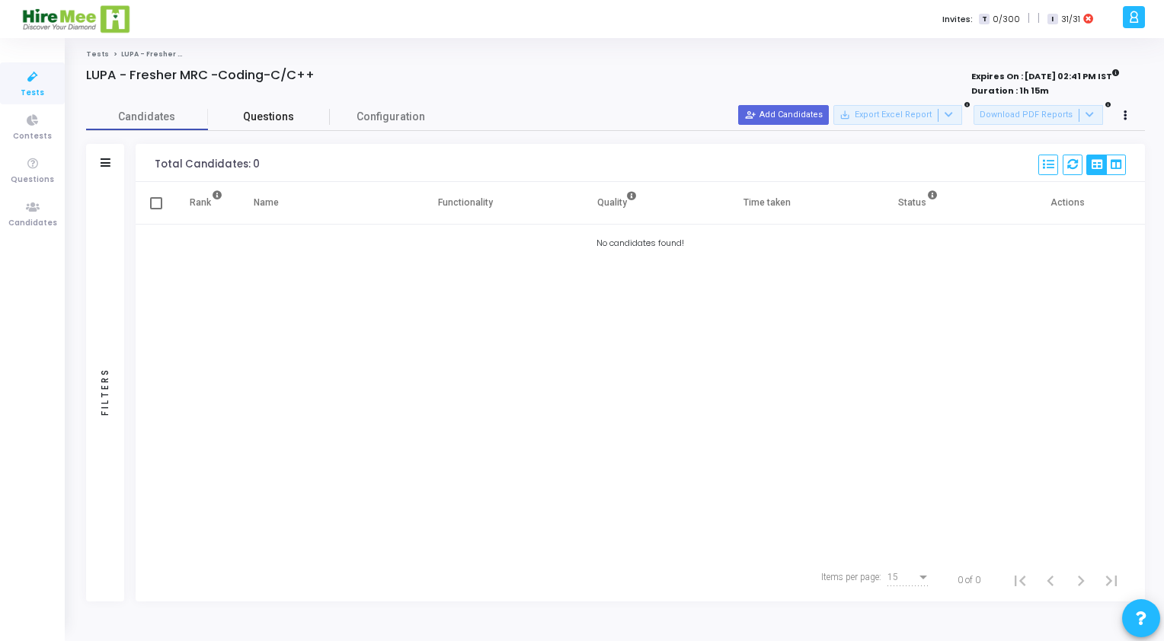
click at [275, 110] on span "Questions" at bounding box center [269, 117] width 122 height 16
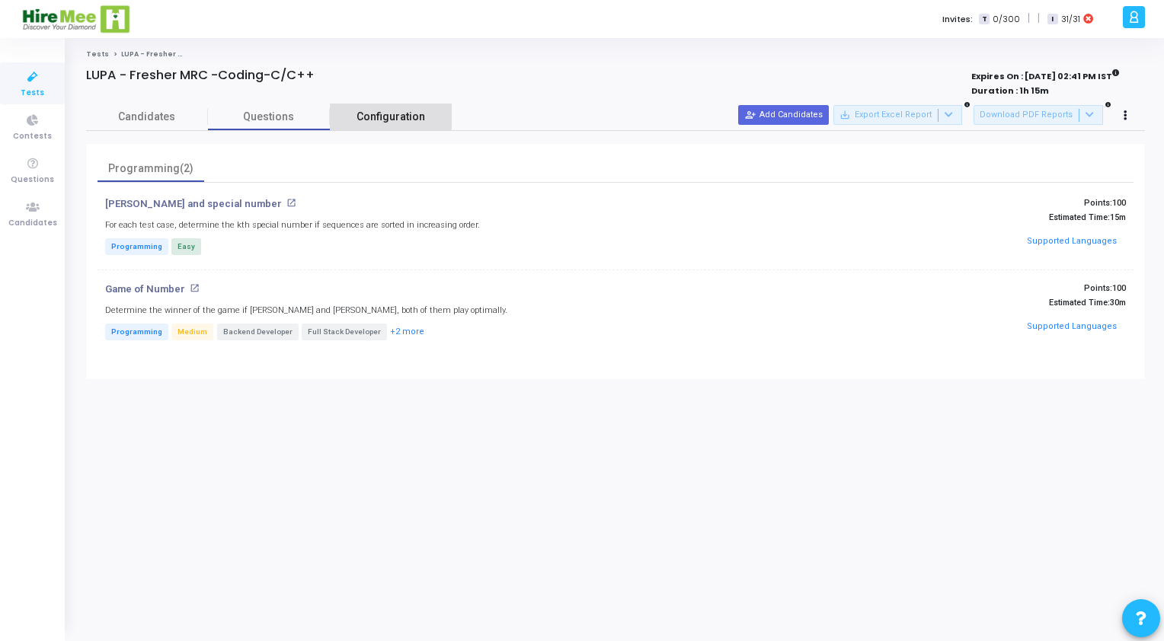
click at [385, 107] on link "Configuration" at bounding box center [391, 117] width 122 height 27
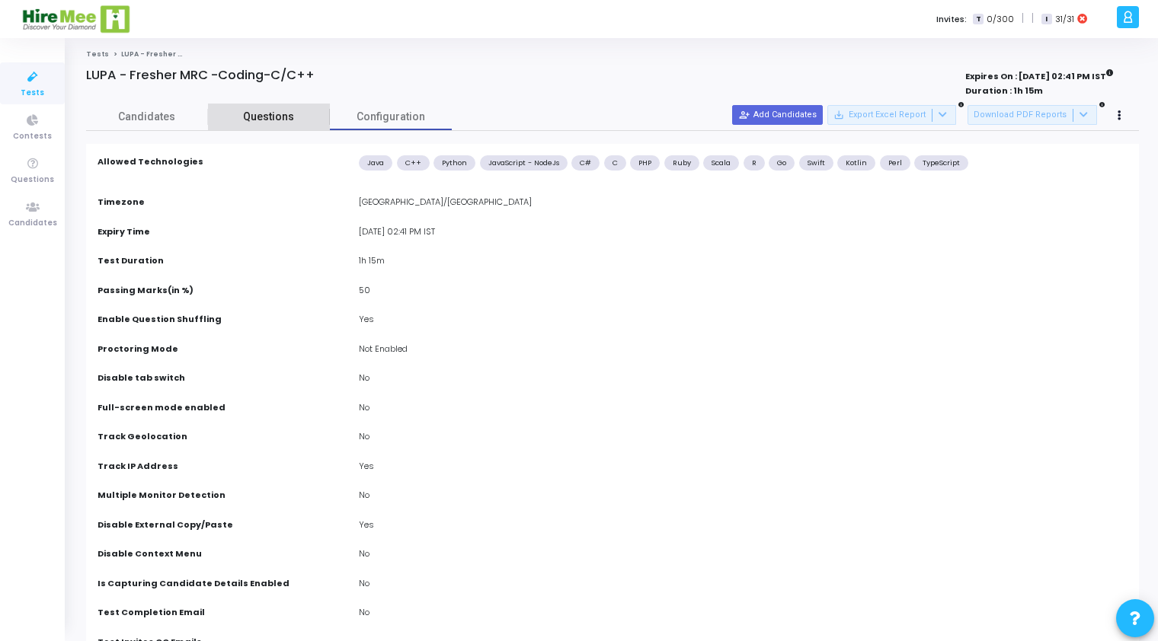
click at [293, 117] on span "Questions" at bounding box center [269, 117] width 122 height 16
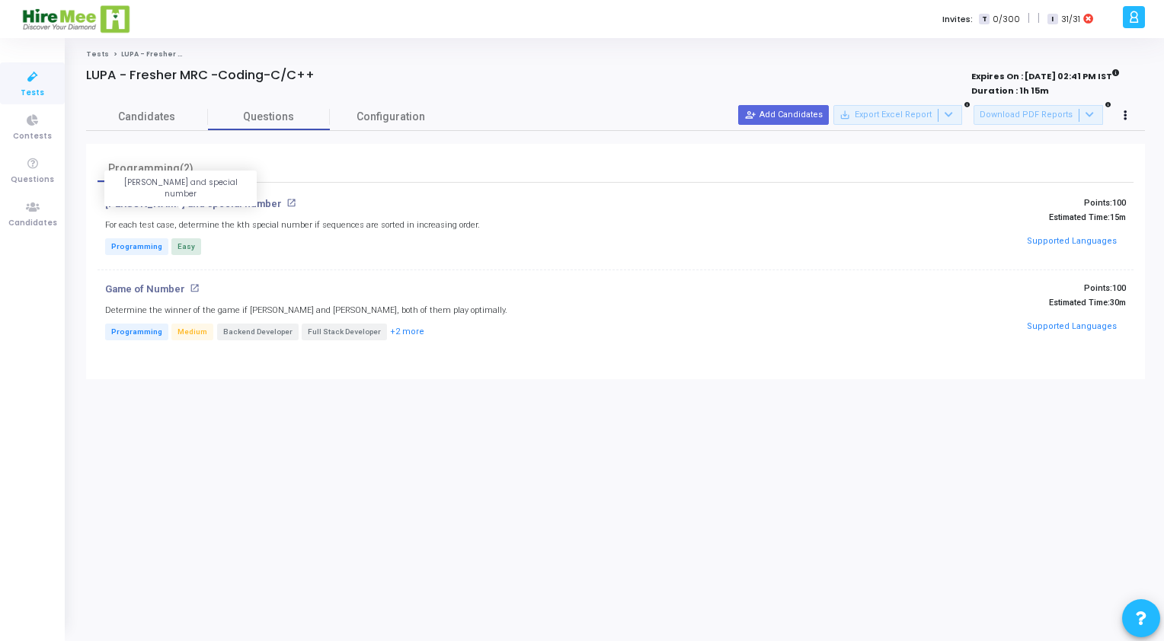
click at [160, 203] on p "[PERSON_NAME] and special number" at bounding box center [193, 204] width 177 height 12
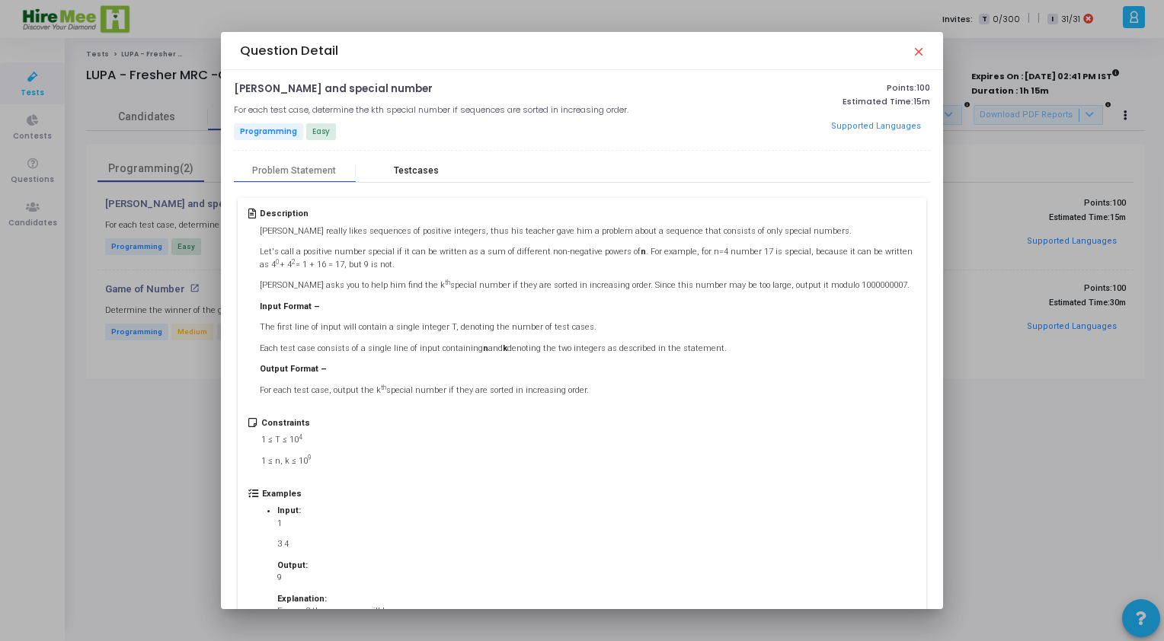
click at [405, 171] on div "Testcases" at bounding box center [416, 170] width 45 height 11
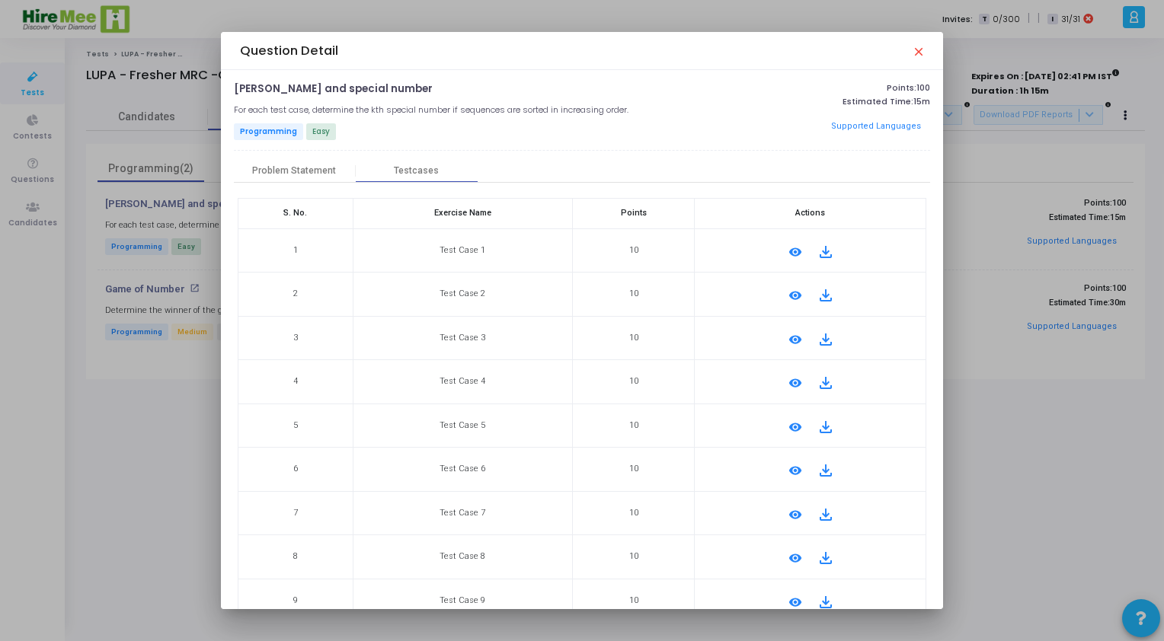
click at [820, 250] on mat-icon "file_download" at bounding box center [826, 252] width 18 height 18
click at [344, 277] on td "2" at bounding box center [295, 295] width 115 height 44
click at [280, 174] on div "Problem Statement" at bounding box center [294, 170] width 84 height 11
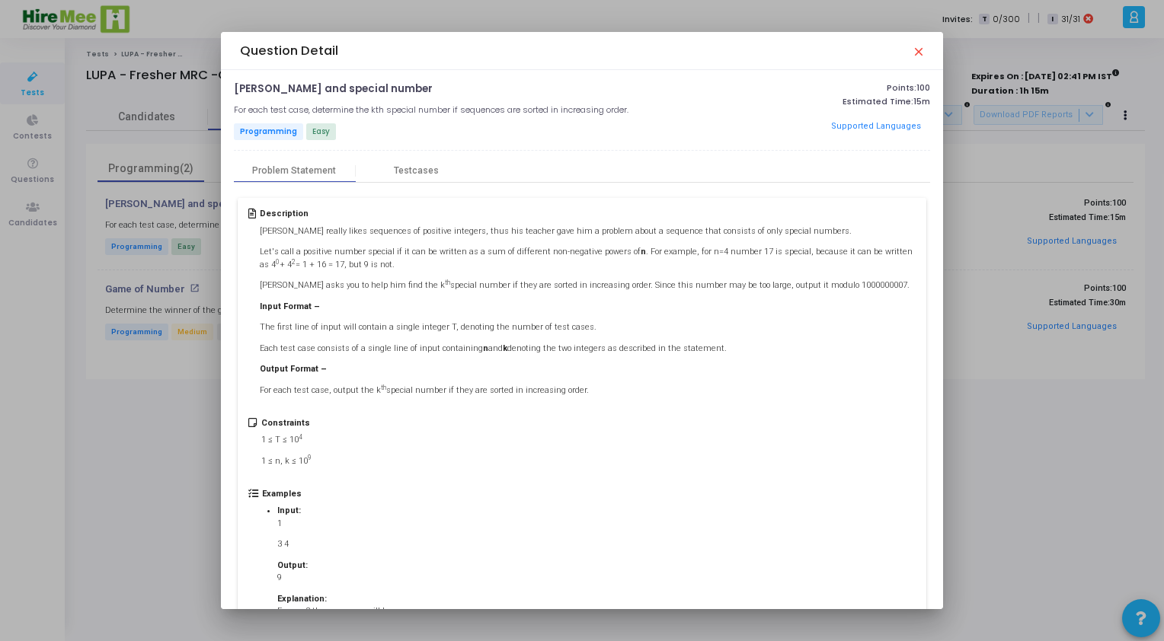
click at [147, 340] on div at bounding box center [582, 320] width 1164 height 641
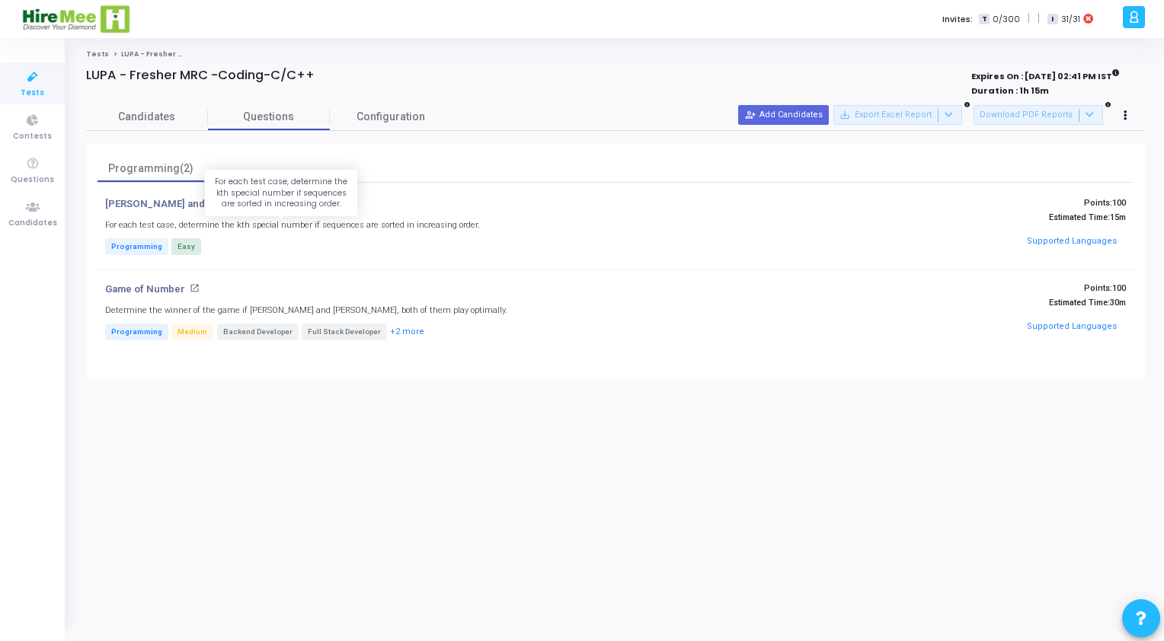
click at [125, 222] on h5 "For each test case, determine the kth special number if sequences are sorted in…" at bounding box center [292, 225] width 375 height 10
click at [127, 200] on p "[PERSON_NAME] and special number" at bounding box center [193, 204] width 177 height 12
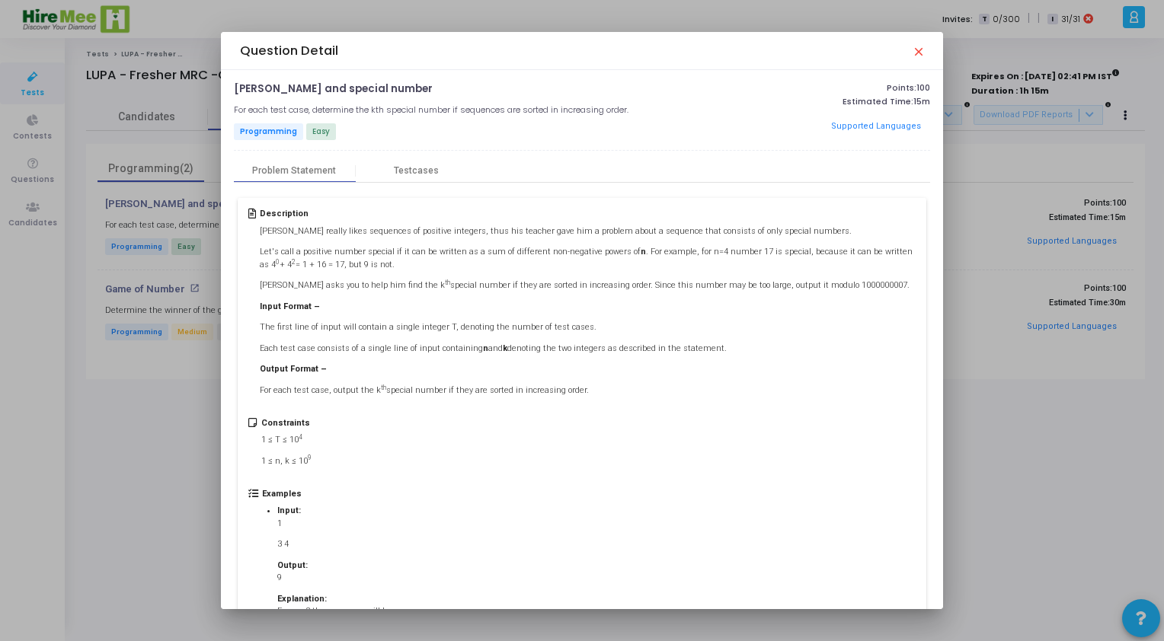
click at [127, 373] on div at bounding box center [582, 320] width 1164 height 641
